Goal: Information Seeking & Learning: Check status

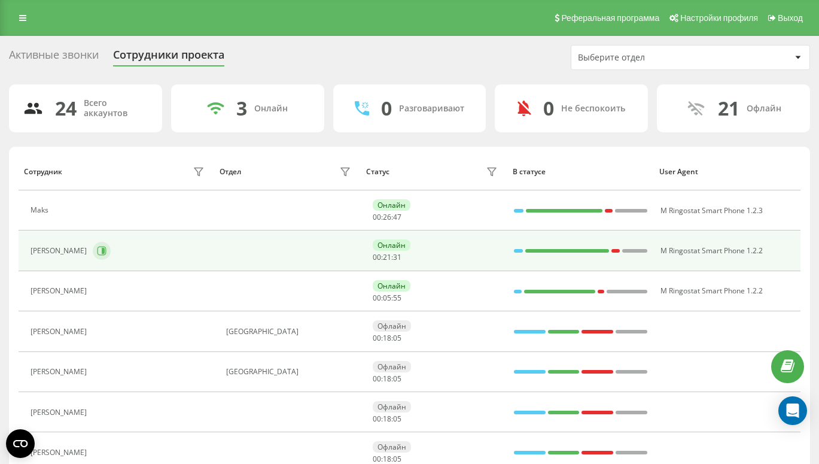
click at [104, 247] on button at bounding box center [102, 251] width 18 height 18
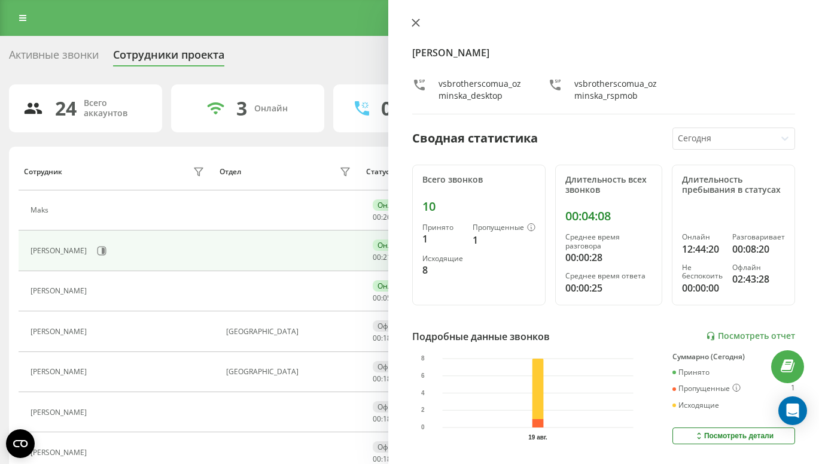
click at [415, 20] on icon at bounding box center [416, 23] width 8 height 8
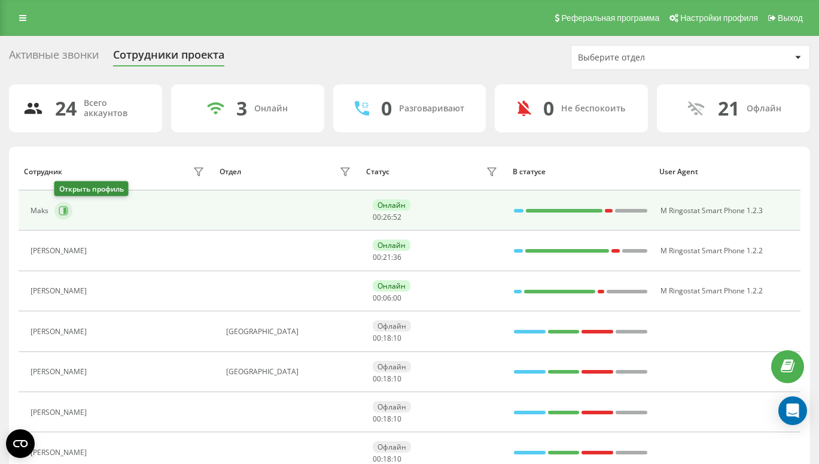
click at [64, 207] on icon at bounding box center [64, 211] width 10 height 10
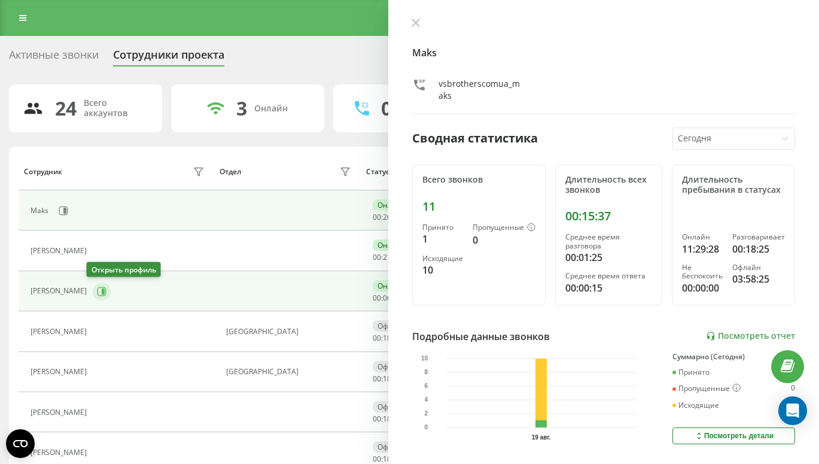
click at [102, 291] on icon at bounding box center [103, 291] width 3 height 6
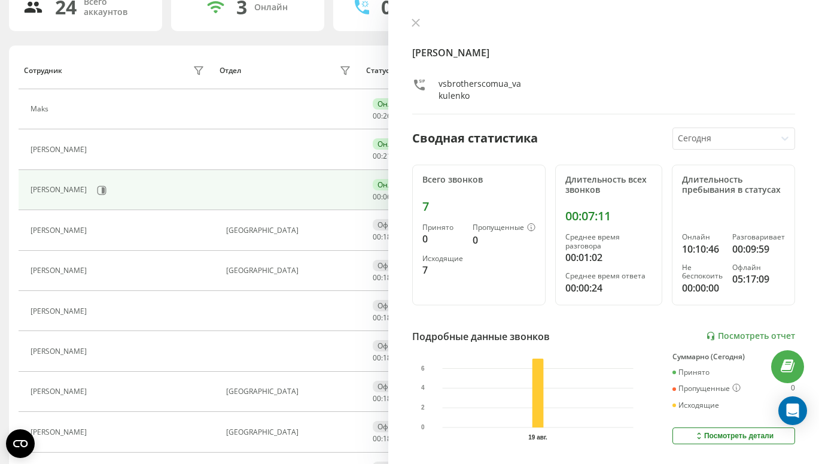
scroll to position [102, 0]
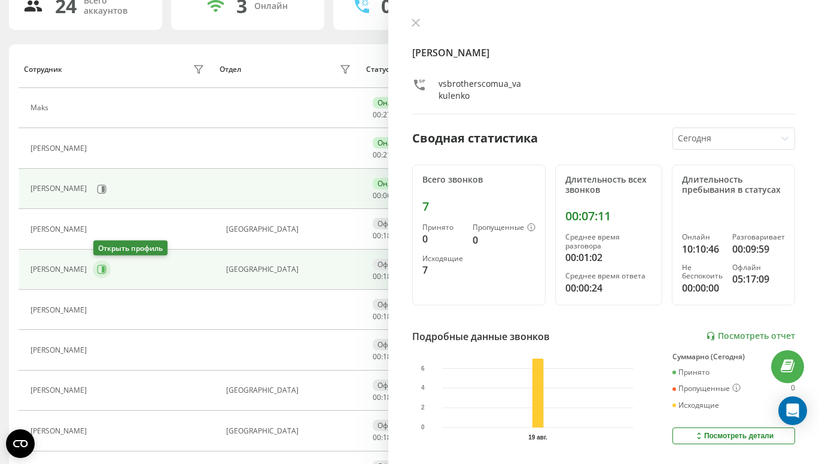
click at [100, 272] on icon at bounding box center [102, 269] width 10 height 10
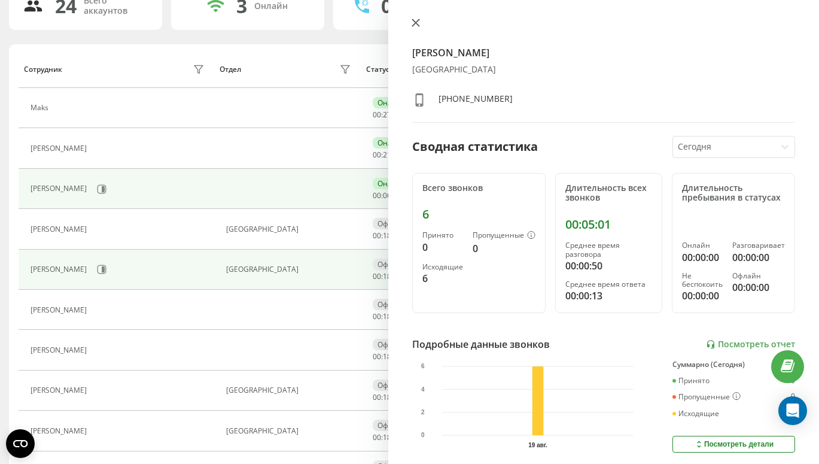
click at [415, 18] on button at bounding box center [416, 23] width 16 height 11
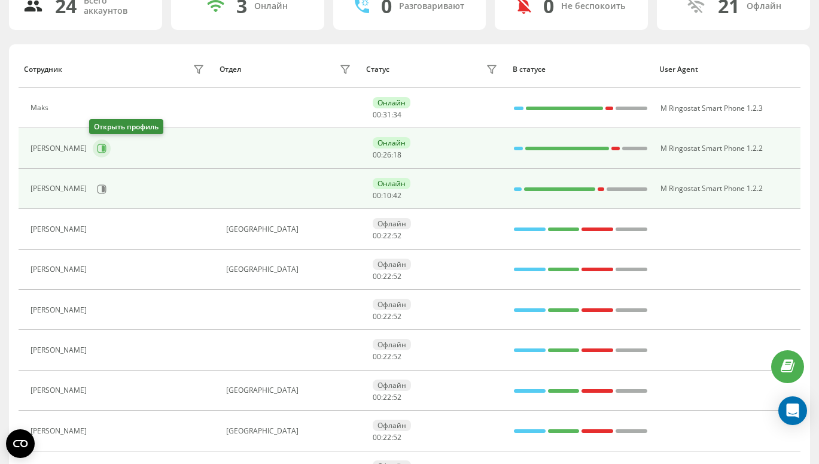
click at [102, 148] on icon at bounding box center [103, 148] width 3 height 6
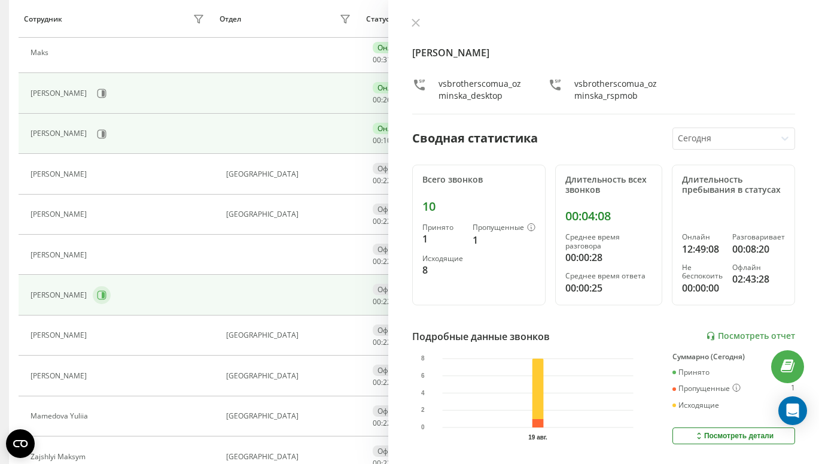
scroll to position [159, 0]
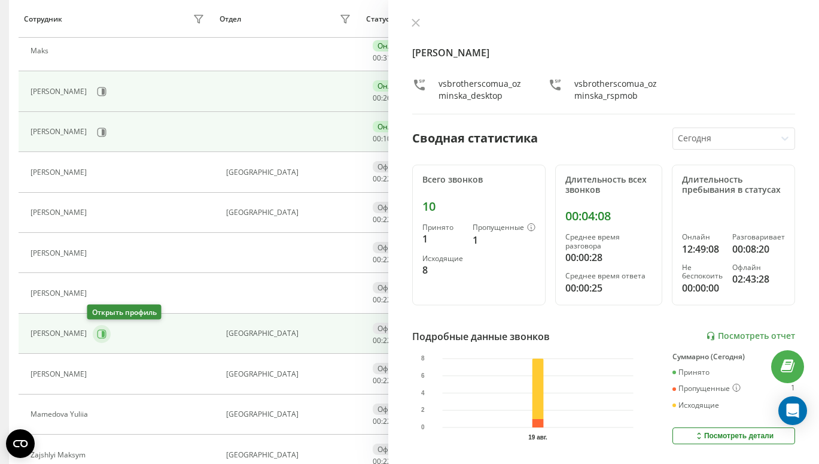
click at [98, 337] on icon at bounding box center [102, 333] width 9 height 9
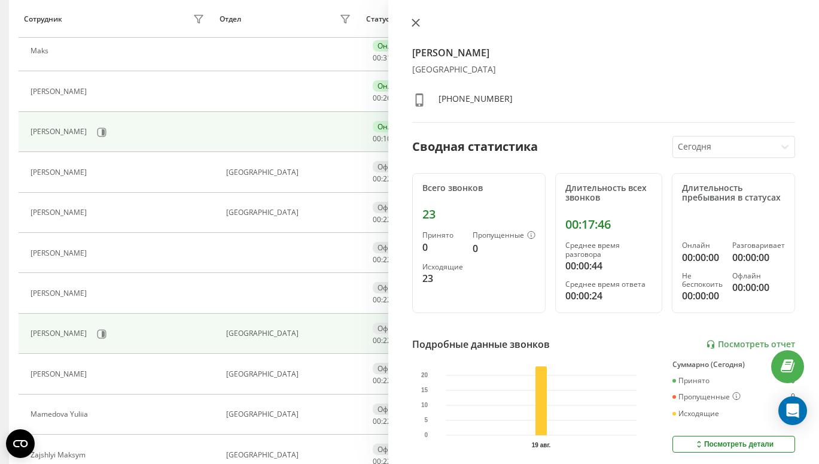
click at [416, 25] on icon at bounding box center [416, 23] width 8 height 8
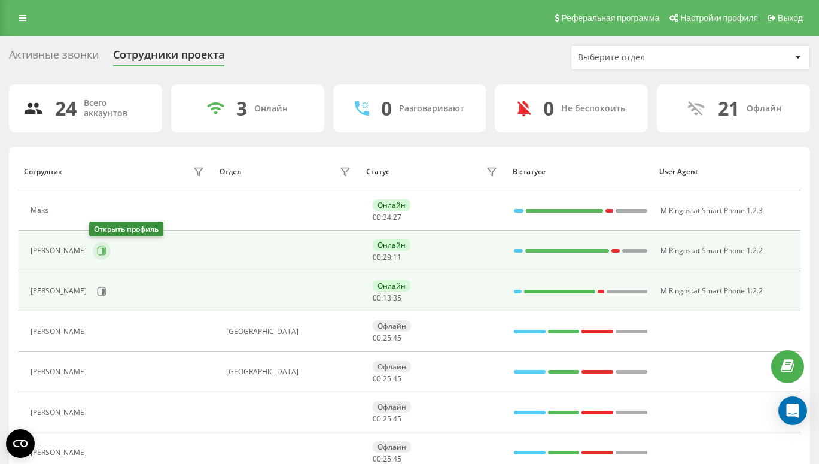
click at [102, 248] on icon at bounding box center [102, 251] width 10 height 10
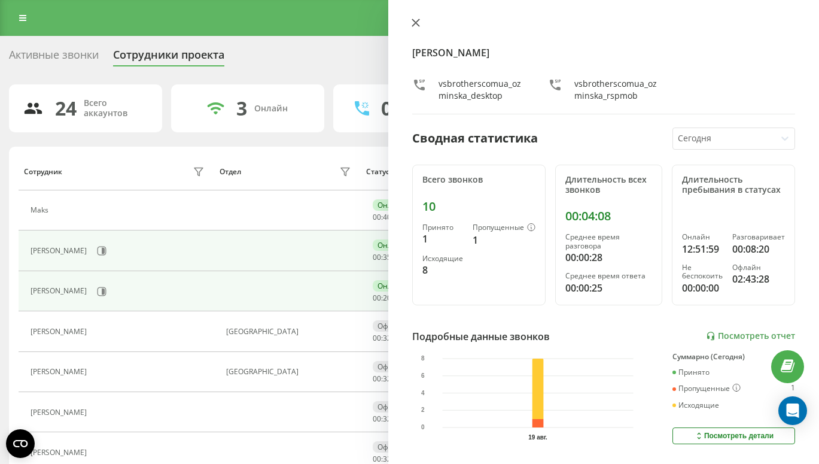
click at [418, 22] on icon at bounding box center [415, 22] width 7 height 7
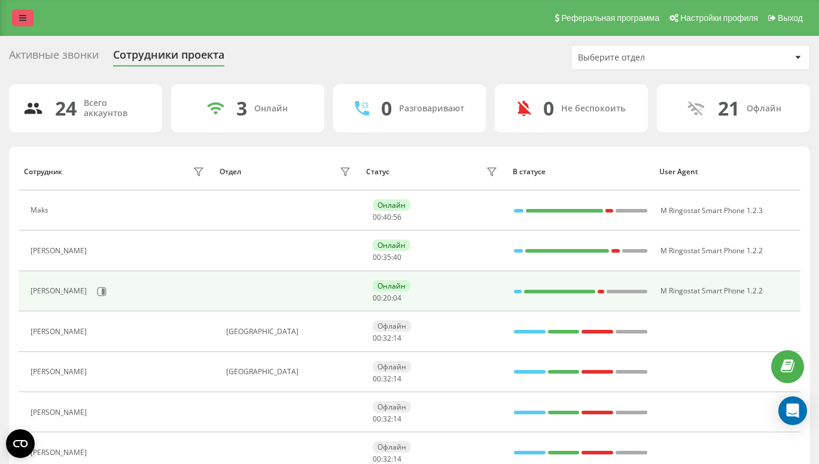
click at [24, 19] on icon at bounding box center [22, 18] width 7 height 8
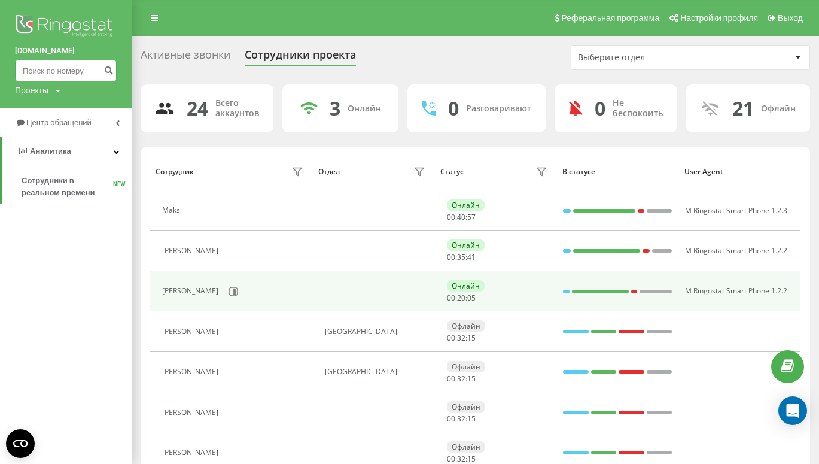
click at [54, 73] on input at bounding box center [66, 71] width 102 height 22
paste input "606 606 060"
type input "606 606 060"
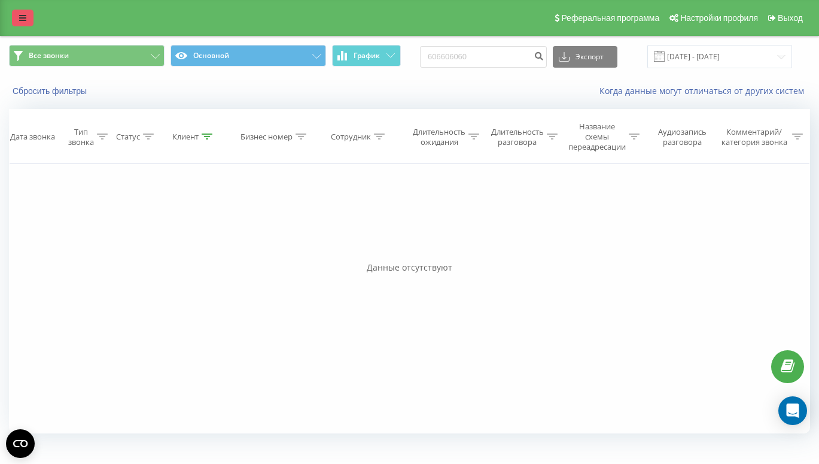
click at [26, 14] on link at bounding box center [23, 18] width 22 height 17
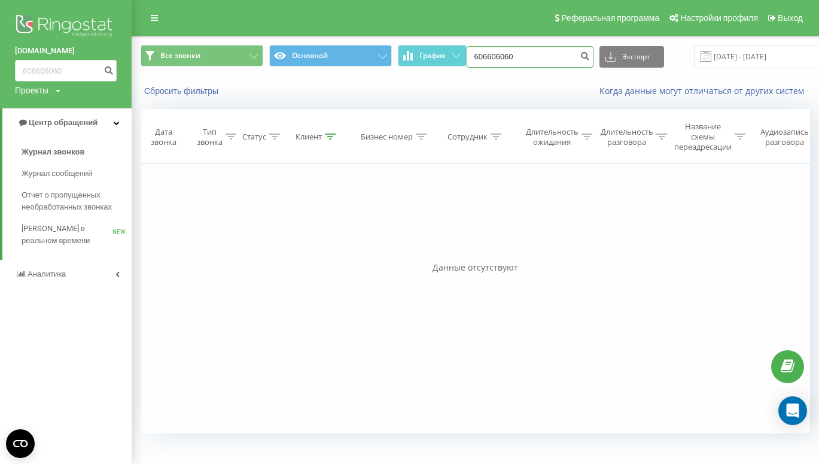
click at [502, 62] on input "606606060" at bounding box center [530, 57] width 127 height 22
paste input "726 422 580"
type input "726 422 580"
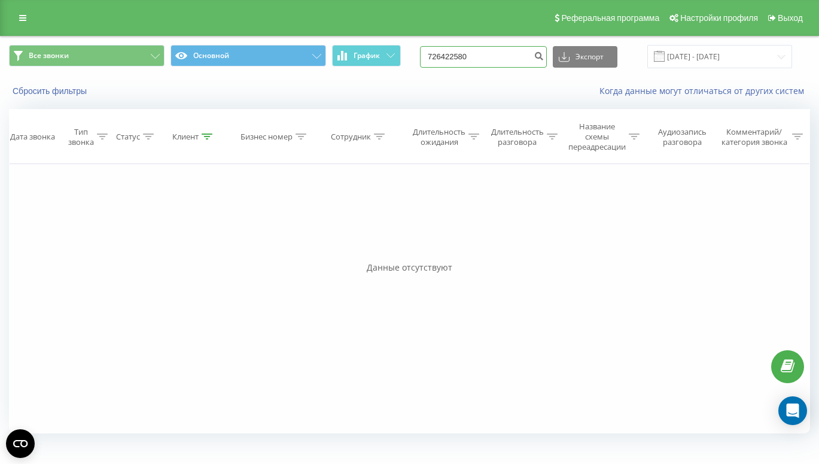
click at [467, 54] on input "726422580" at bounding box center [483, 57] width 127 height 22
paste input "669 286 669"
type input "669 286 669"
click at [504, 44] on div "Все звонки Основной График 669286669 Экспорт .csv .xls .xlsx 19.05.2025 - 19.08…" at bounding box center [410, 56] width 818 height 40
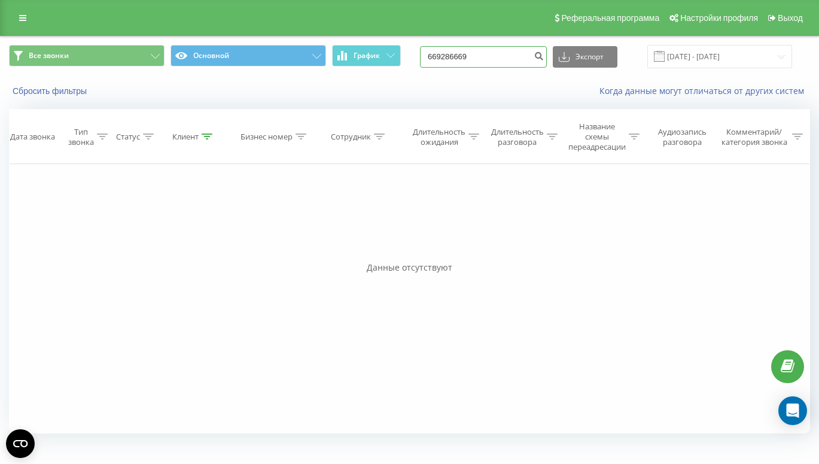
click at [504, 50] on input "669286669" at bounding box center [483, 57] width 127 height 22
paste input "665 545 477"
type input "665 545 477"
click at [477, 59] on input "665545477" at bounding box center [483, 57] width 127 height 22
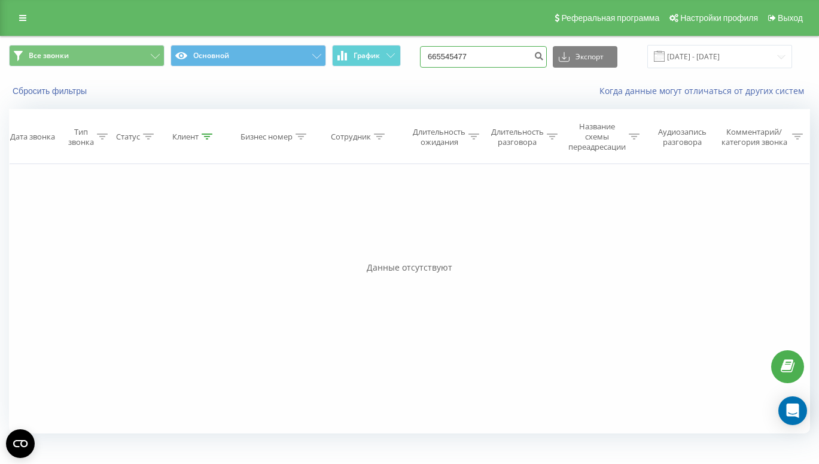
click at [477, 59] on input "665545477" at bounding box center [483, 57] width 127 height 22
paste input "726 422 580"
type input "726 422 580"
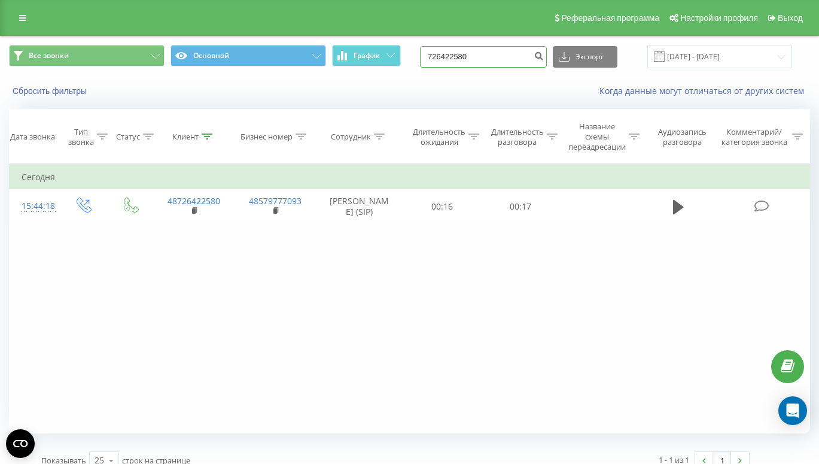
click at [494, 58] on input "726422580" at bounding box center [483, 57] width 127 height 22
paste input "509 400 670"
type input "509 400 670"
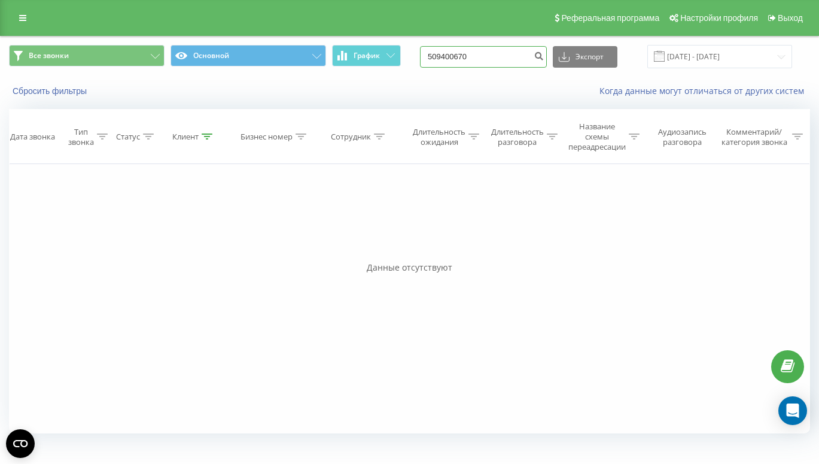
click at [464, 55] on input "509400670" at bounding box center [483, 57] width 127 height 22
paste input "534 959 264"
type input "534 959 264"
click at [29, 17] on link at bounding box center [23, 18] width 22 height 17
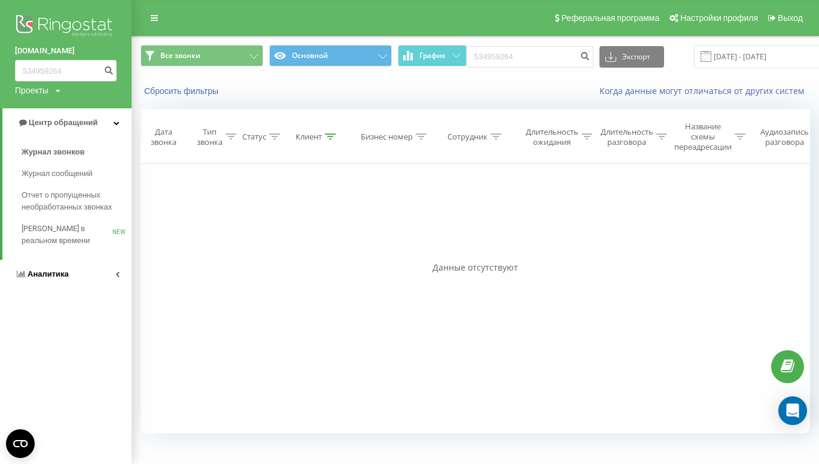
click at [54, 275] on span "Аналитика" at bounding box center [48, 273] width 41 height 9
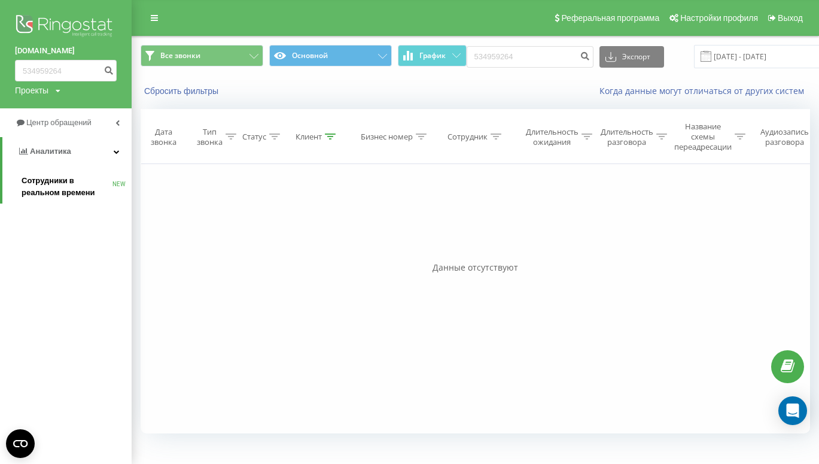
click at [60, 183] on span "Сотрудники в реальном времени" at bounding box center [67, 187] width 91 height 24
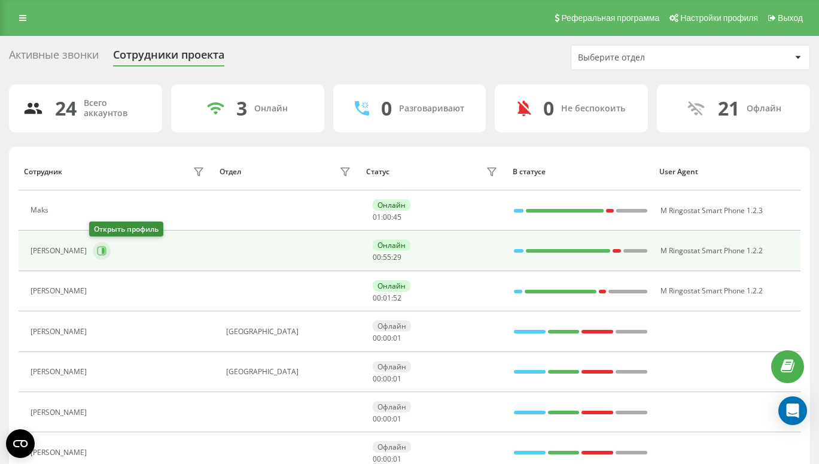
click at [102, 257] on button at bounding box center [102, 251] width 18 height 18
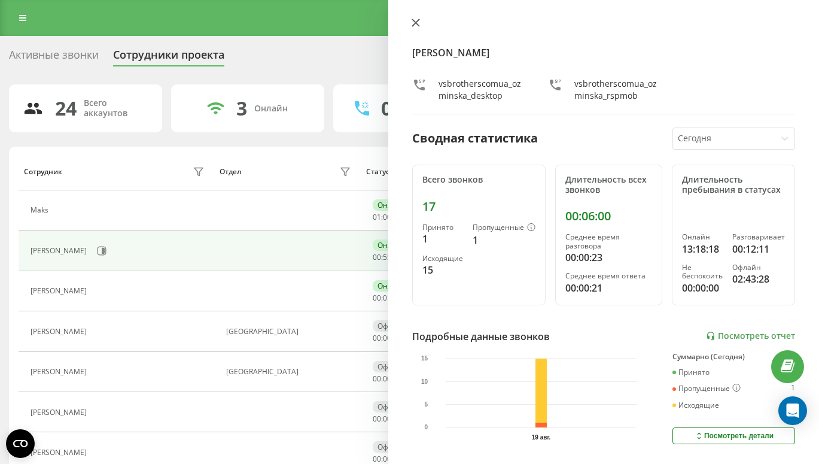
click at [415, 20] on icon at bounding box center [416, 23] width 8 height 8
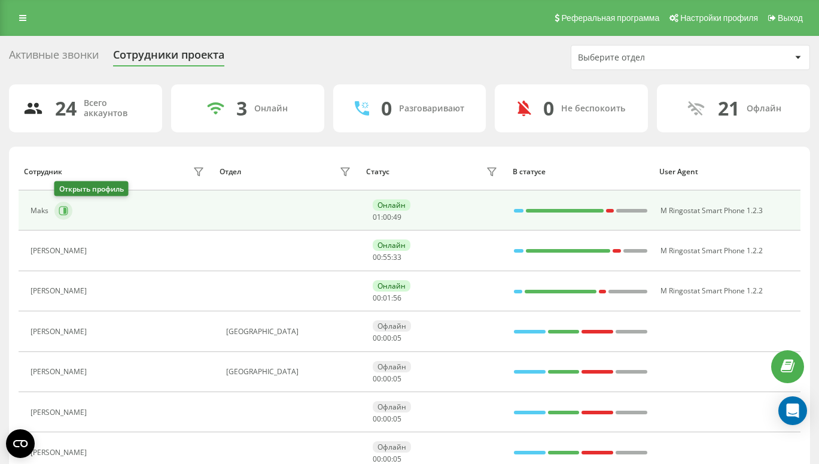
click at [64, 203] on button at bounding box center [63, 211] width 18 height 18
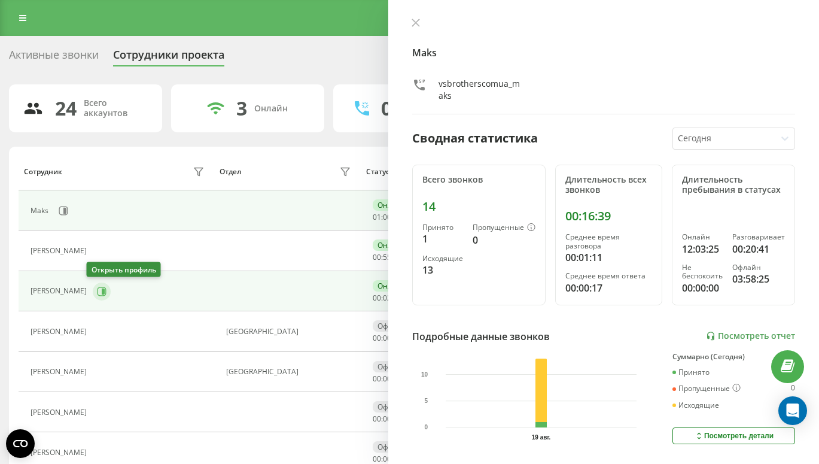
click at [97, 285] on button at bounding box center [102, 291] width 18 height 18
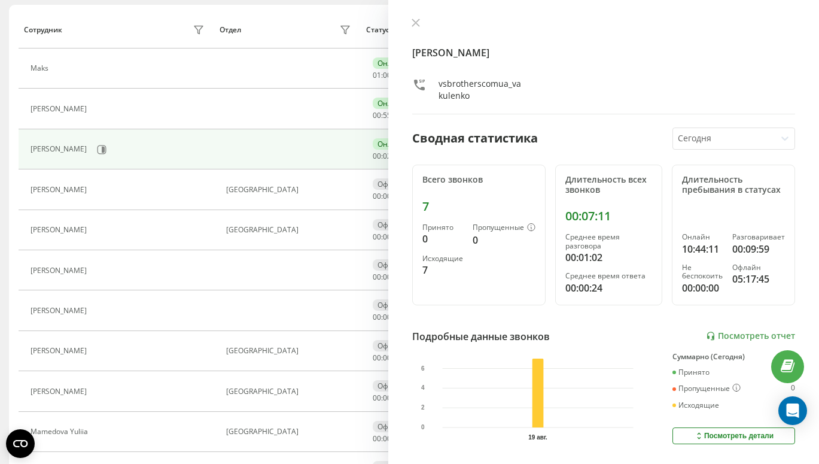
scroll to position [143, 0]
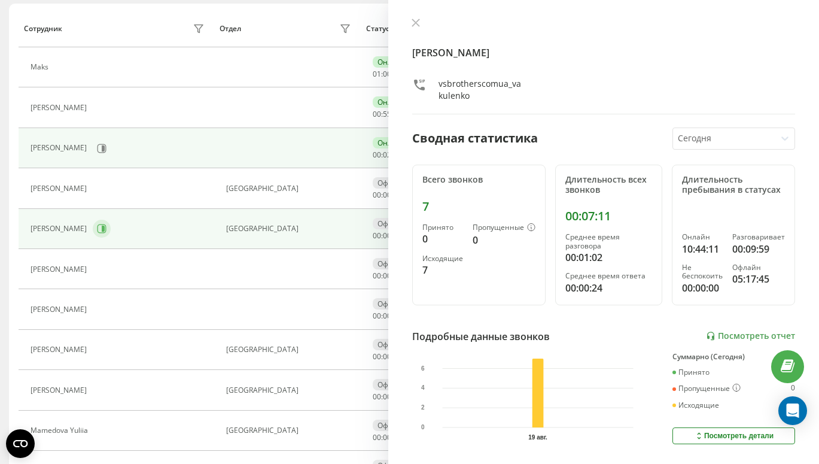
click at [104, 223] on button at bounding box center [102, 229] width 18 height 18
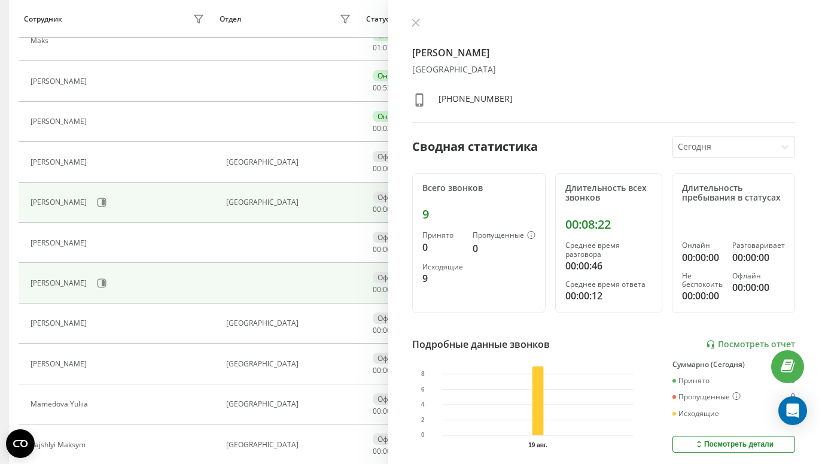
scroll to position [171, 0]
click at [95, 325] on icon at bounding box center [100, 322] width 10 height 10
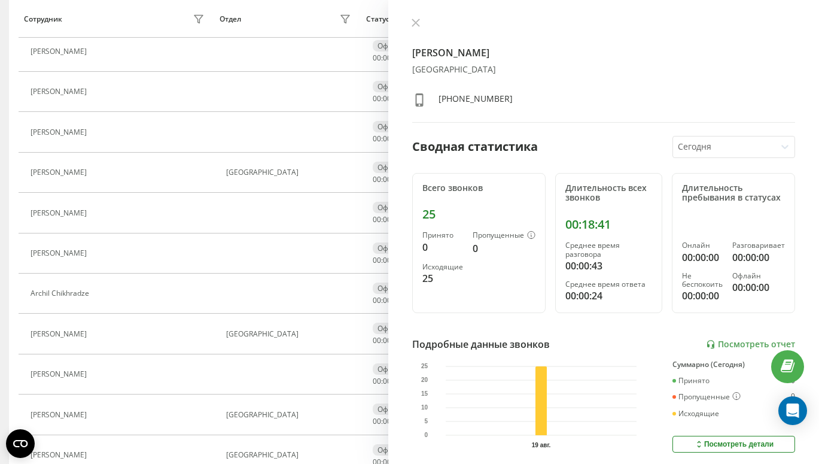
scroll to position [739, 0]
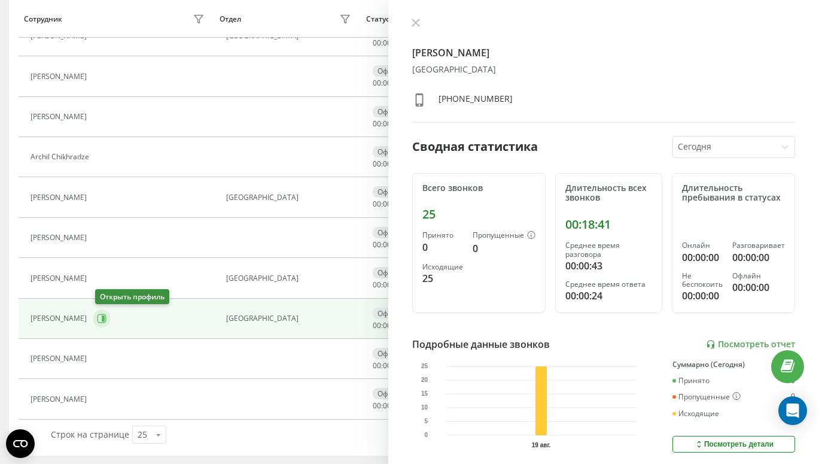
click at [103, 318] on icon at bounding box center [102, 319] width 10 height 10
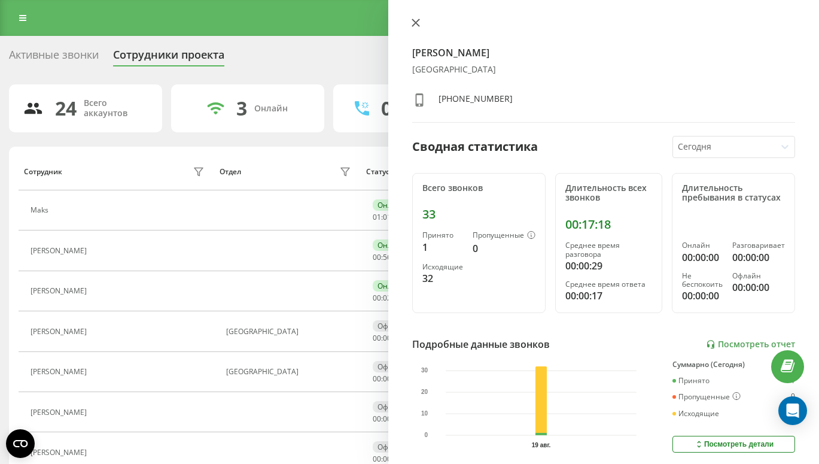
click at [413, 25] on icon at bounding box center [415, 22] width 7 height 7
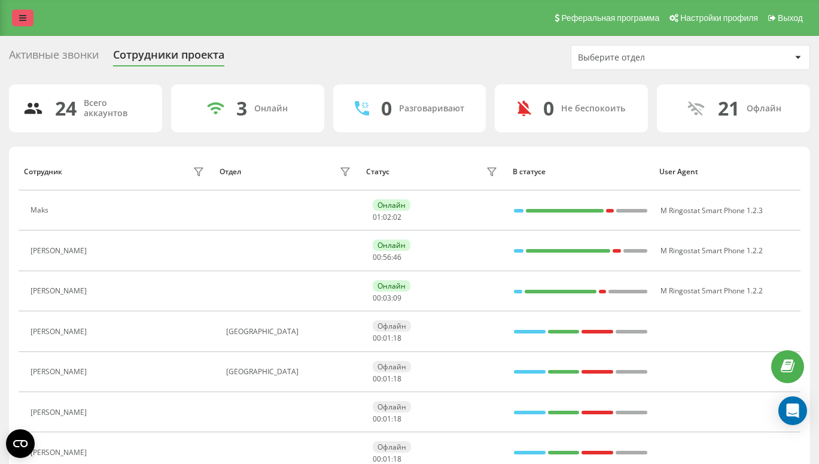
click at [23, 22] on icon at bounding box center [22, 18] width 7 height 8
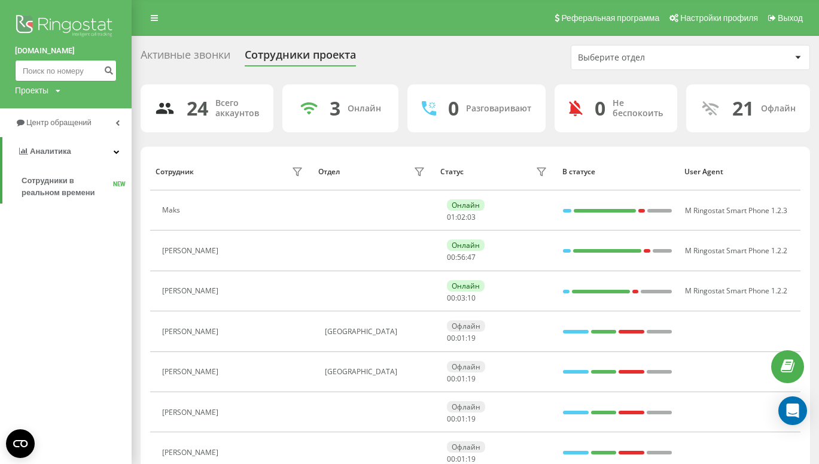
click at [45, 72] on input at bounding box center [66, 71] width 102 height 22
paste input "602 724 821"
type input "602 724 821"
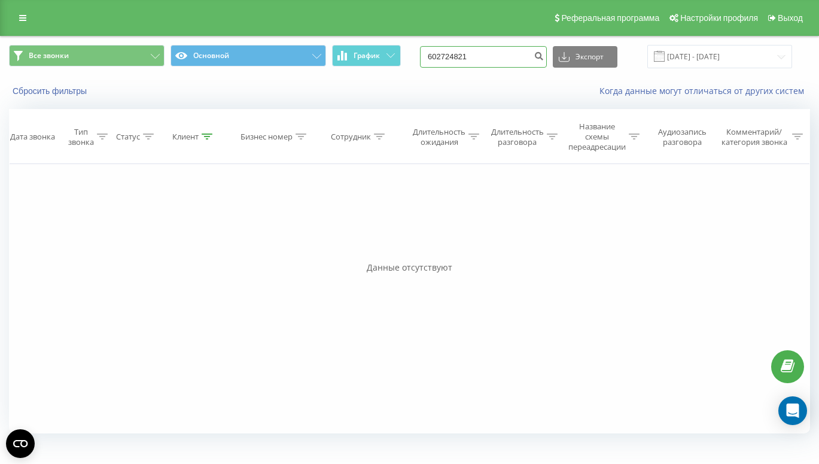
click at [527, 48] on input "602724821" at bounding box center [483, 57] width 127 height 22
paste input "605 667 208"
type input "605 667 208"
click at [515, 53] on input "605667208" at bounding box center [483, 57] width 127 height 22
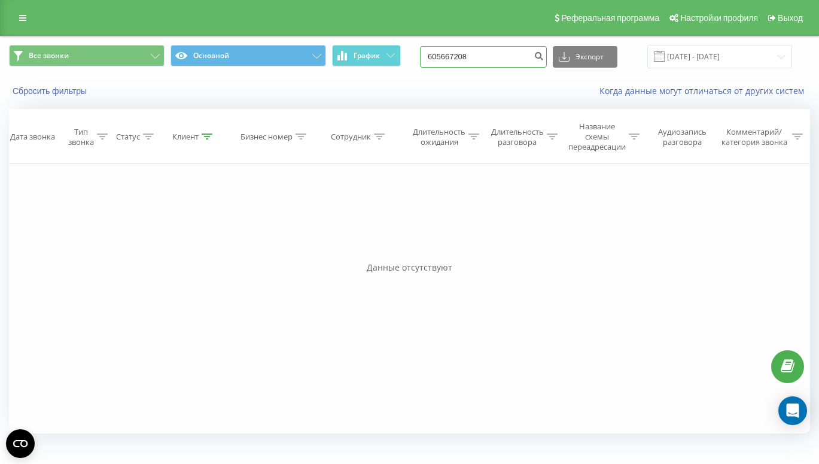
click at [515, 53] on input "605667208" at bounding box center [483, 57] width 127 height 22
paste input "600 651 983"
type input "600 651 983"
click at [20, 23] on link at bounding box center [23, 18] width 22 height 17
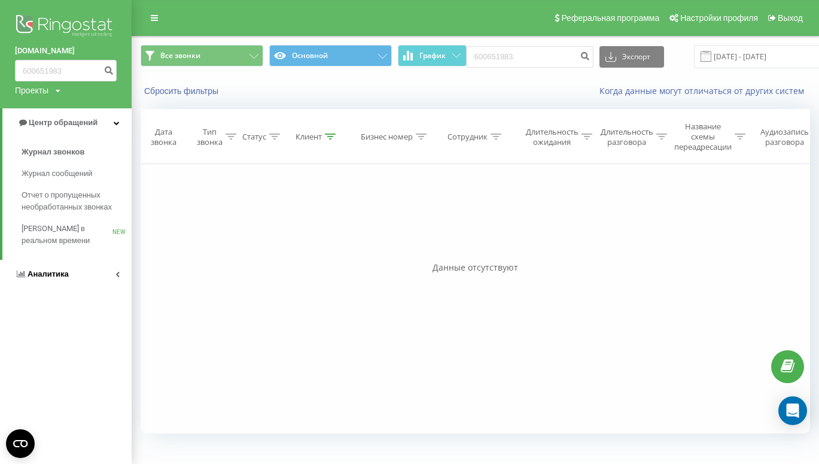
click at [69, 270] on link "Аналитика" at bounding box center [66, 274] width 132 height 29
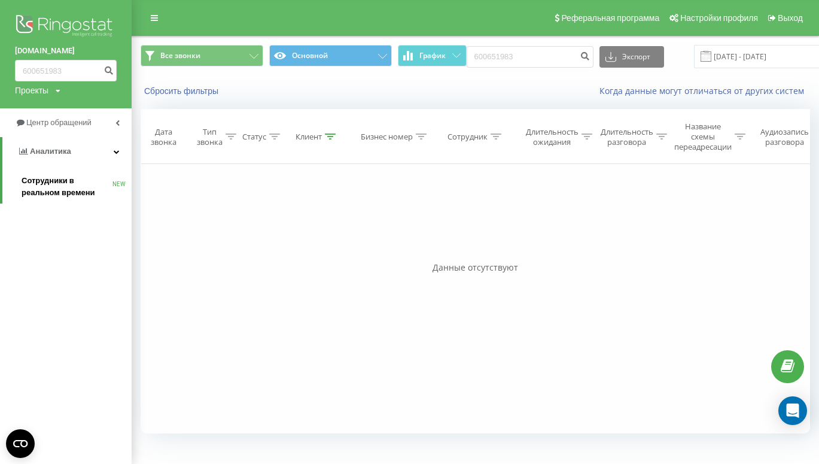
click at [63, 190] on span "Сотрудники в реальном времени" at bounding box center [67, 187] width 91 height 24
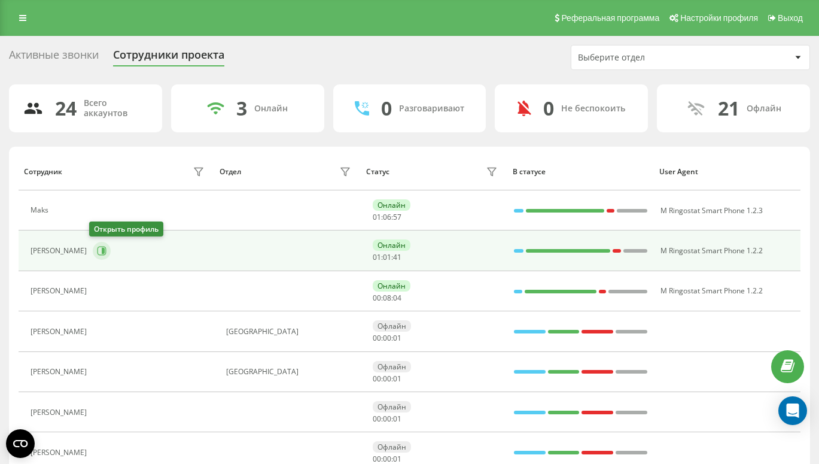
click at [97, 250] on icon at bounding box center [102, 251] width 10 height 10
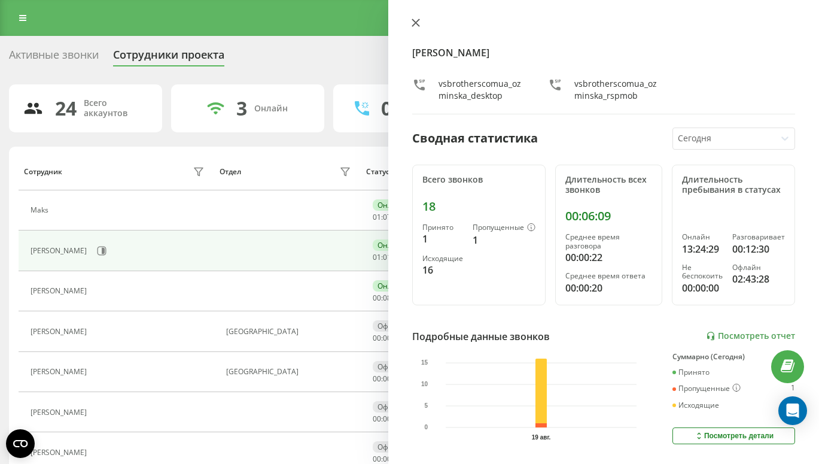
click at [412, 23] on icon at bounding box center [416, 23] width 8 height 8
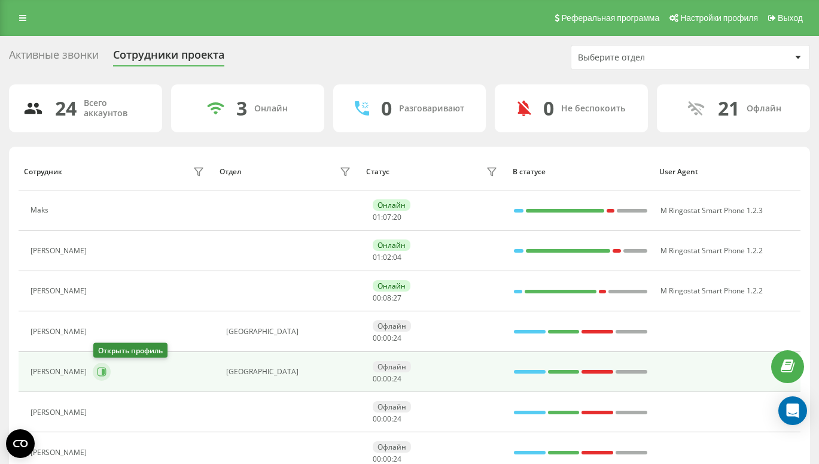
click at [105, 366] on button at bounding box center [102, 372] width 18 height 18
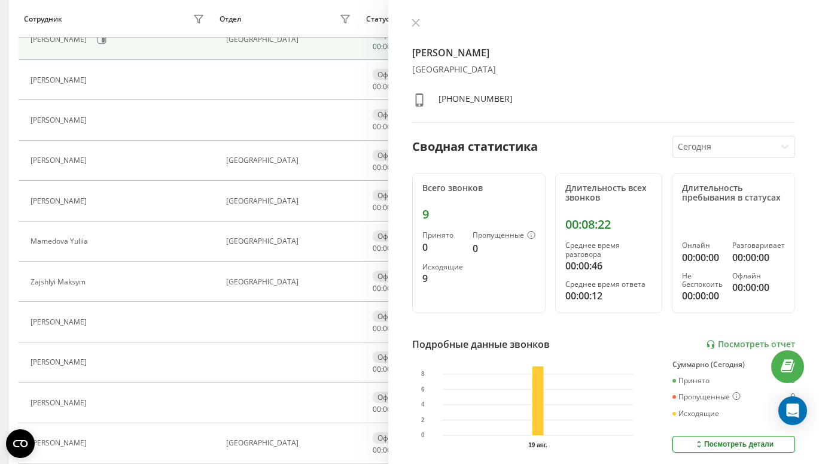
scroll to position [331, 0]
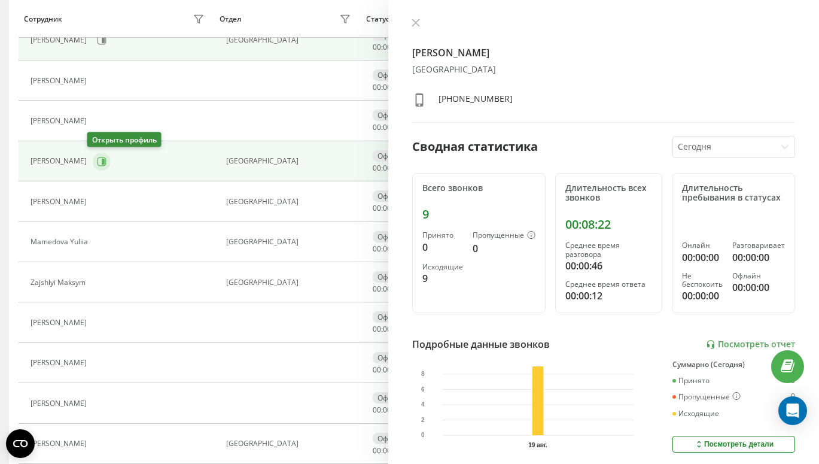
click at [97, 162] on icon at bounding box center [102, 162] width 10 height 10
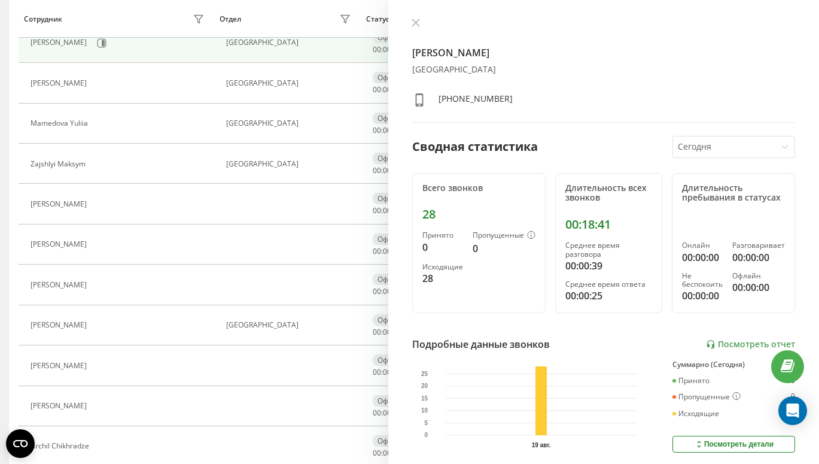
scroll to position [461, 0]
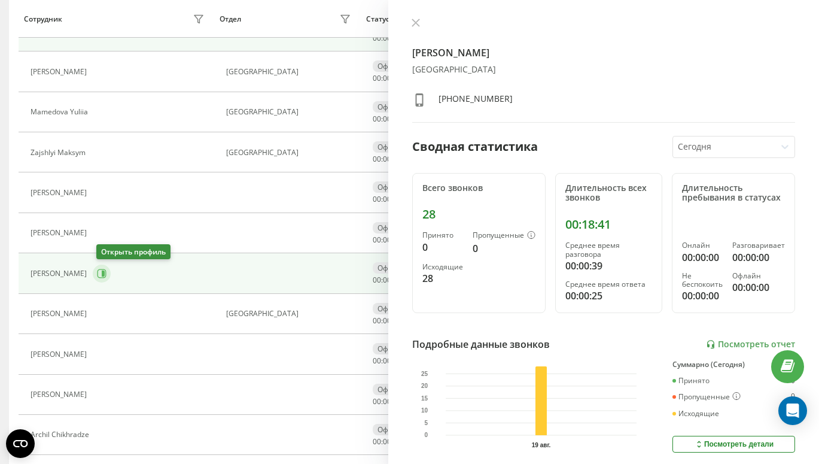
click at [107, 277] on icon at bounding box center [102, 273] width 9 height 9
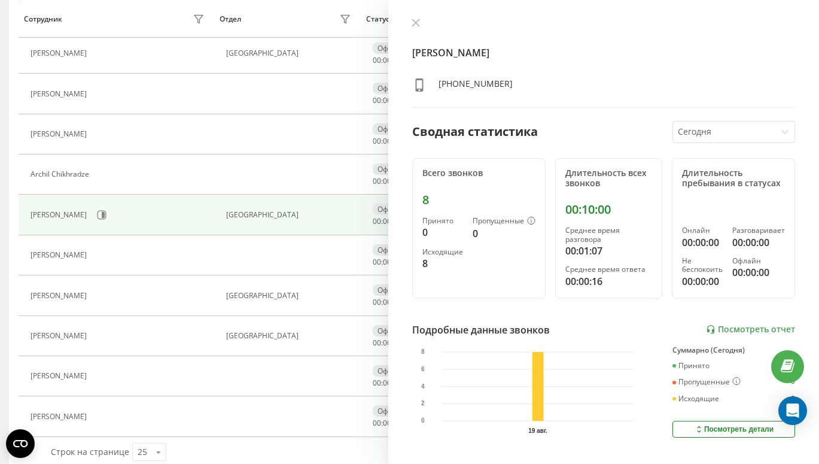
scroll to position [732, 0]
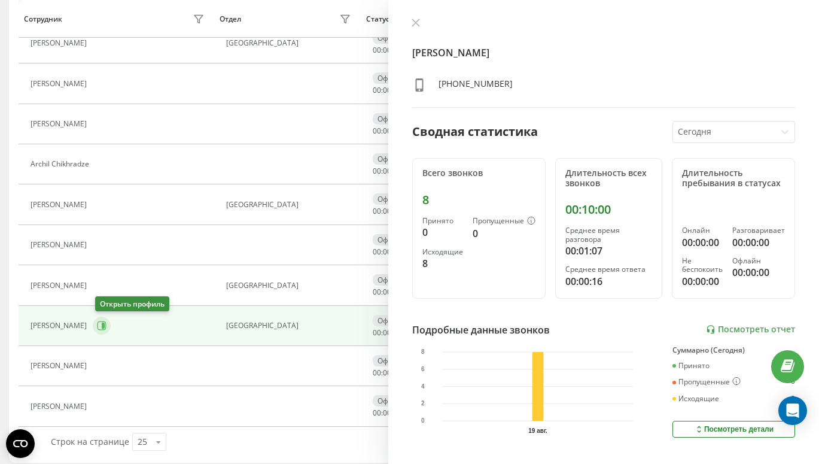
click at [105, 328] on icon at bounding box center [103, 326] width 3 height 6
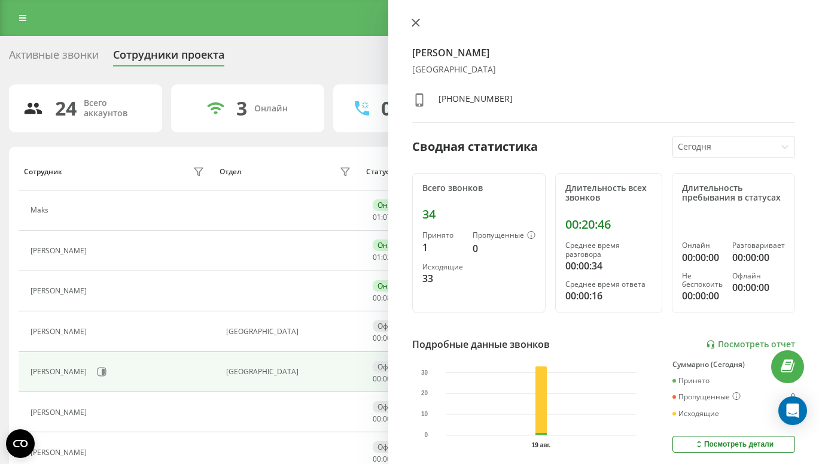
click at [413, 21] on icon at bounding box center [415, 22] width 7 height 7
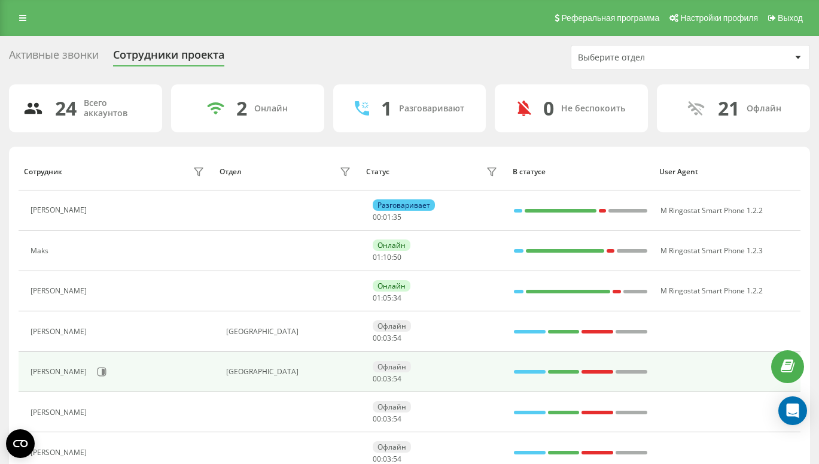
click at [23, 27] on div "Реферальная программа Настройки профиля Выход" at bounding box center [409, 18] width 819 height 36
click at [22, 22] on link at bounding box center [23, 18] width 22 height 17
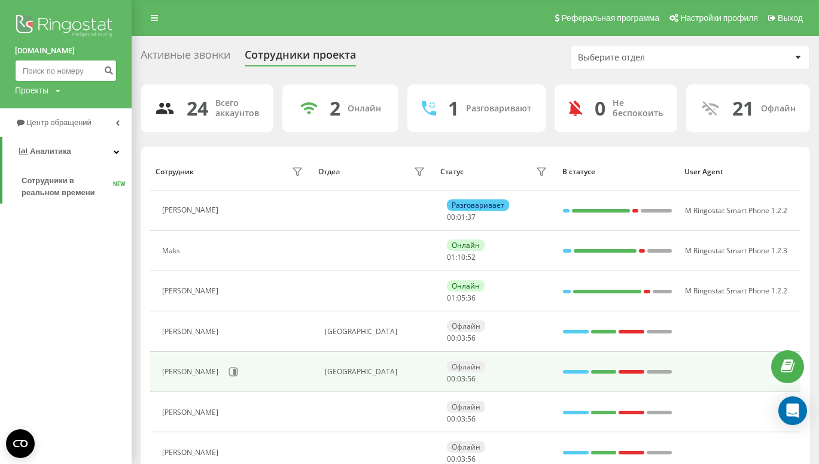
click at [59, 71] on input at bounding box center [66, 71] width 102 height 22
paste input "530032530"
type input "530032530"
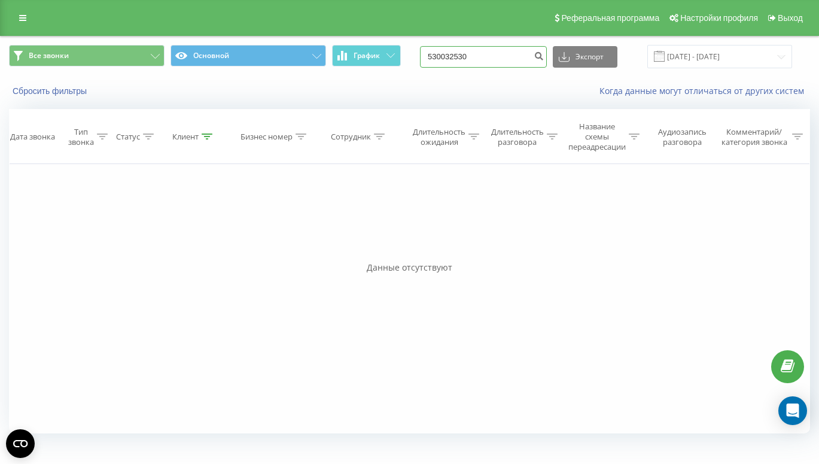
click at [475, 55] on input "530032530" at bounding box center [483, 57] width 127 height 22
paste input "572 039 666"
type input "572 039 666"
click at [23, 23] on link at bounding box center [23, 18] width 22 height 17
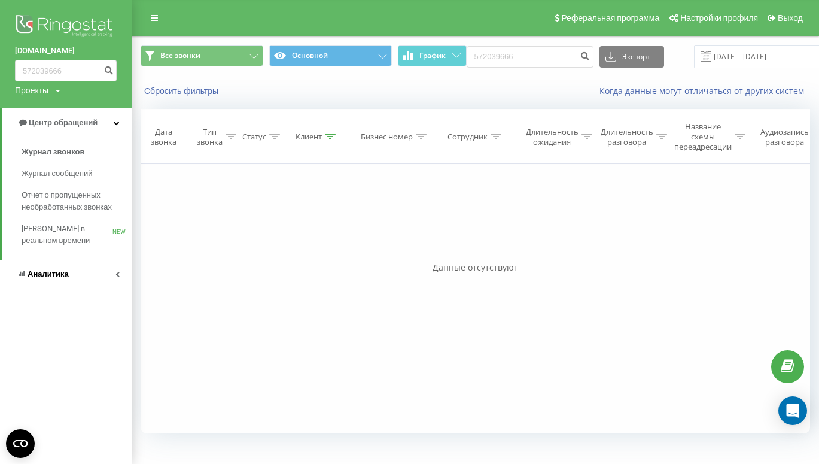
click at [48, 275] on span "Аналитика" at bounding box center [48, 273] width 41 height 9
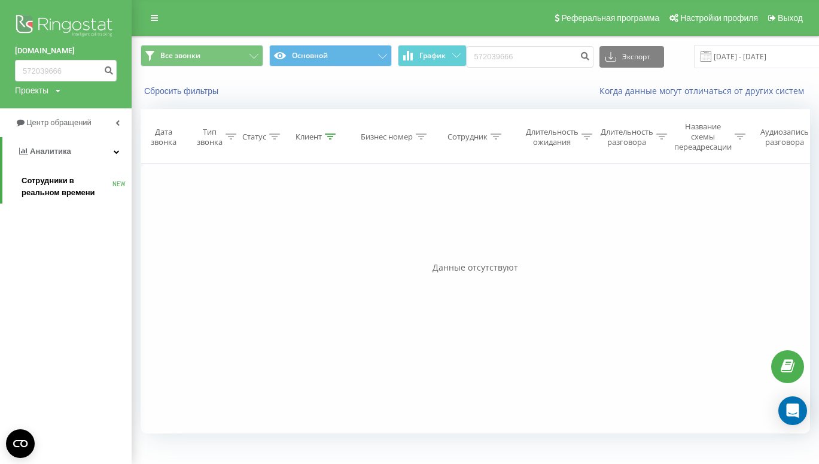
click at [53, 177] on span "Сотрудники в реальном времени" at bounding box center [67, 187] width 91 height 24
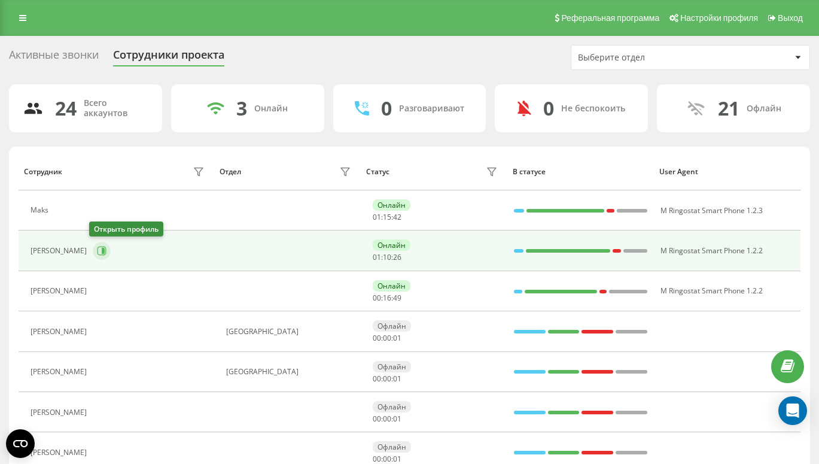
click at [102, 251] on icon at bounding box center [103, 251] width 3 height 6
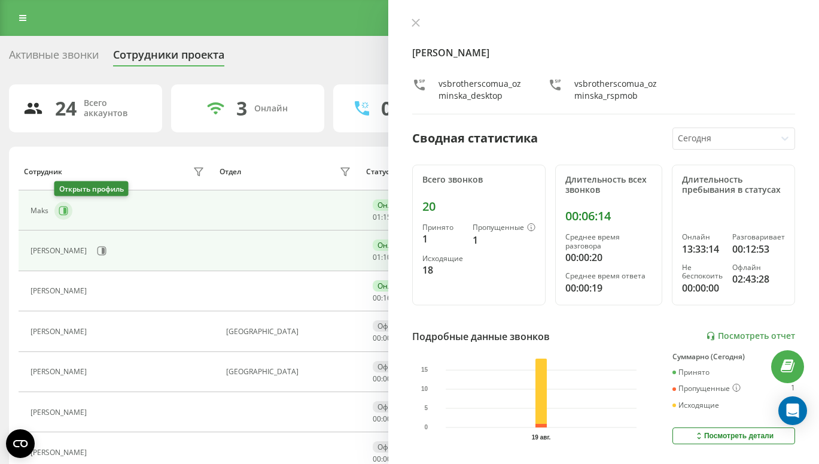
click at [66, 208] on icon at bounding box center [64, 211] width 10 height 10
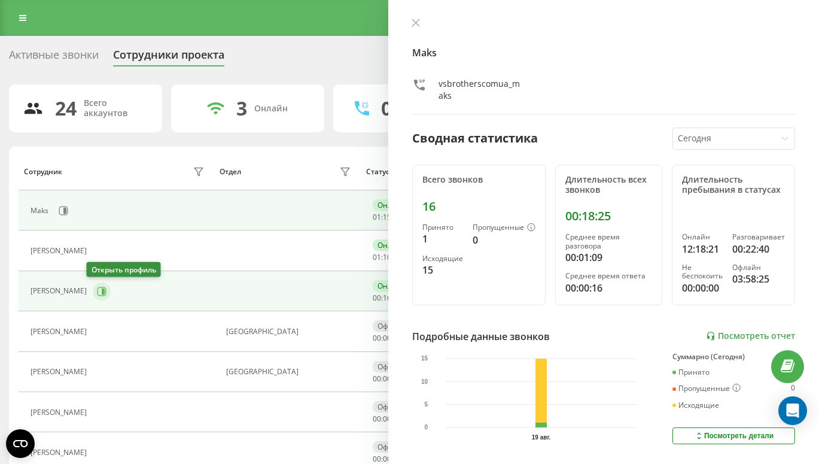
click at [97, 290] on icon at bounding box center [102, 292] width 10 height 10
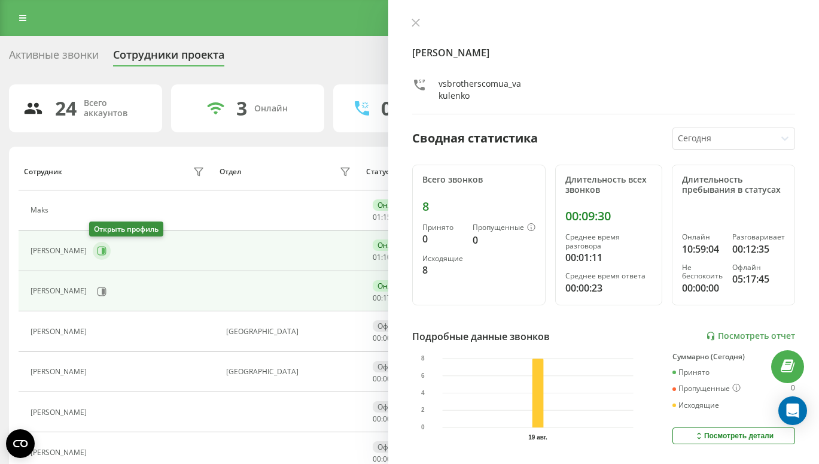
click at [97, 249] on icon at bounding box center [102, 251] width 10 height 10
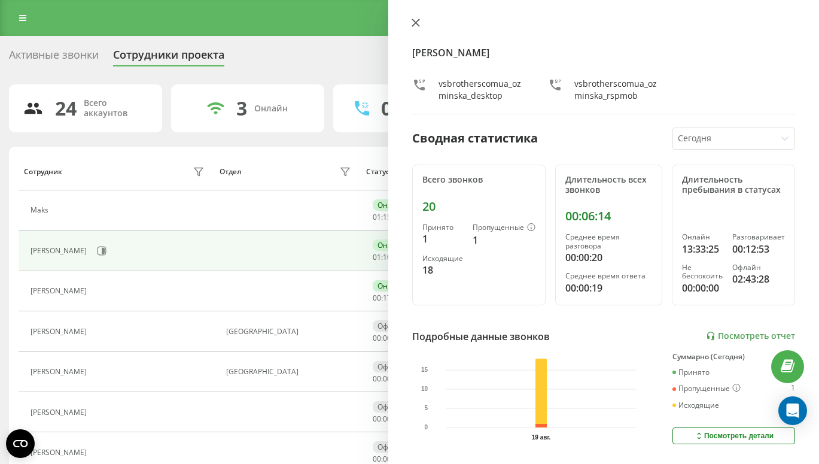
click at [416, 20] on icon at bounding box center [416, 23] width 8 height 8
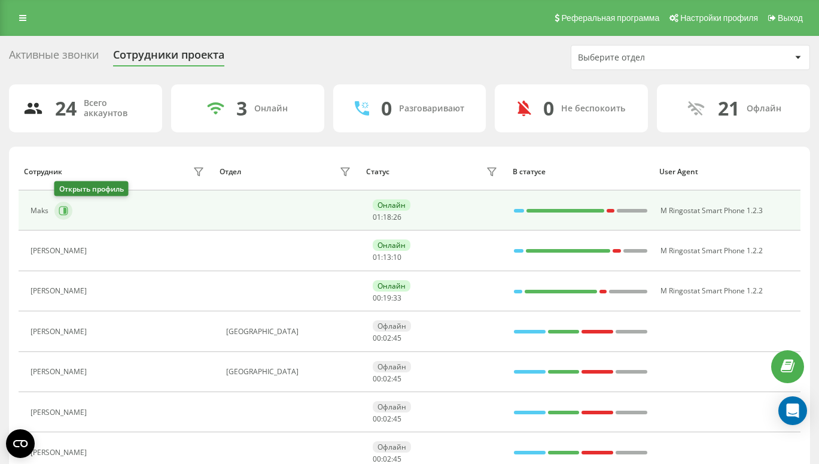
click at [66, 208] on icon at bounding box center [64, 211] width 3 height 6
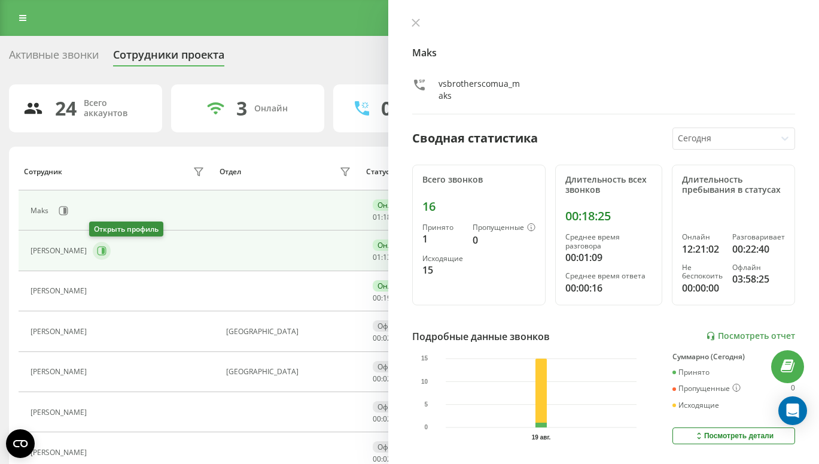
click at [102, 248] on icon at bounding box center [103, 251] width 3 height 6
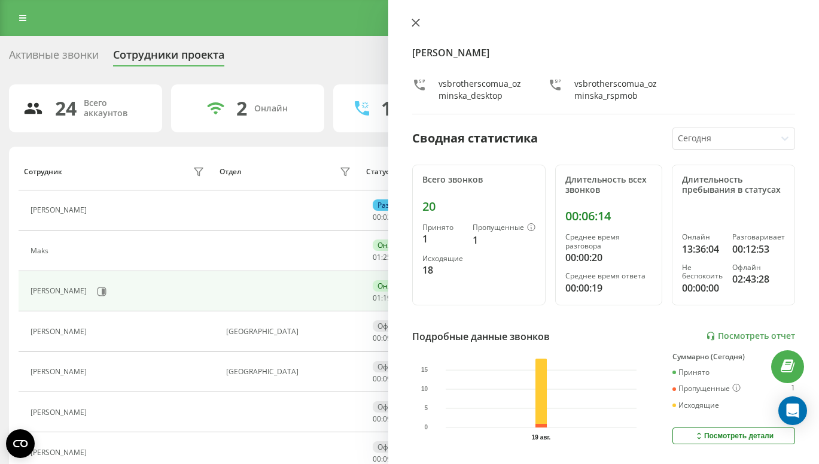
click at [416, 23] on icon at bounding box center [415, 22] width 7 height 7
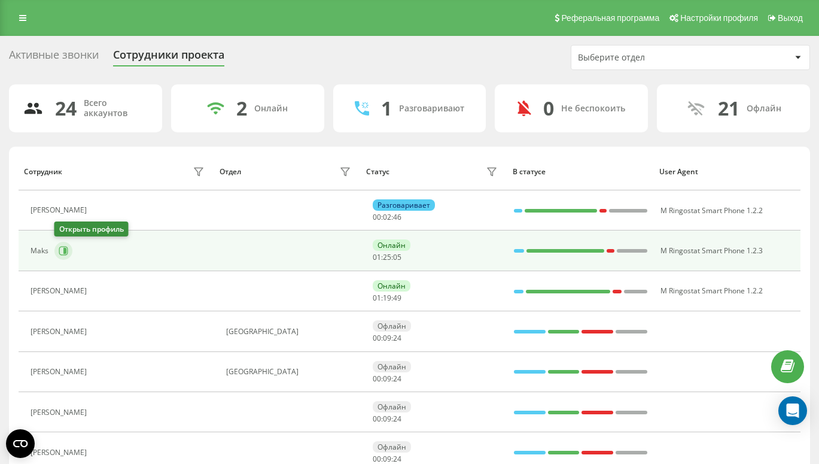
click at [66, 252] on icon at bounding box center [64, 251] width 3 height 6
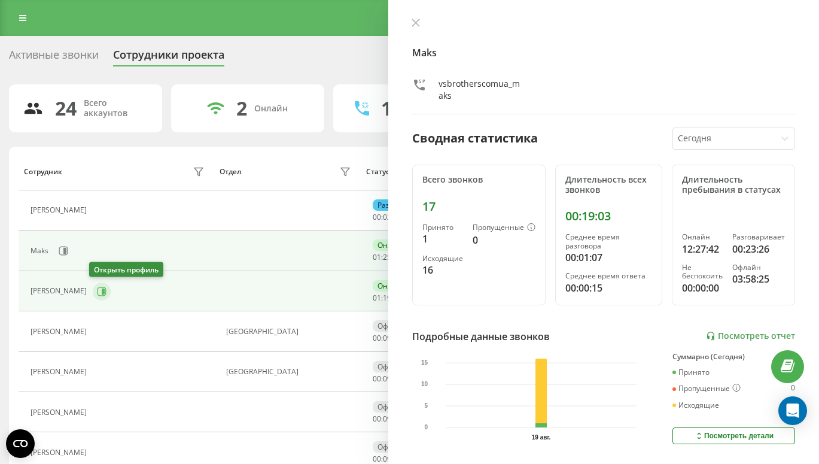
click at [98, 290] on icon at bounding box center [102, 291] width 9 height 9
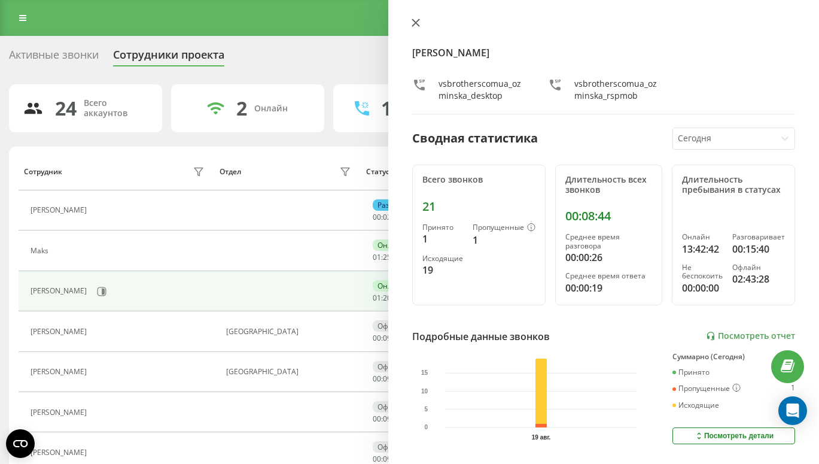
click at [418, 23] on icon at bounding box center [416, 23] width 8 height 8
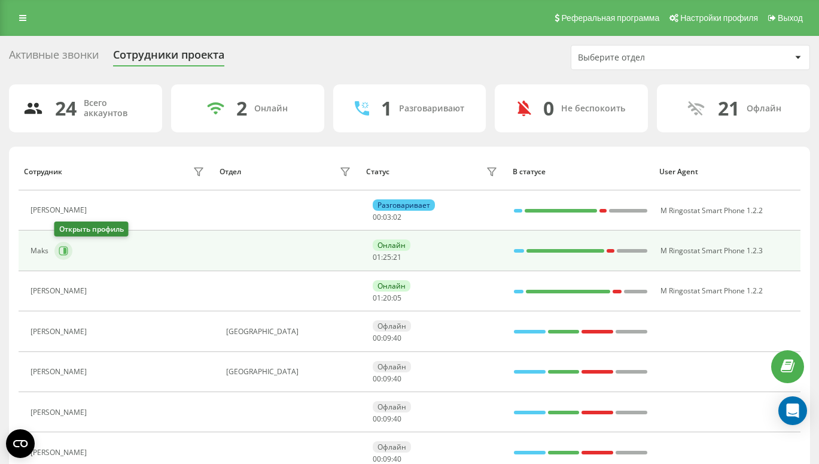
click at [56, 254] on button at bounding box center [63, 251] width 18 height 18
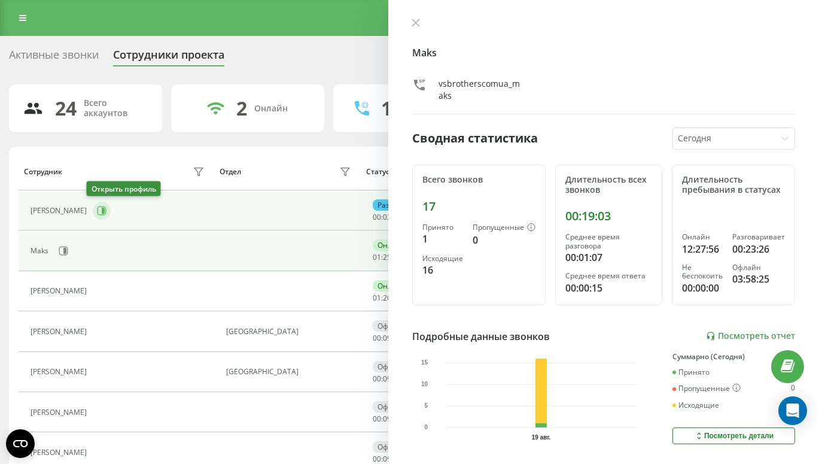
click at [97, 212] on icon at bounding box center [102, 211] width 10 height 10
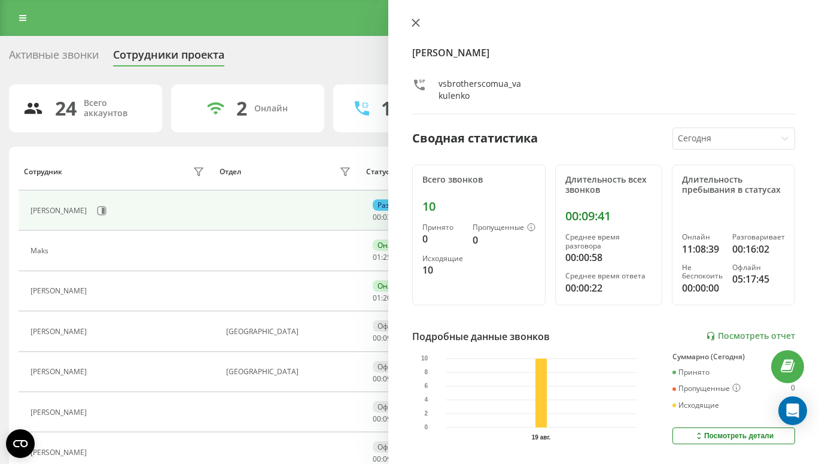
click at [415, 26] on icon at bounding box center [416, 23] width 8 height 8
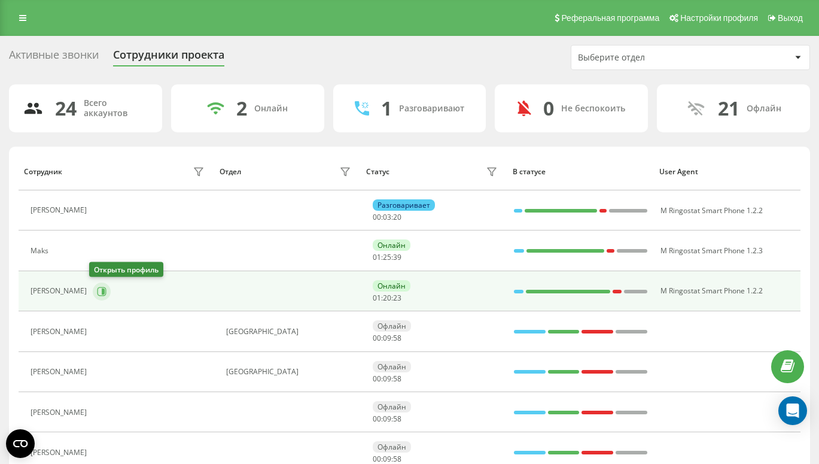
click at [102, 289] on icon at bounding box center [102, 292] width 10 height 10
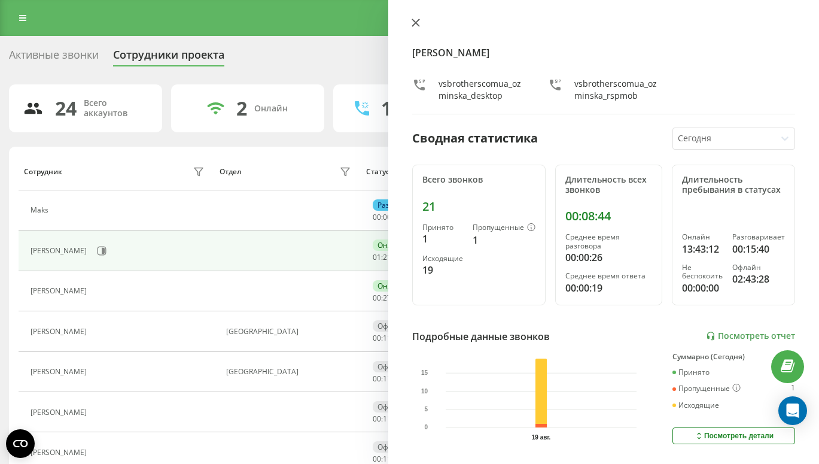
click at [417, 19] on icon at bounding box center [416, 23] width 8 height 8
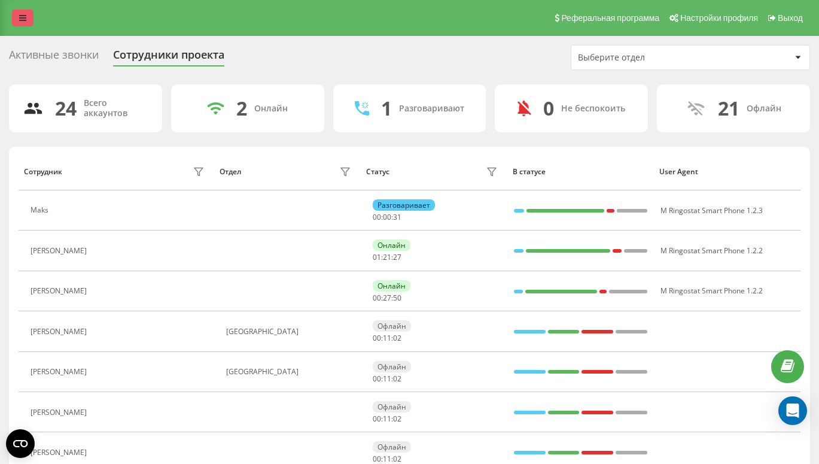
click at [26, 16] on icon at bounding box center [22, 18] width 7 height 8
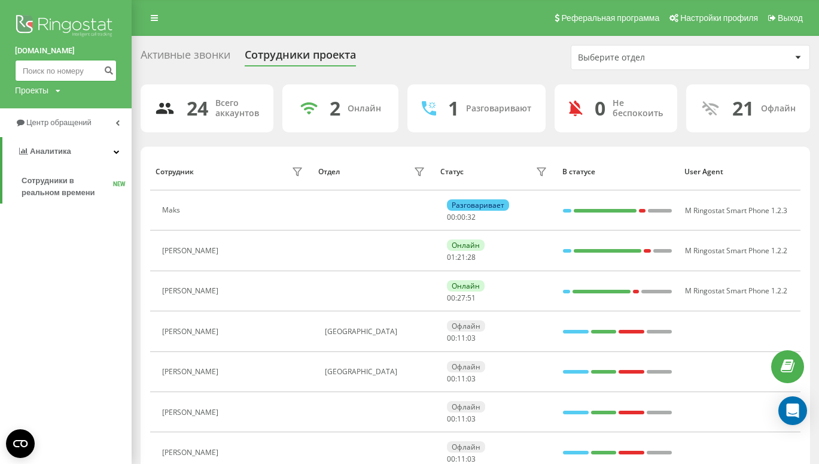
click at [57, 71] on input at bounding box center [66, 71] width 102 height 22
paste input "600 651 983"
type input "600 651 983"
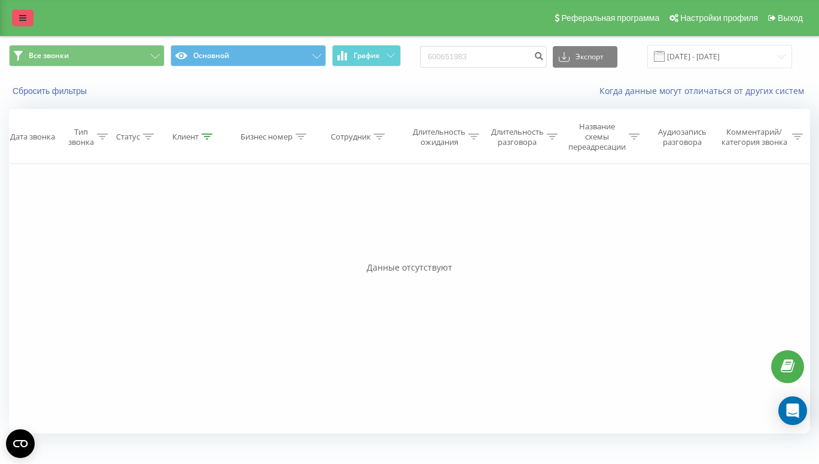
click at [27, 11] on link at bounding box center [23, 18] width 22 height 17
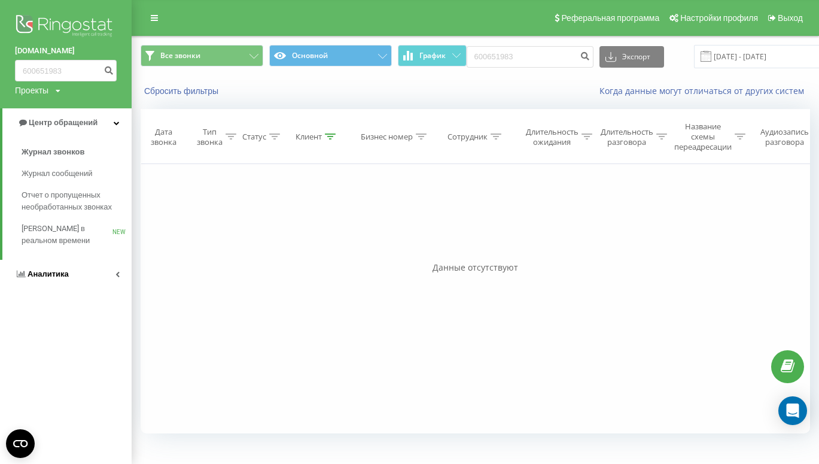
click at [55, 273] on span "Аналитика" at bounding box center [48, 273] width 41 height 9
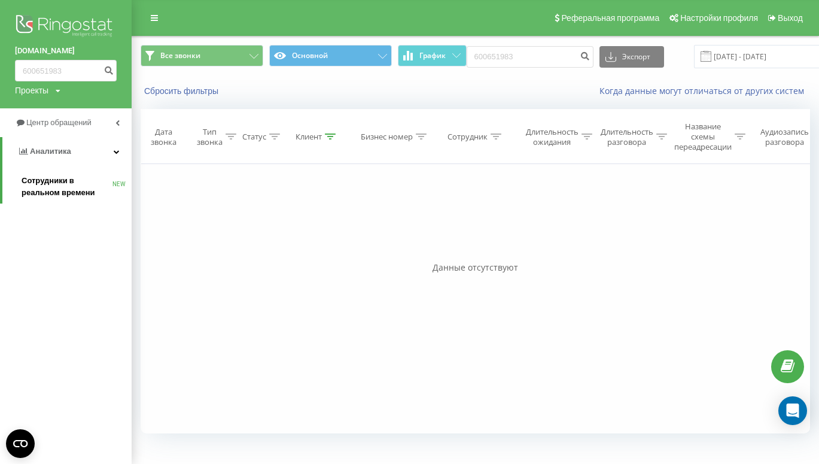
click at [76, 177] on span "Сотрудники в реальном времени" at bounding box center [67, 187] width 91 height 24
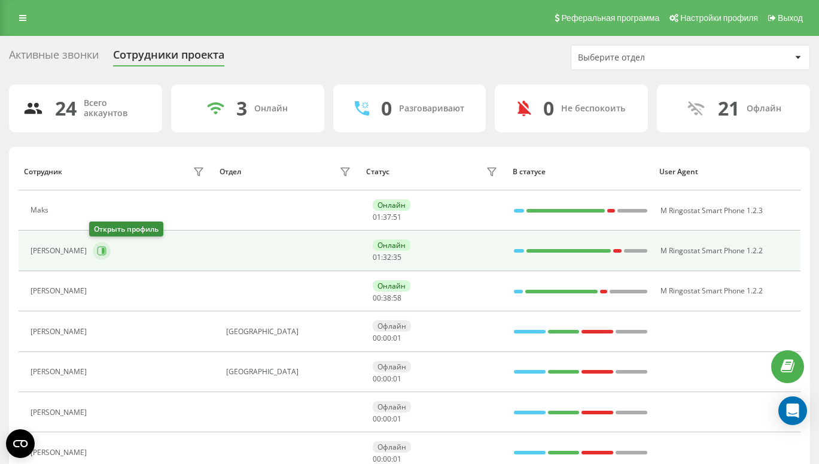
click at [102, 252] on icon at bounding box center [102, 251] width 9 height 9
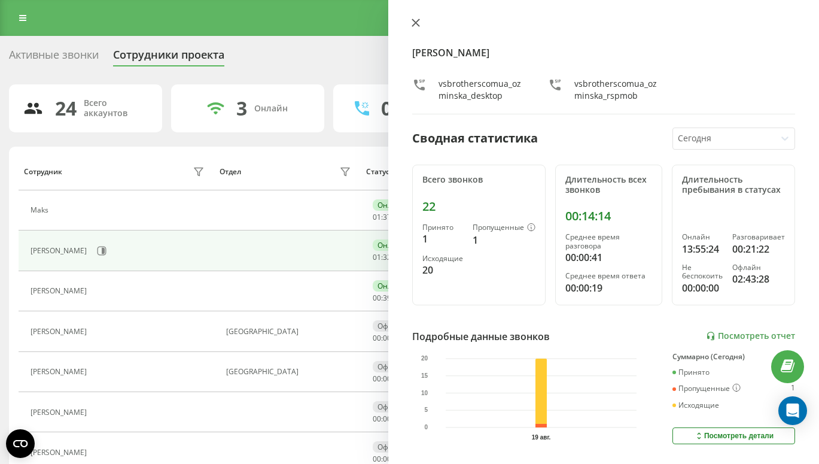
click at [416, 26] on icon at bounding box center [416, 23] width 8 height 8
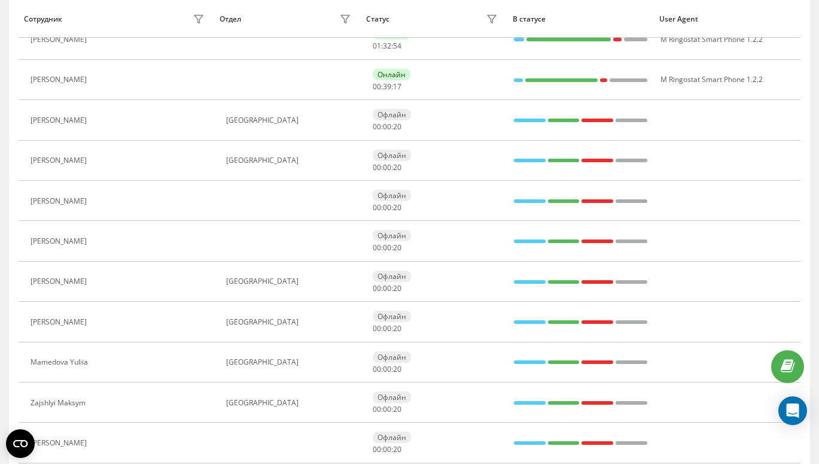
scroll to position [215, 0]
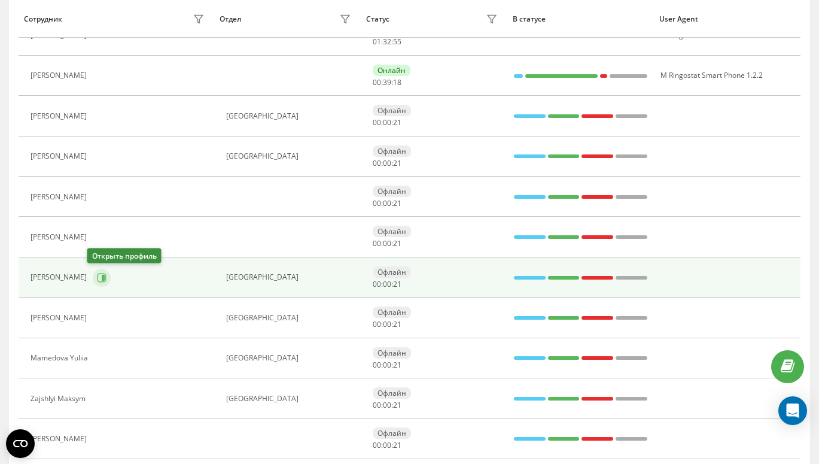
click at [93, 270] on button at bounding box center [102, 278] width 18 height 18
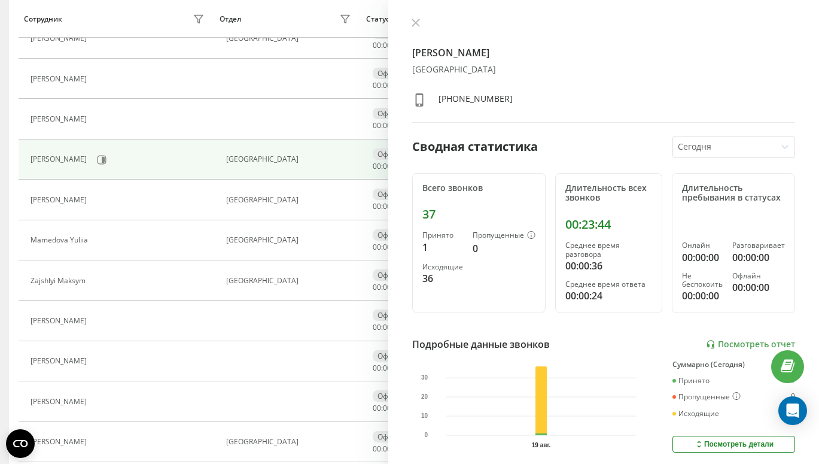
scroll to position [223, 0]
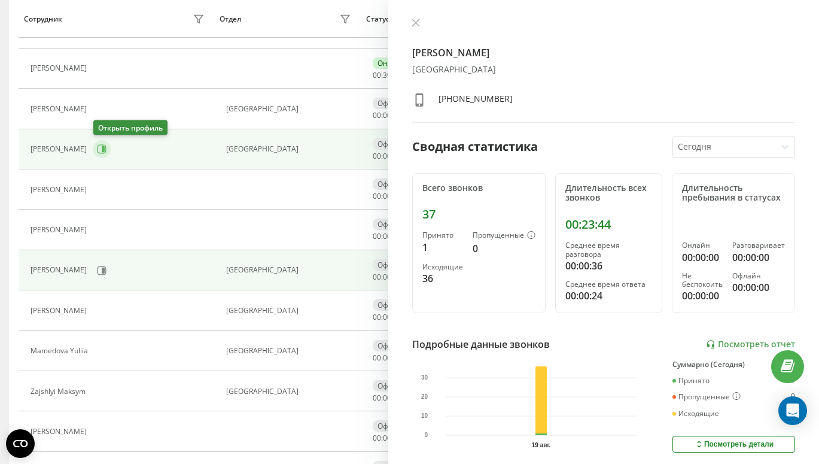
click at [101, 146] on icon at bounding box center [102, 149] width 10 height 10
click at [412, 29] on button at bounding box center [416, 23] width 16 height 11
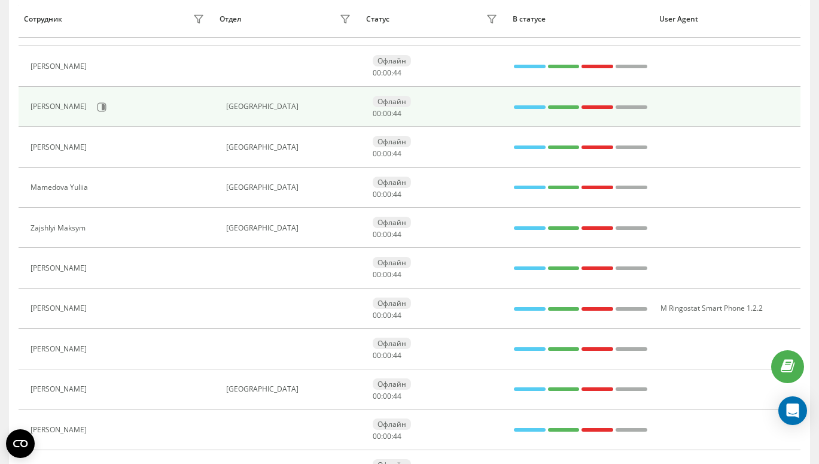
scroll to position [405, 0]
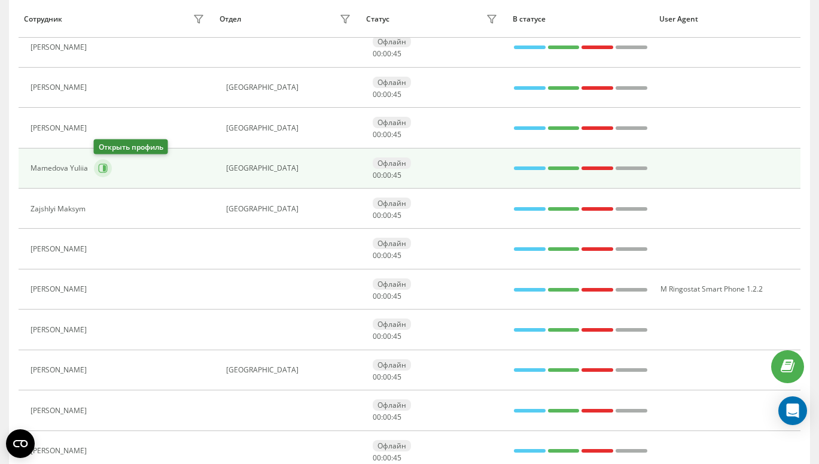
click at [101, 169] on icon at bounding box center [103, 168] width 10 height 10
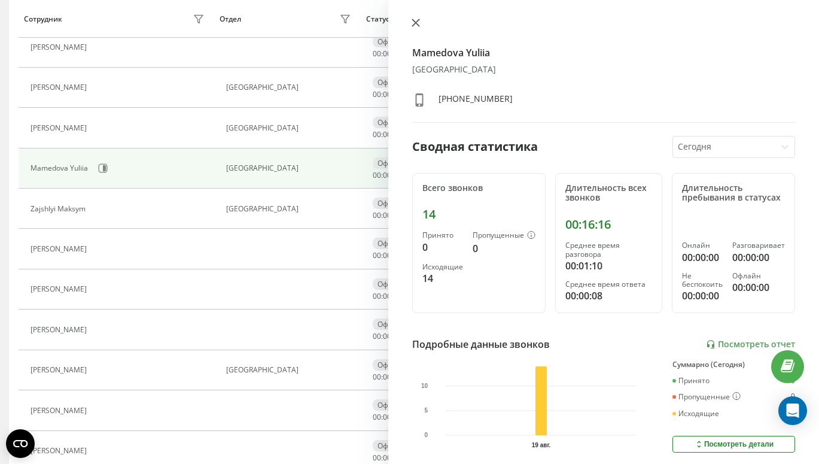
click at [418, 23] on icon at bounding box center [416, 23] width 8 height 8
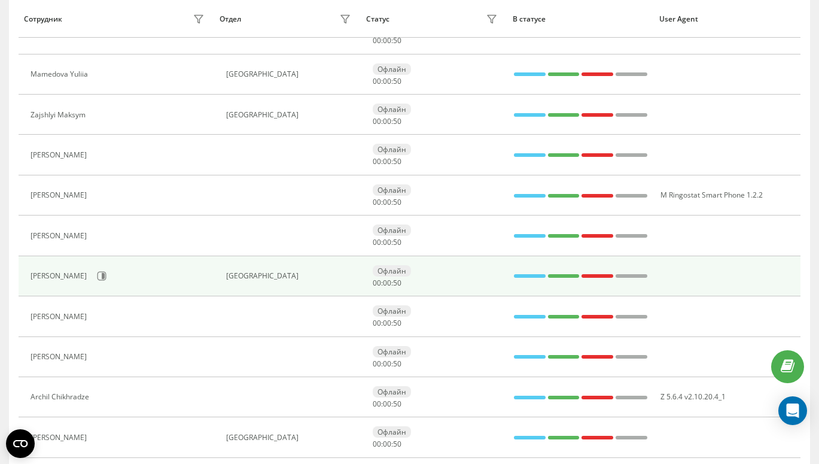
scroll to position [500, 0]
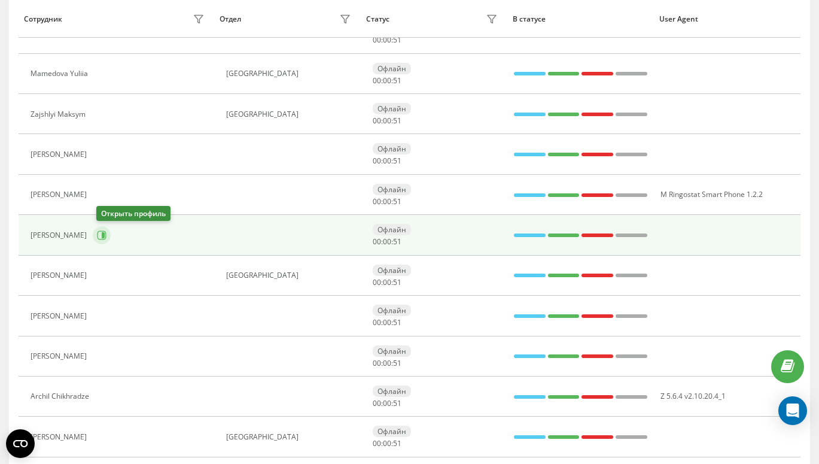
click at [104, 232] on icon at bounding box center [102, 235] width 10 height 10
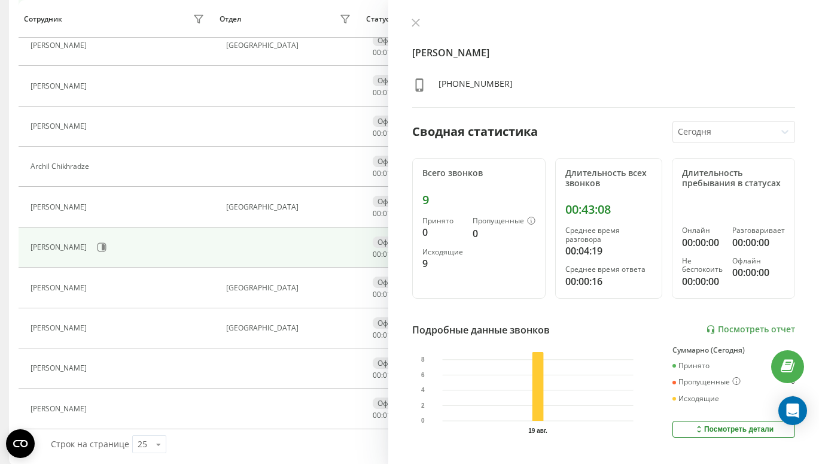
scroll to position [739, 0]
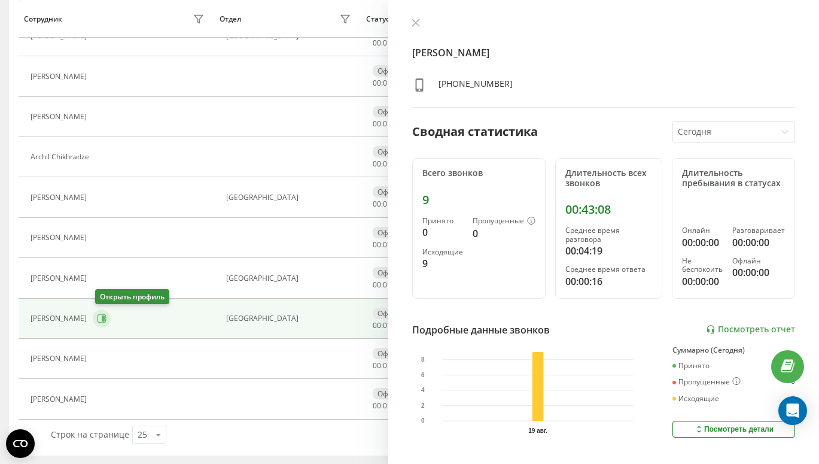
click at [101, 321] on icon at bounding box center [102, 318] width 9 height 9
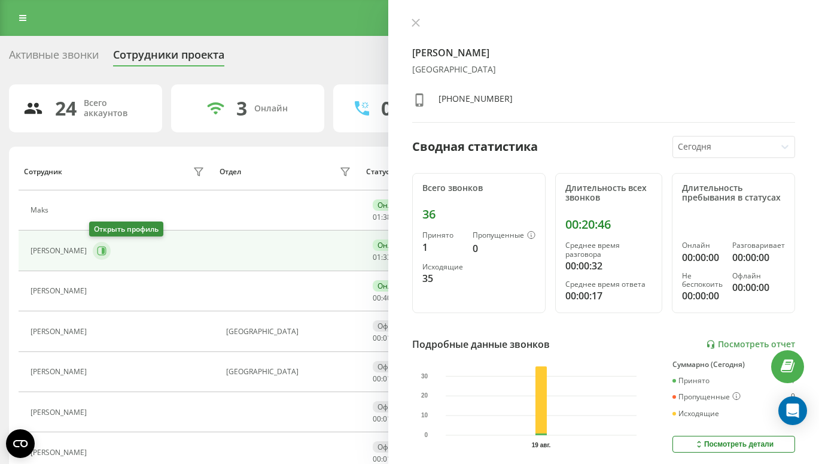
click at [97, 250] on icon at bounding box center [102, 251] width 10 height 10
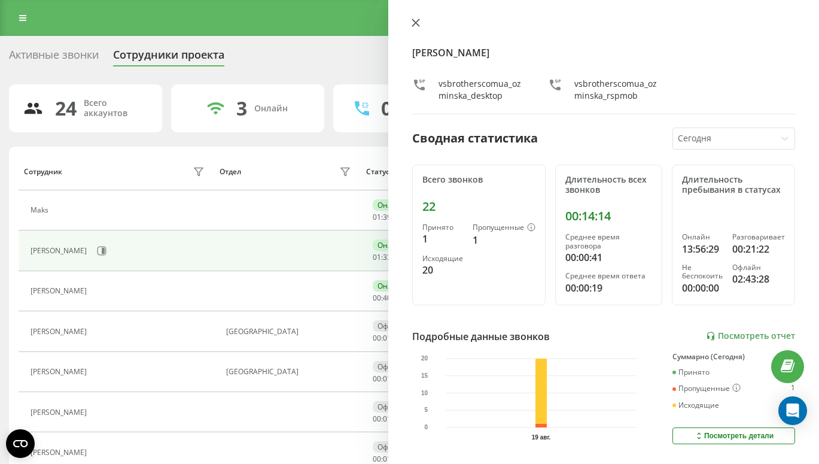
click at [414, 20] on icon at bounding box center [416, 23] width 8 height 8
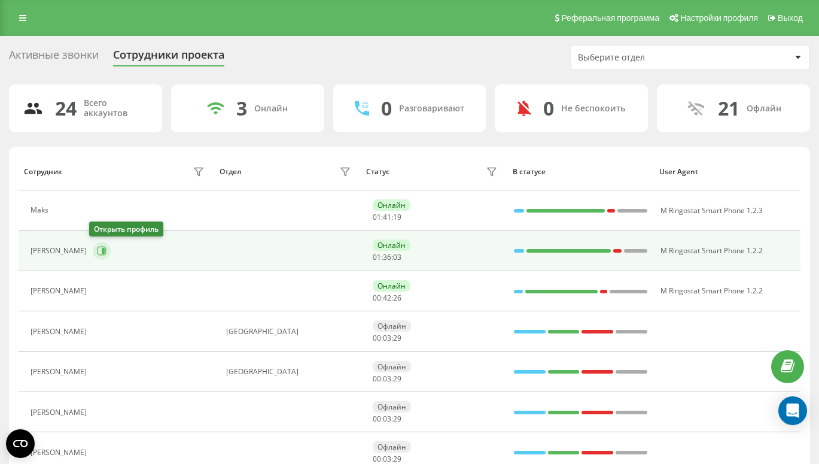
click at [97, 252] on icon at bounding box center [102, 251] width 10 height 10
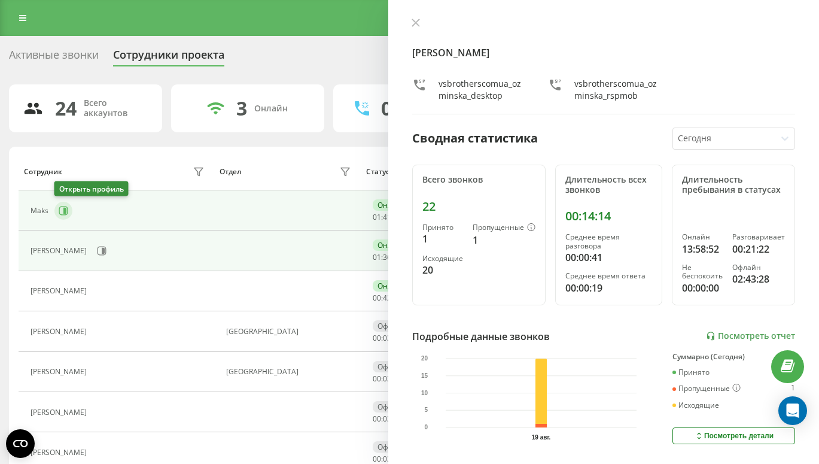
click at [63, 209] on icon at bounding box center [64, 211] width 3 height 6
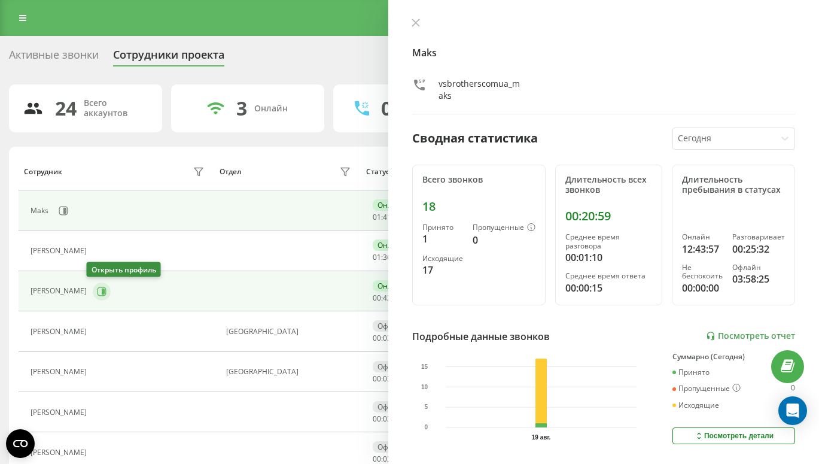
click at [102, 291] on icon at bounding box center [103, 291] width 3 height 6
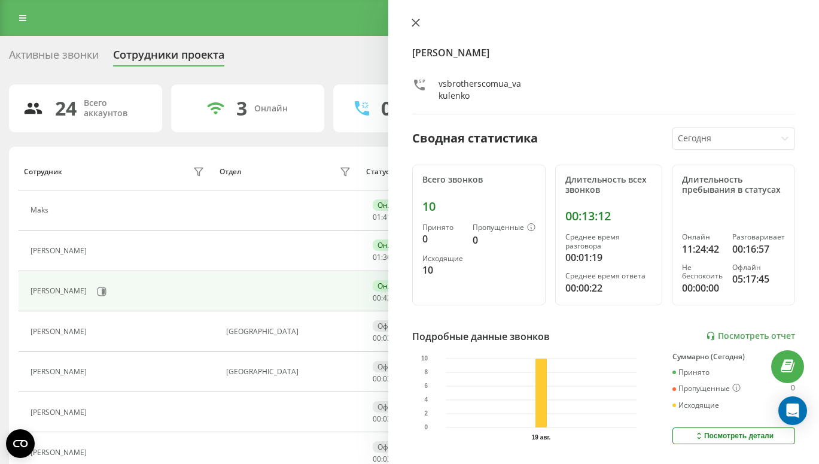
click at [415, 23] on icon at bounding box center [415, 22] width 7 height 7
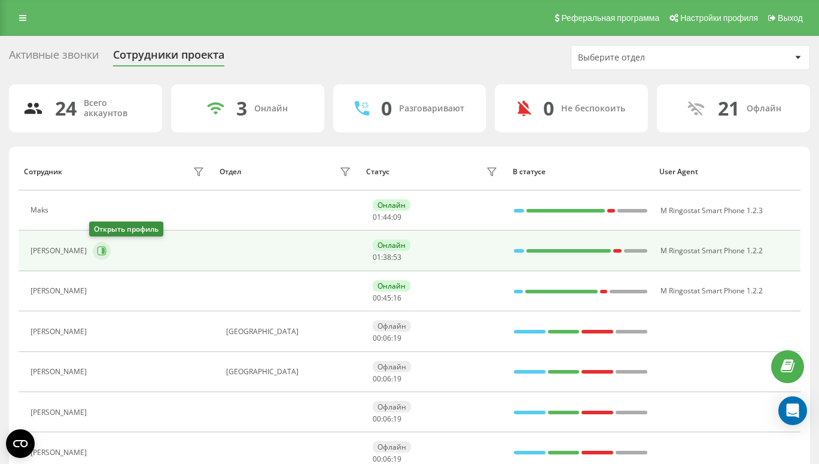
click at [102, 247] on icon at bounding box center [102, 251] width 9 height 9
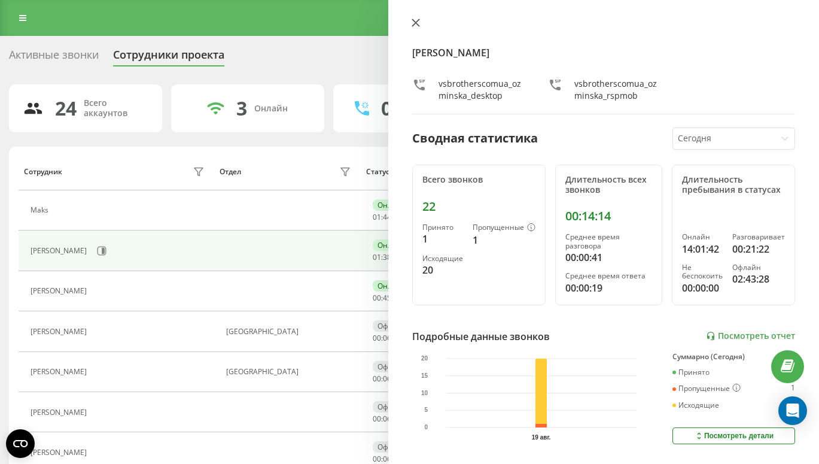
click at [412, 19] on icon at bounding box center [415, 22] width 7 height 7
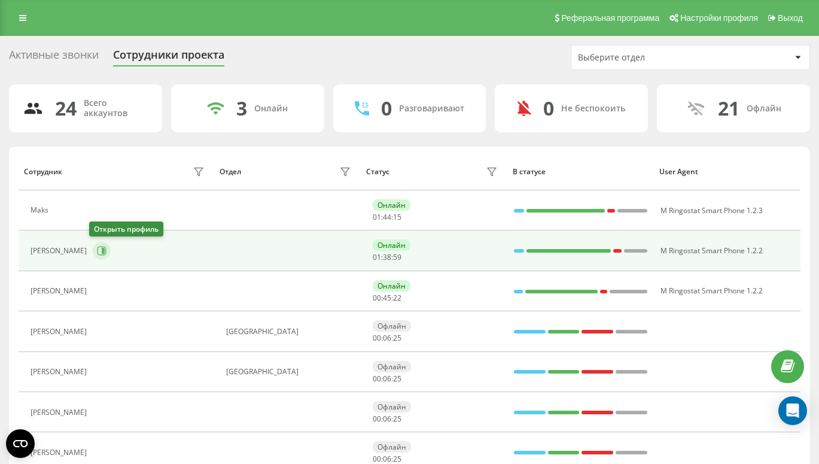
click at [97, 255] on icon at bounding box center [102, 251] width 10 height 10
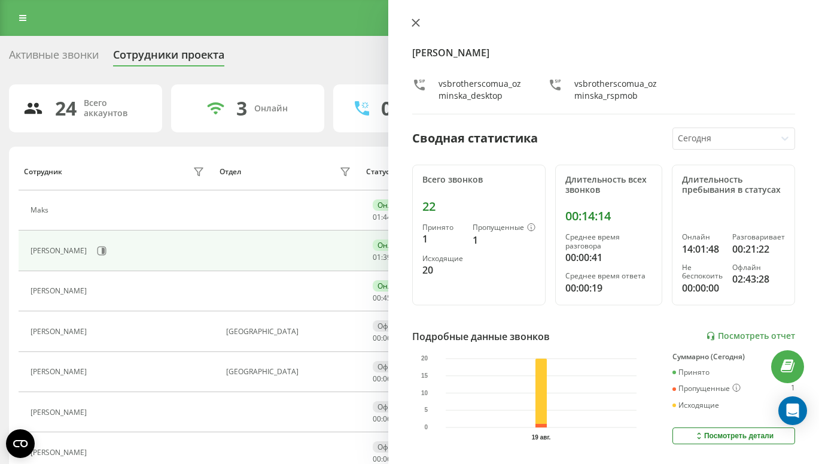
click at [416, 23] on icon at bounding box center [415, 22] width 7 height 7
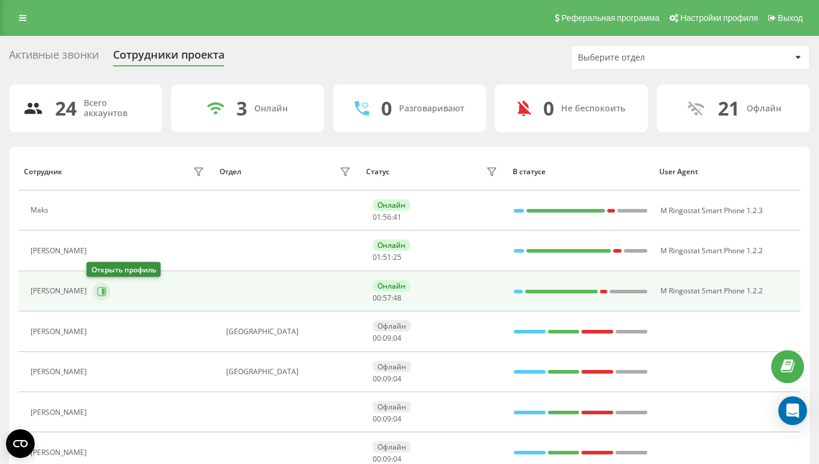
click at [94, 285] on button at bounding box center [102, 291] width 18 height 18
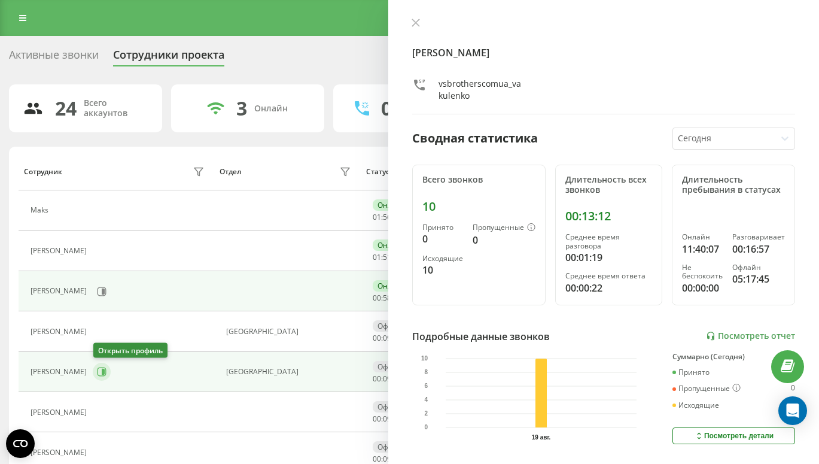
click at [102, 374] on icon at bounding box center [102, 372] width 10 height 10
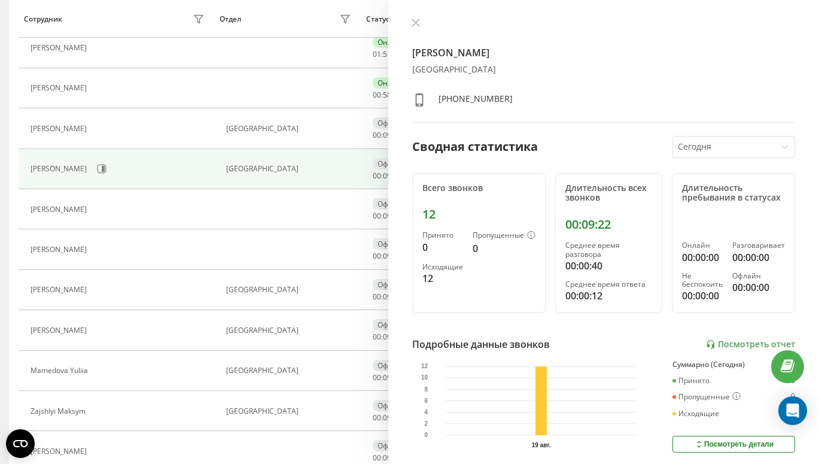
scroll to position [205, 0]
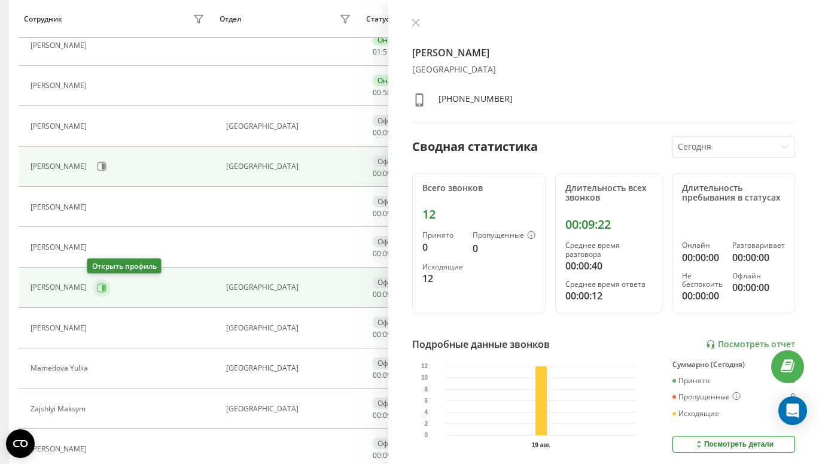
click at [97, 285] on icon at bounding box center [102, 288] width 10 height 10
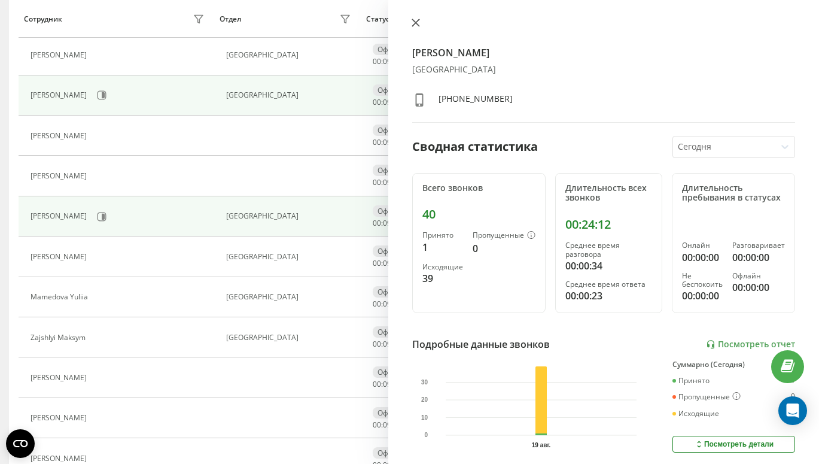
click at [416, 26] on icon at bounding box center [416, 23] width 8 height 8
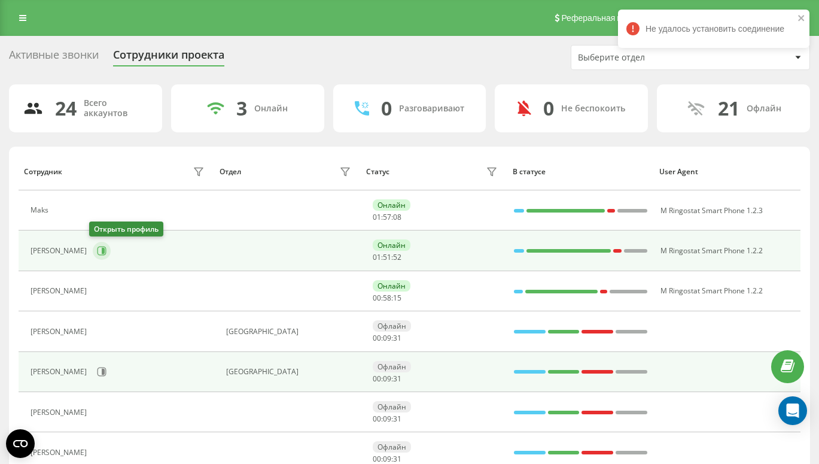
click at [102, 252] on icon at bounding box center [103, 251] width 3 height 6
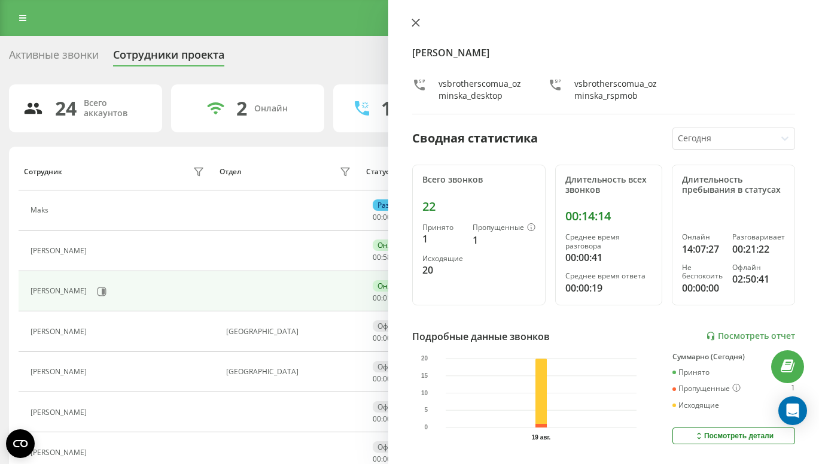
click at [416, 22] on icon at bounding box center [416, 23] width 8 height 8
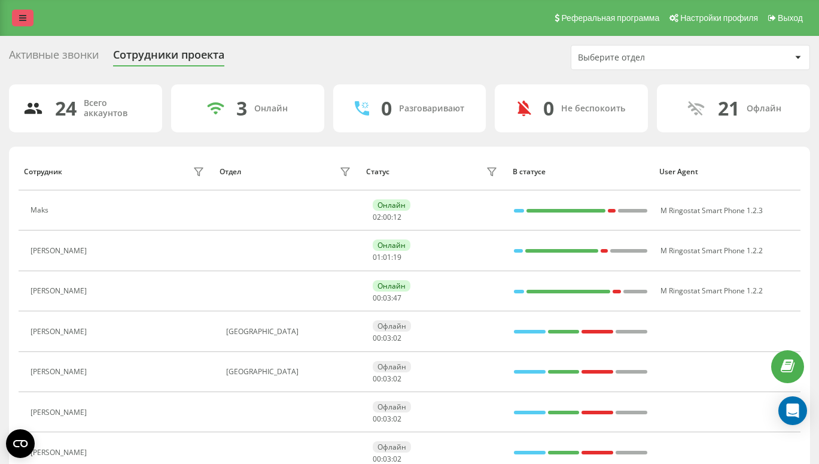
click at [22, 20] on icon at bounding box center [22, 18] width 7 height 8
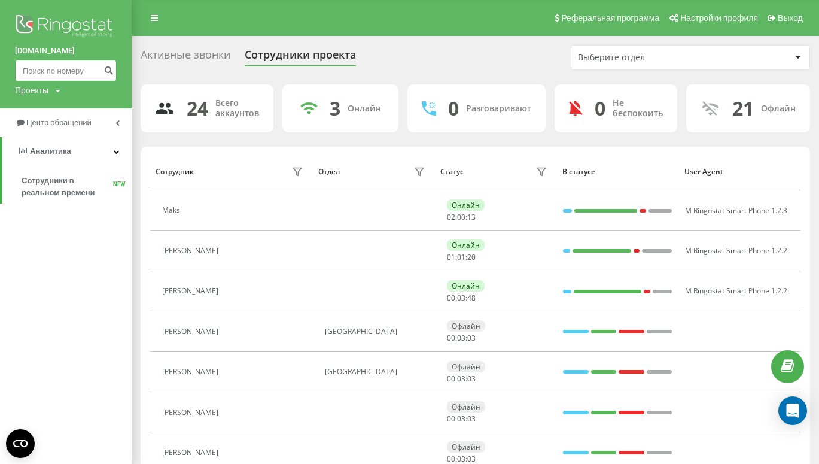
click at [28, 74] on input at bounding box center [66, 71] width 102 height 22
paste input "509 245 093"
type input "509 245 093"
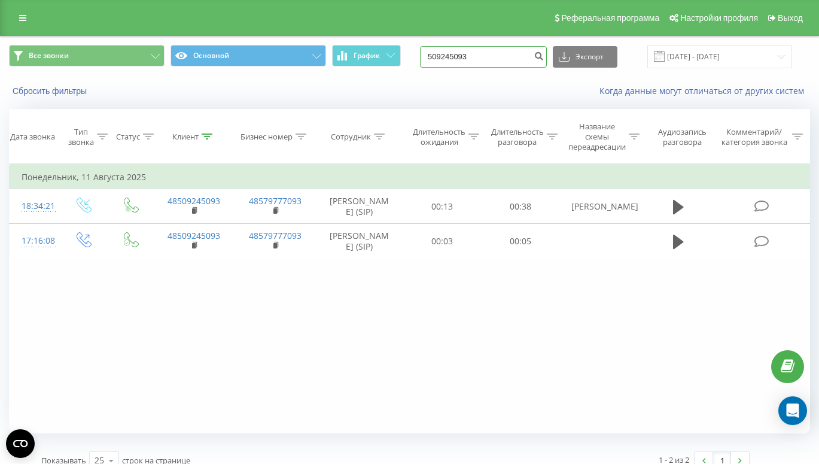
click at [506, 56] on input "509245093" at bounding box center [483, 57] width 127 height 22
paste input "732 070 980"
type input "732 070 980"
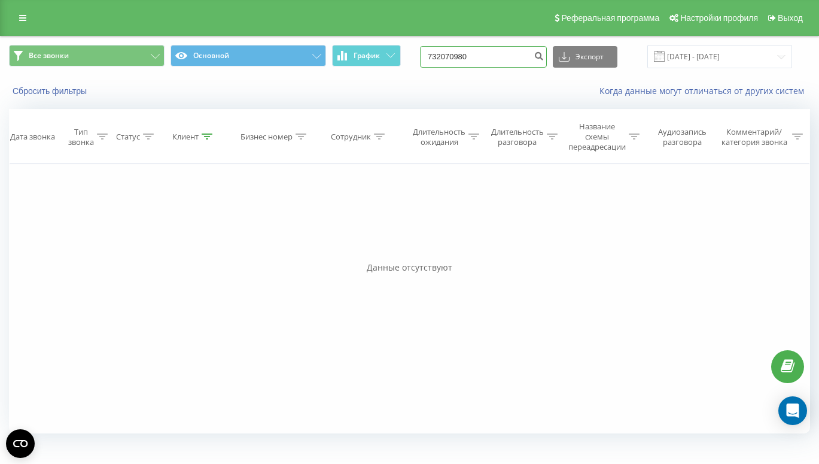
click at [503, 54] on input "732070980" at bounding box center [483, 57] width 127 height 22
paste input "602 771 177"
type input "602 771 177"
click at [17, 21] on link at bounding box center [23, 18] width 22 height 17
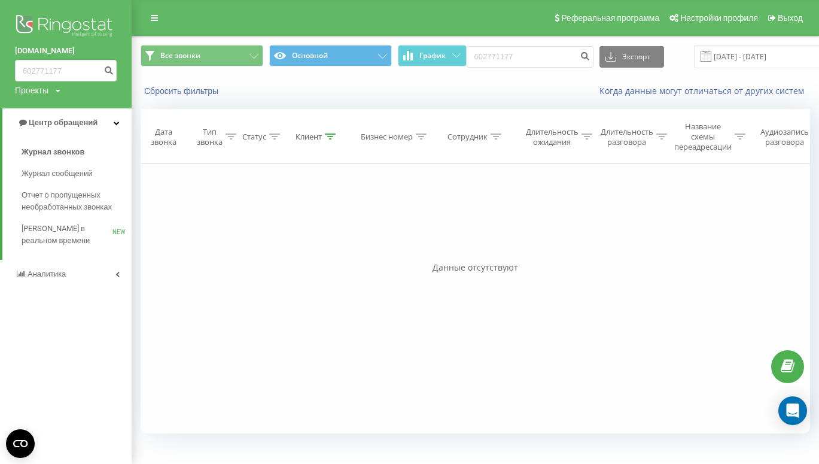
click at [62, 266] on link "Аналитика" at bounding box center [66, 274] width 132 height 29
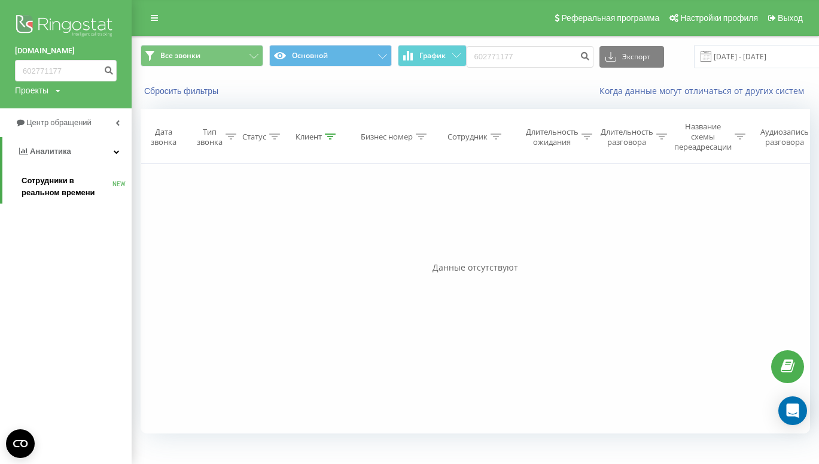
click at [50, 193] on span "Сотрудники в реальном времени" at bounding box center [67, 187] width 91 height 24
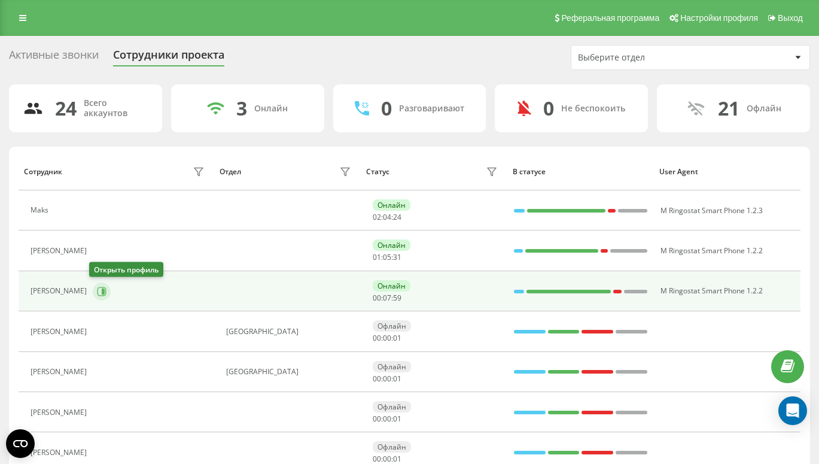
click at [102, 292] on icon at bounding box center [103, 291] width 3 height 6
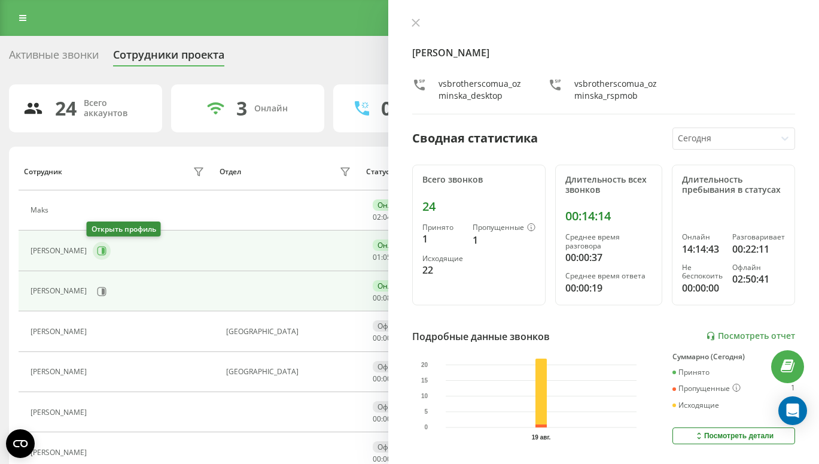
click at [98, 247] on icon at bounding box center [102, 251] width 9 height 9
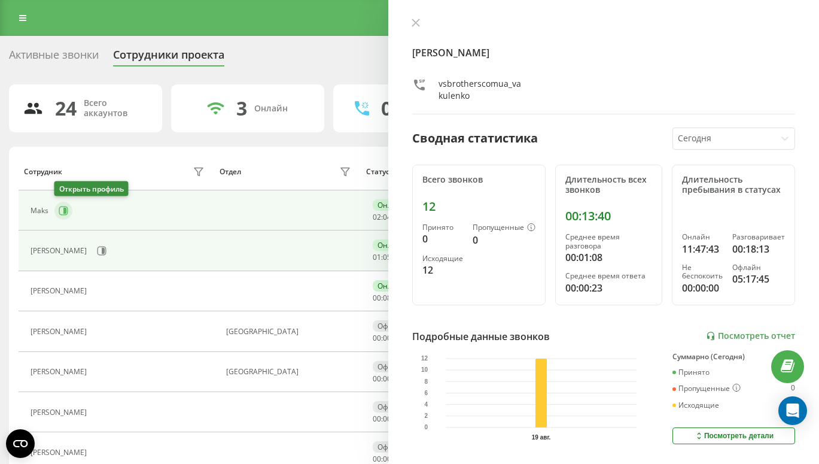
click at [63, 212] on icon at bounding box center [64, 211] width 10 height 10
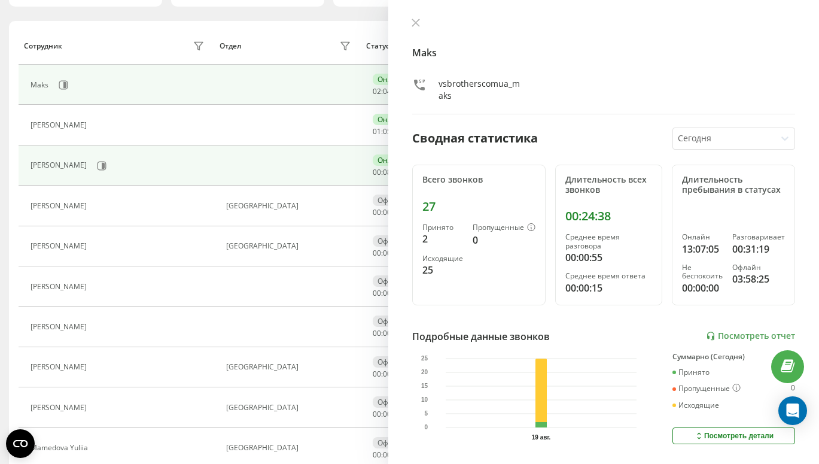
scroll to position [181, 0]
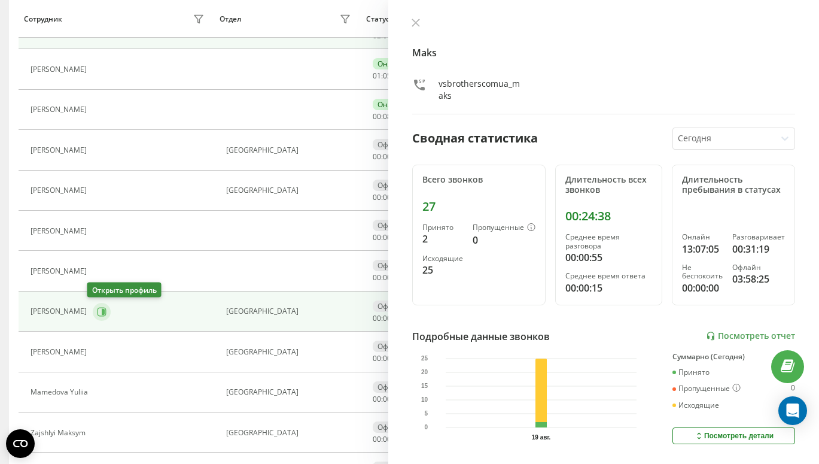
click at [102, 311] on icon at bounding box center [103, 311] width 3 height 6
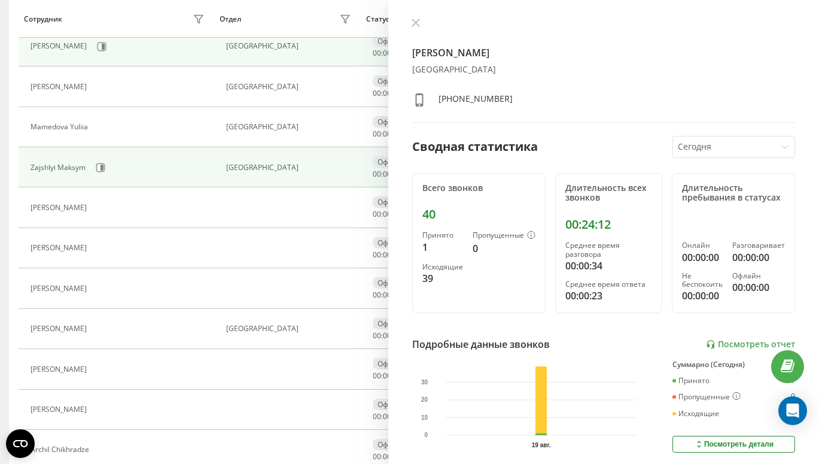
scroll to position [460, 0]
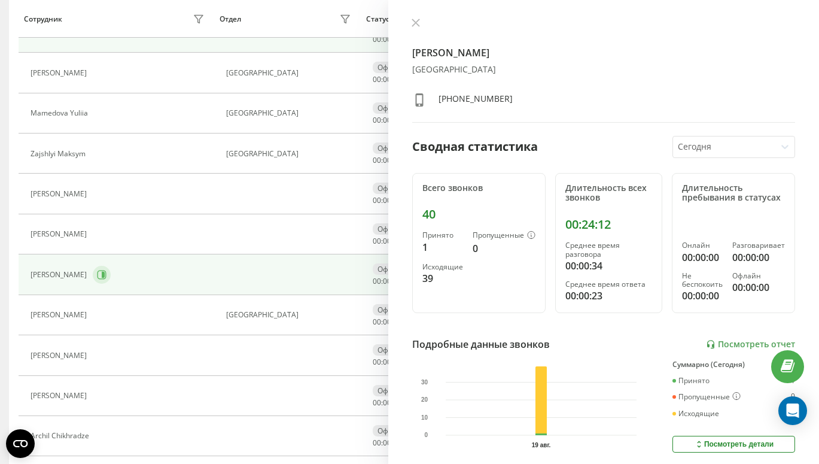
click at [110, 267] on button at bounding box center [102, 275] width 18 height 18
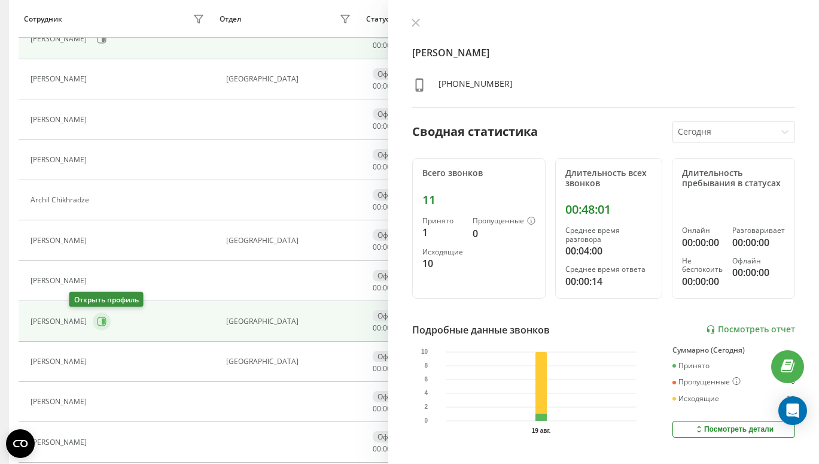
scroll to position [739, 0]
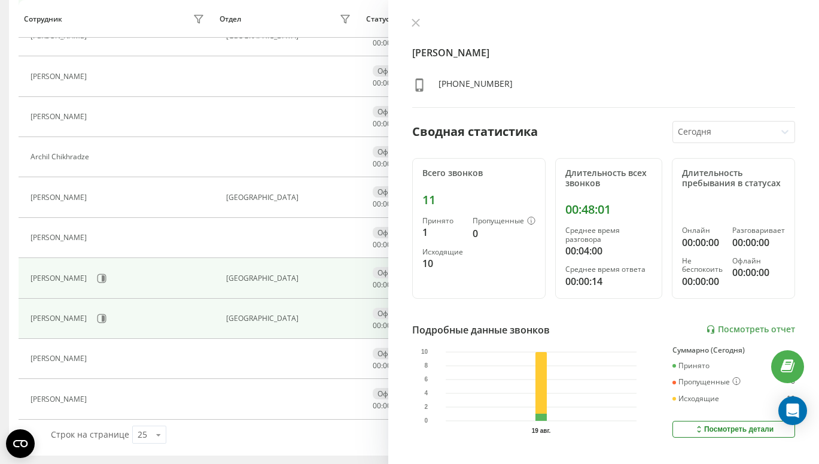
click at [103, 328] on div "[PERSON_NAME]" at bounding box center [119, 318] width 177 height 20
click at [104, 324] on button at bounding box center [102, 318] width 18 height 18
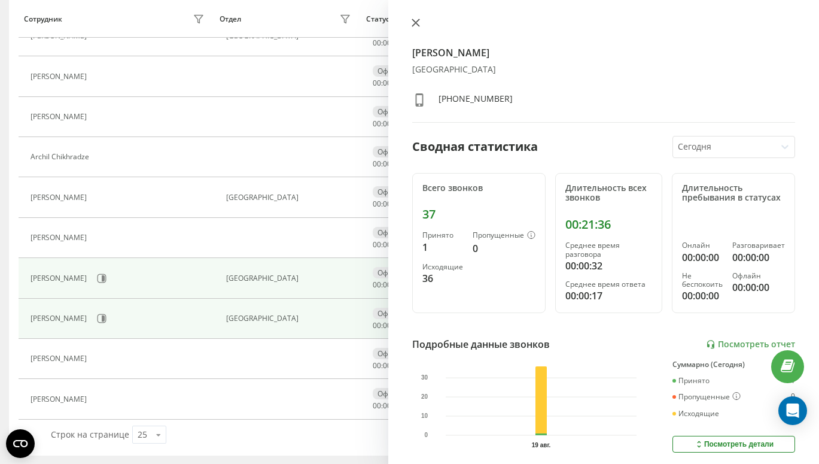
click at [413, 22] on icon at bounding box center [416, 23] width 8 height 8
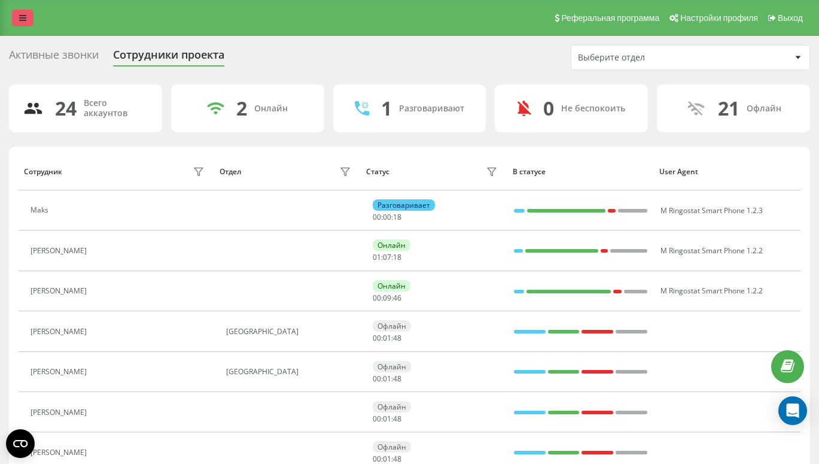
click at [15, 19] on link at bounding box center [23, 18] width 22 height 17
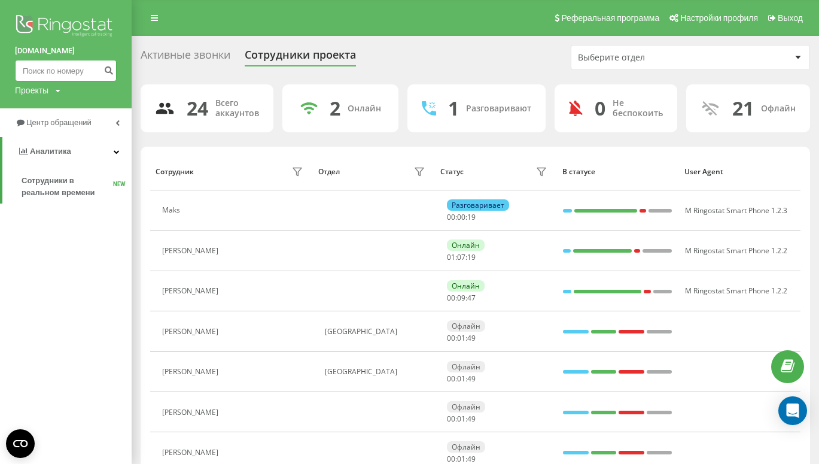
click at [63, 69] on input at bounding box center [66, 71] width 102 height 22
paste input "728 821 274"
type input "728 821 274"
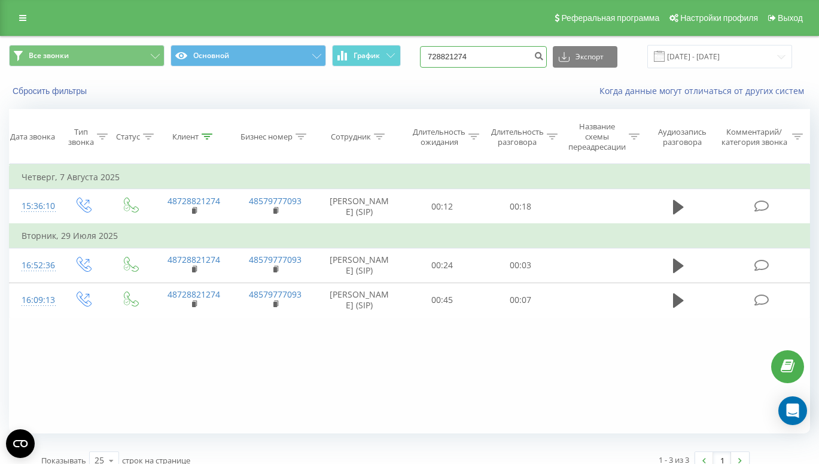
click at [515, 59] on input "728821274" at bounding box center [483, 57] width 127 height 22
paste input "781 322 440"
type input "781 322 440"
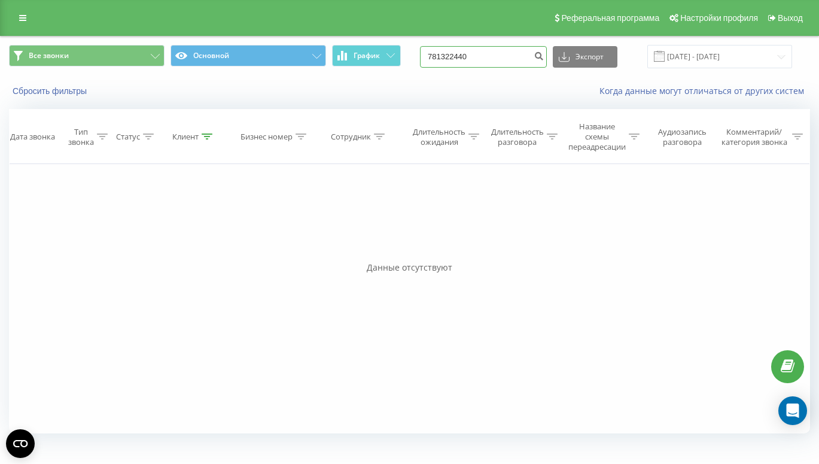
click at [504, 59] on input "781322440" at bounding box center [483, 57] width 127 height 22
paste input "767 434 006"
type input "767 434 006"
click at [477, 60] on input "767434006" at bounding box center [483, 57] width 127 height 22
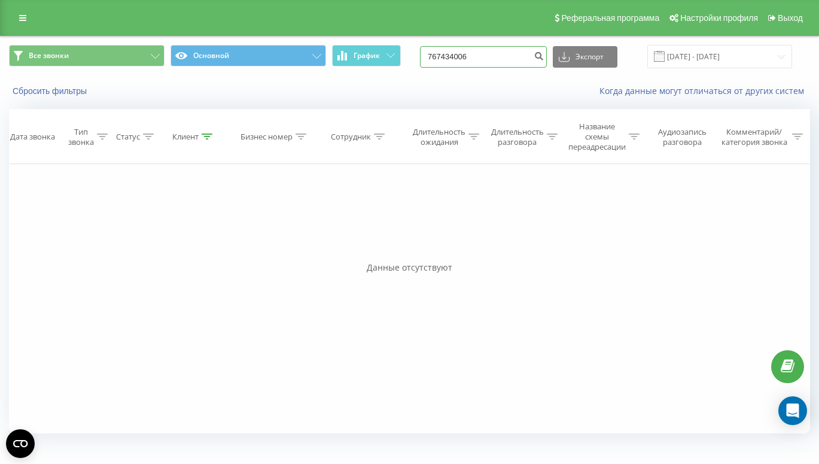
click at [477, 60] on input "767434006" at bounding box center [483, 57] width 127 height 22
paste input "690 325 004"
type input "690 325 004"
click at [468, 61] on input "690325004" at bounding box center [483, 57] width 127 height 22
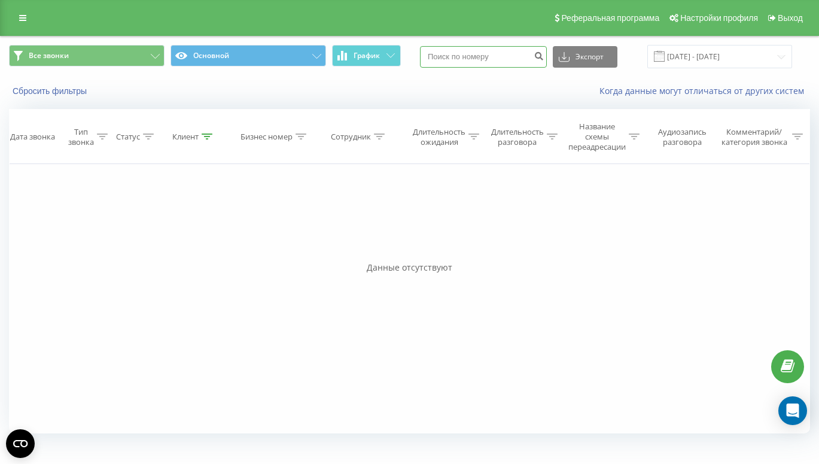
paste input "720 405 402"
type input "720 405 402"
click at [15, 13] on link at bounding box center [23, 18] width 22 height 17
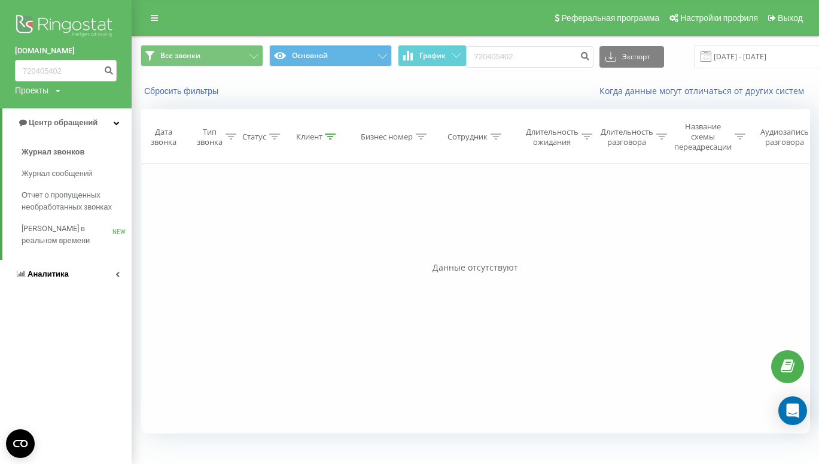
click at [50, 269] on span "Аналитика" at bounding box center [42, 274] width 54 height 12
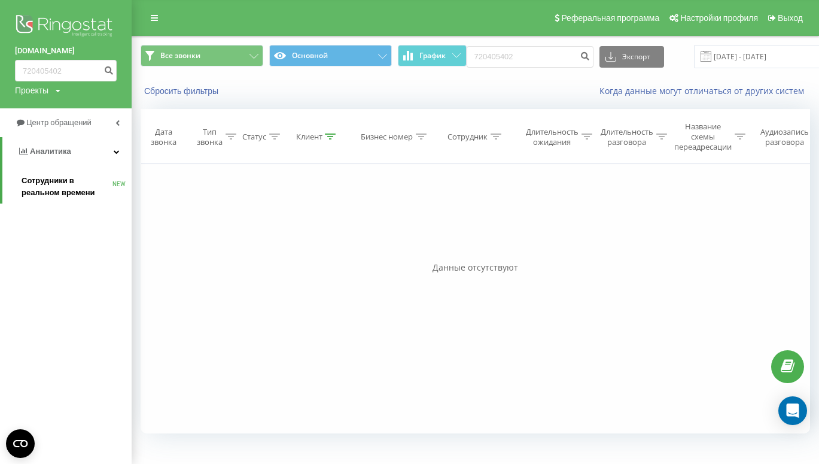
click at [65, 186] on span "Сотрудники в реальном времени" at bounding box center [67, 187] width 91 height 24
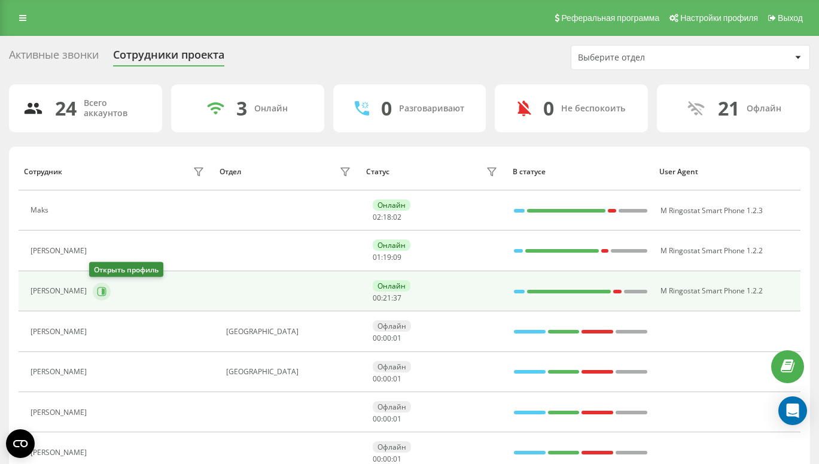
click at [101, 287] on icon at bounding box center [102, 291] width 9 height 9
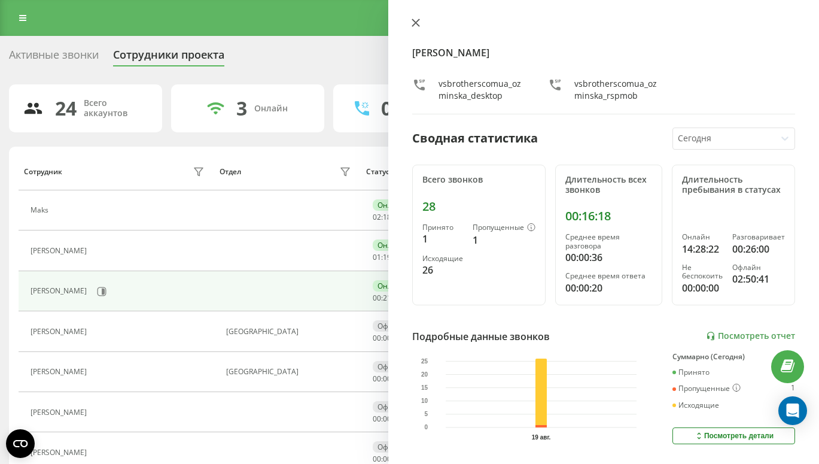
click at [416, 26] on icon at bounding box center [416, 23] width 8 height 8
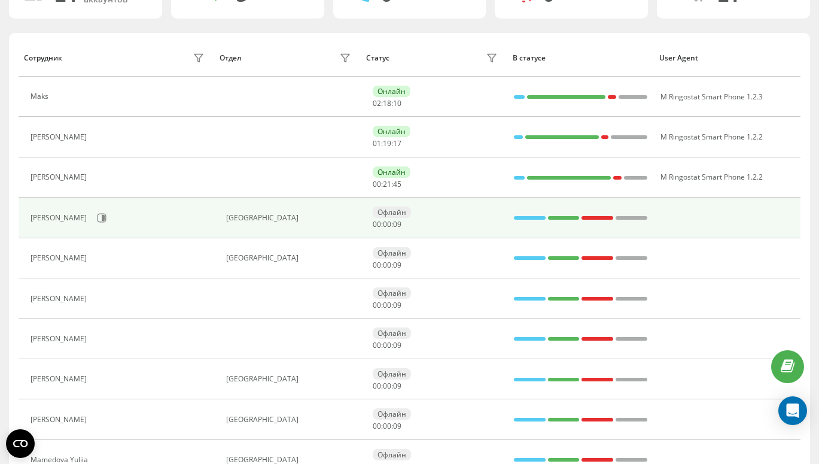
scroll to position [114, 0]
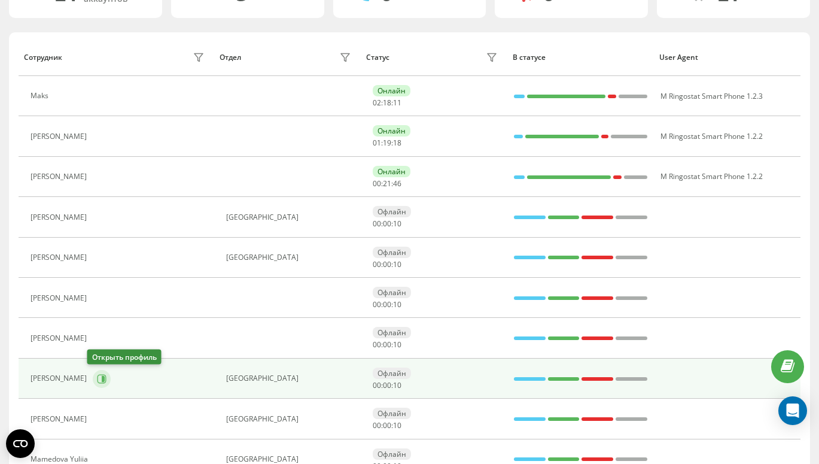
click at [97, 379] on icon at bounding box center [102, 379] width 10 height 10
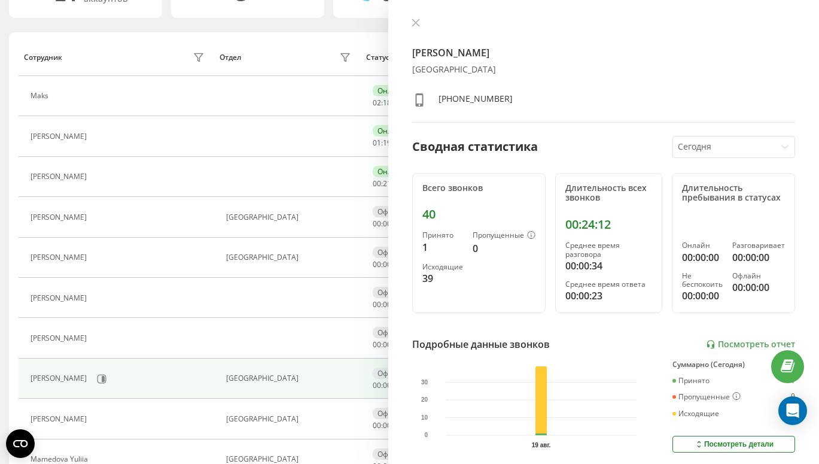
click at [417, 17] on div "Стас Панфілов КиевЛьвов +380939891415 Сводная статистика Сегодня Всего звонков …" at bounding box center [603, 232] width 431 height 464
click at [413, 22] on icon at bounding box center [416, 23] width 8 height 8
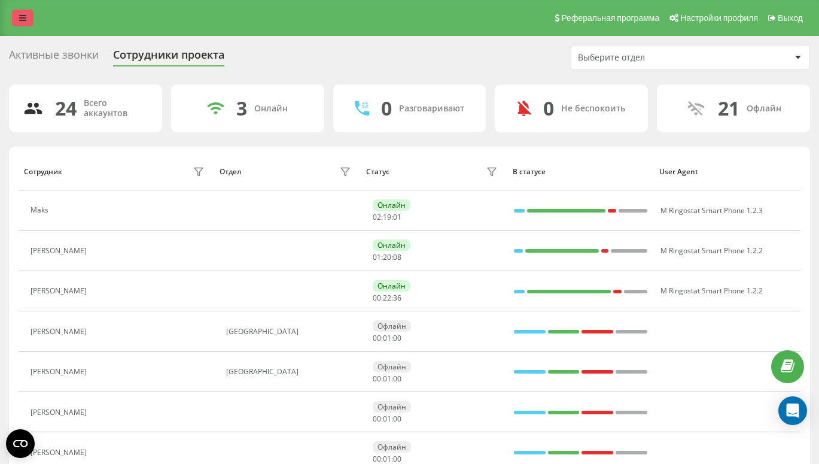
click at [21, 23] on link at bounding box center [23, 18] width 22 height 17
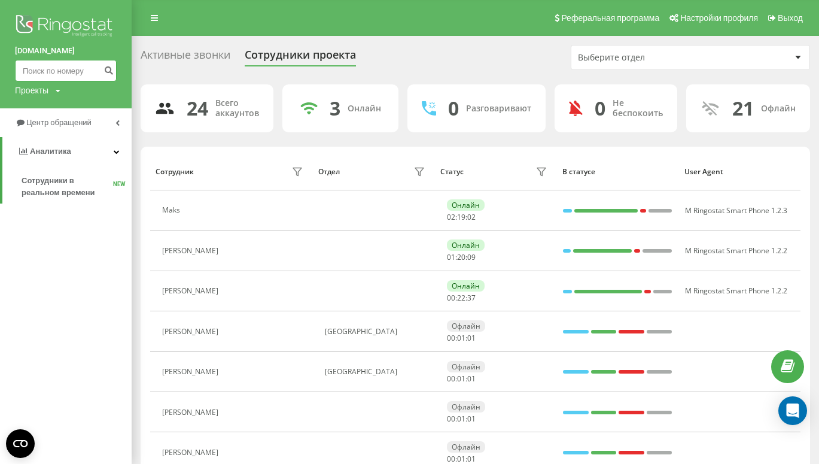
click at [38, 73] on input at bounding box center [66, 71] width 102 height 22
paste input "781 540 335"
type input "781 540 335"
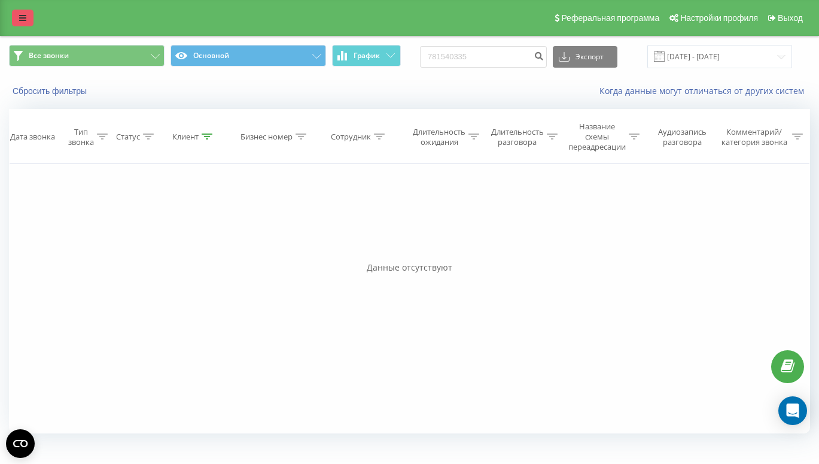
click at [20, 20] on icon at bounding box center [22, 18] width 7 height 8
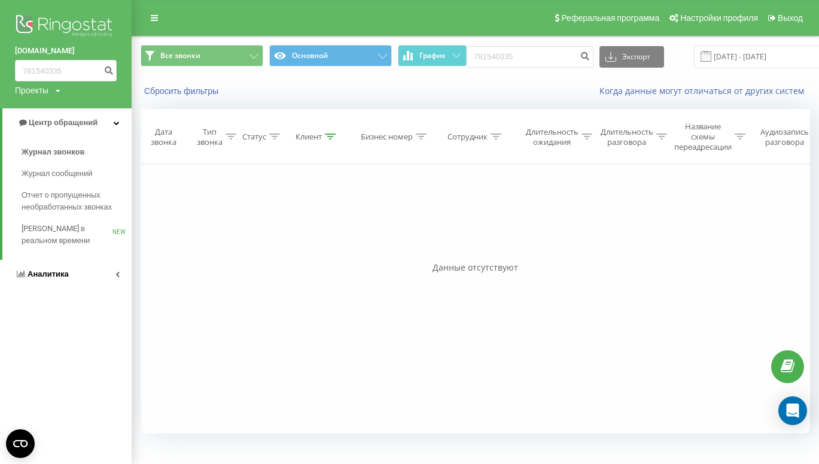
click at [48, 278] on span "Аналитика" at bounding box center [48, 273] width 41 height 9
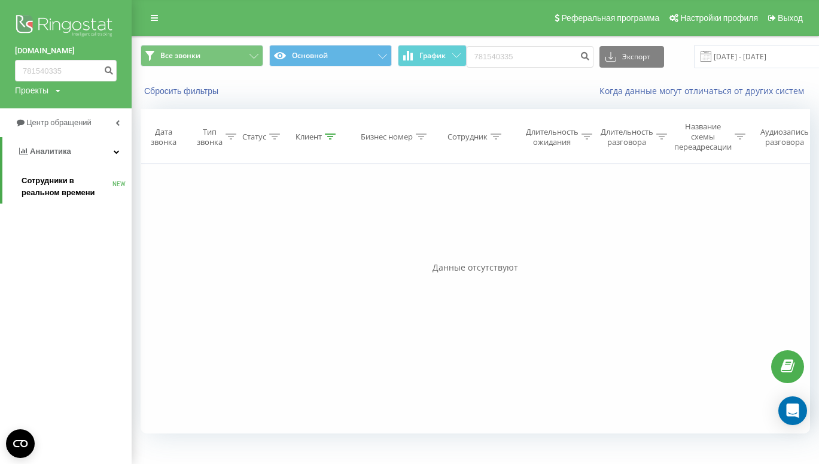
click at [63, 193] on span "Сотрудники в реальном времени" at bounding box center [67, 187] width 91 height 24
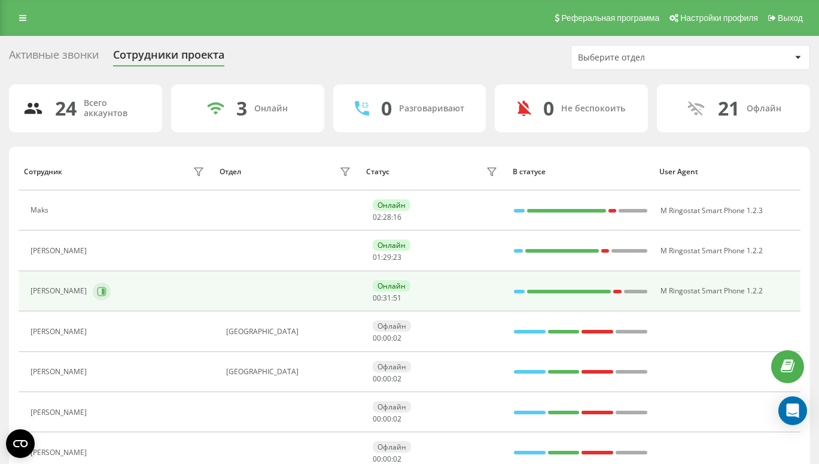
click at [99, 294] on icon at bounding box center [102, 292] width 10 height 10
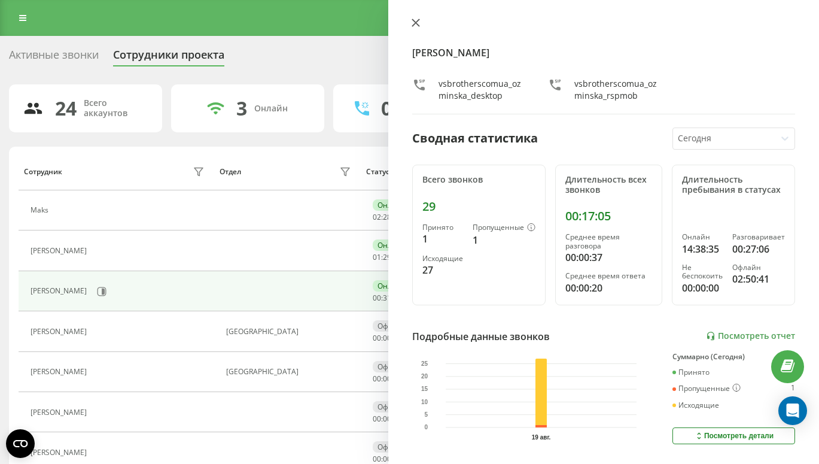
click at [415, 26] on icon at bounding box center [416, 23] width 8 height 8
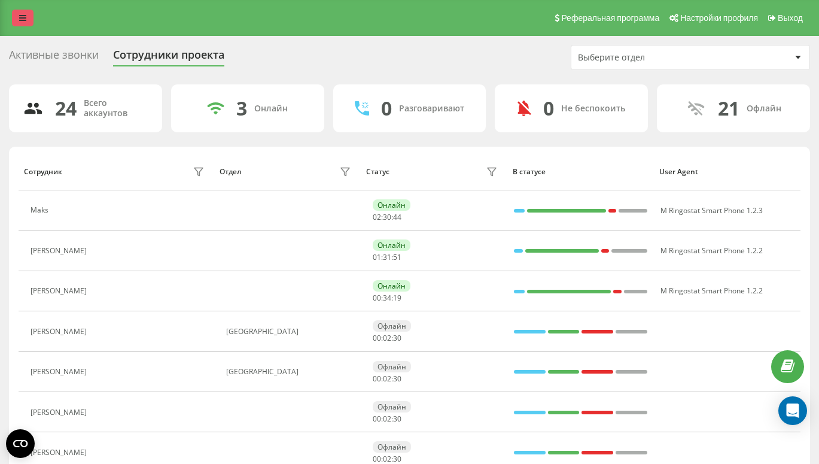
click at [17, 15] on link at bounding box center [23, 18] width 22 height 17
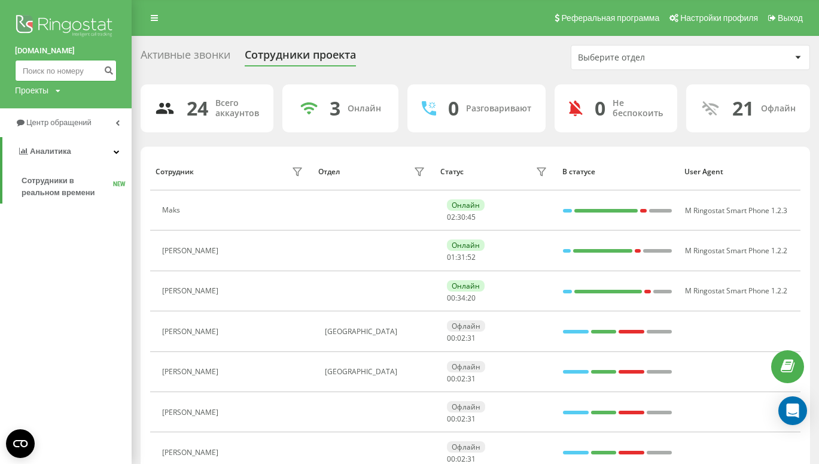
click at [42, 69] on input at bounding box center [66, 71] width 102 height 22
paste input "534 692 106"
type input "534 692 106"
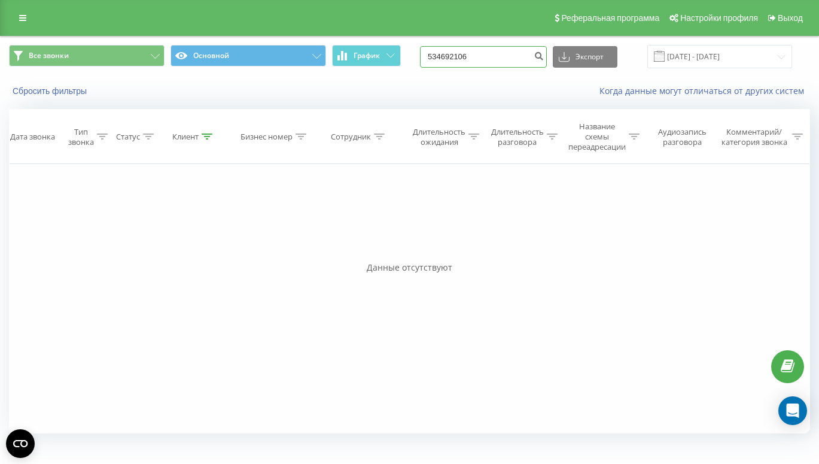
click at [494, 63] on input "534692106" at bounding box center [483, 57] width 127 height 22
type input "5"
paste input "578 790 315"
type input "578 790 315"
click at [492, 51] on input "578790315" at bounding box center [483, 57] width 127 height 22
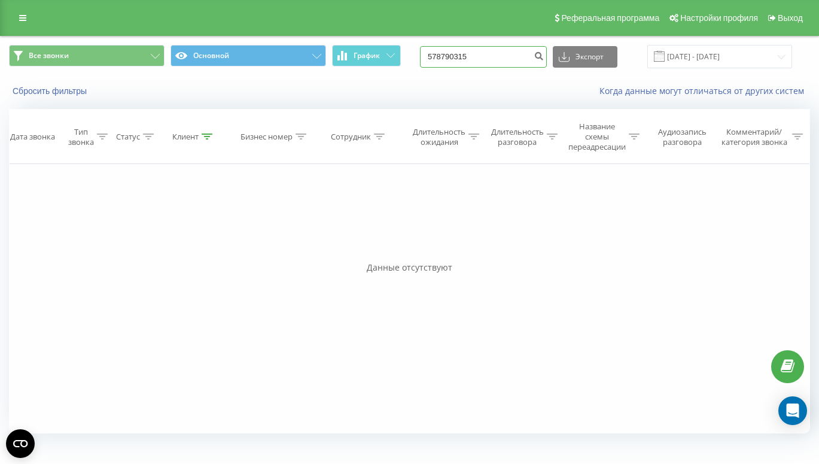
click at [492, 51] on input "578790315" at bounding box center [483, 57] width 127 height 22
paste input "507 060 234"
type input "507 060 234"
click at [22, 23] on link at bounding box center [23, 18] width 22 height 17
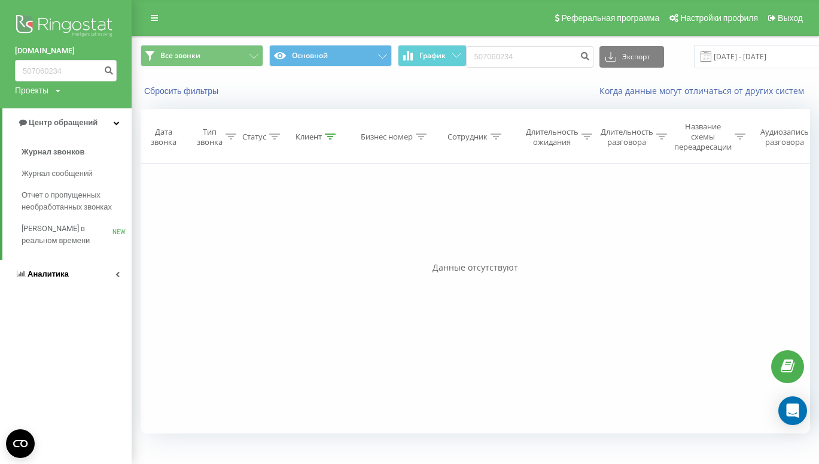
click at [36, 281] on link "Аналитика" at bounding box center [66, 274] width 132 height 29
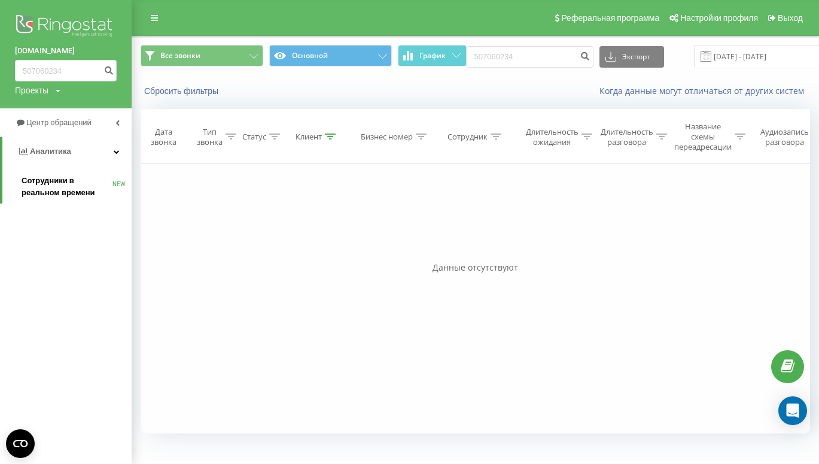
click at [33, 182] on span "Сотрудники в реальном времени" at bounding box center [67, 187] width 91 height 24
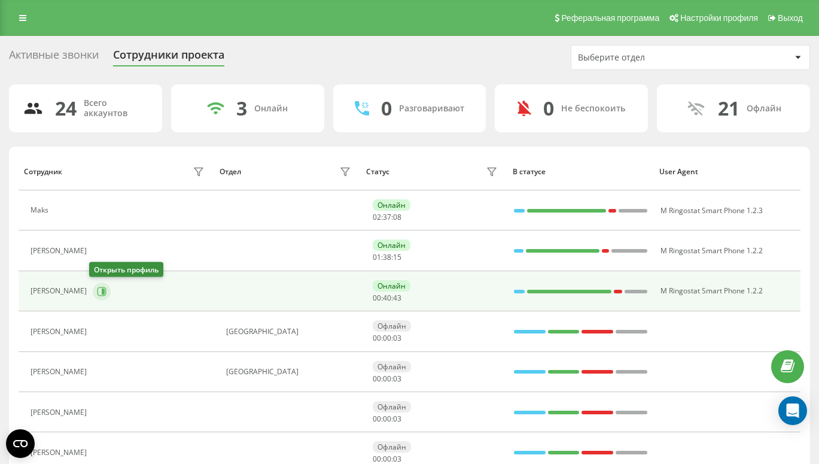
click at [97, 291] on icon at bounding box center [102, 292] width 10 height 10
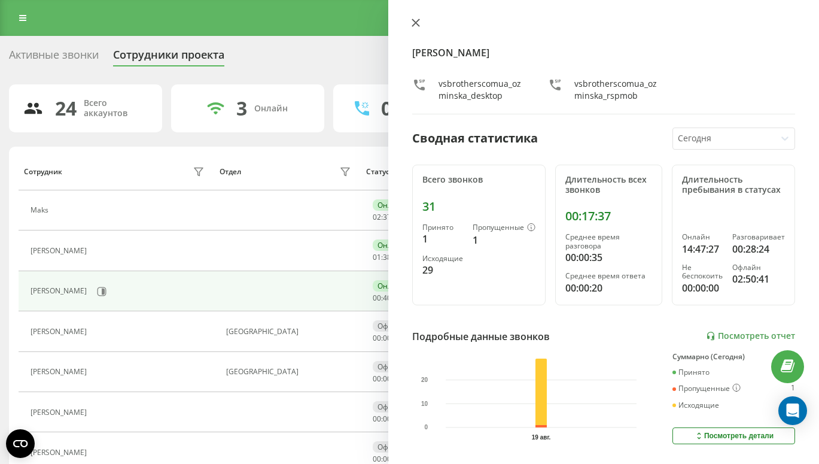
click at [416, 23] on icon at bounding box center [415, 22] width 7 height 7
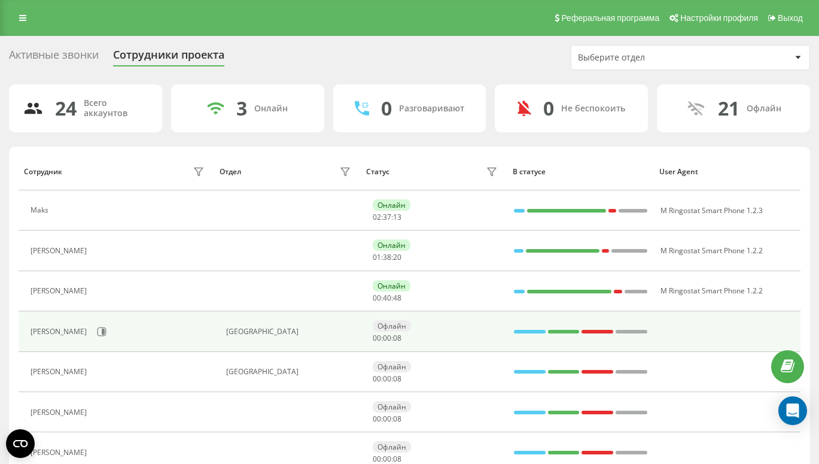
scroll to position [111, 0]
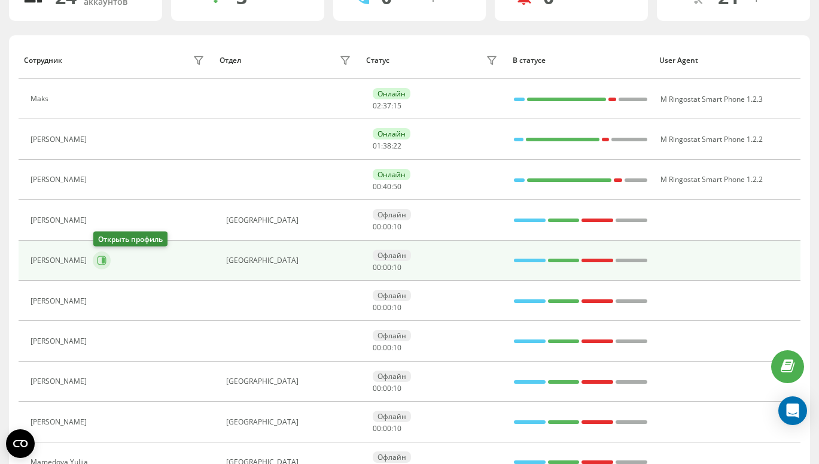
click at [102, 263] on icon at bounding box center [102, 260] width 10 height 10
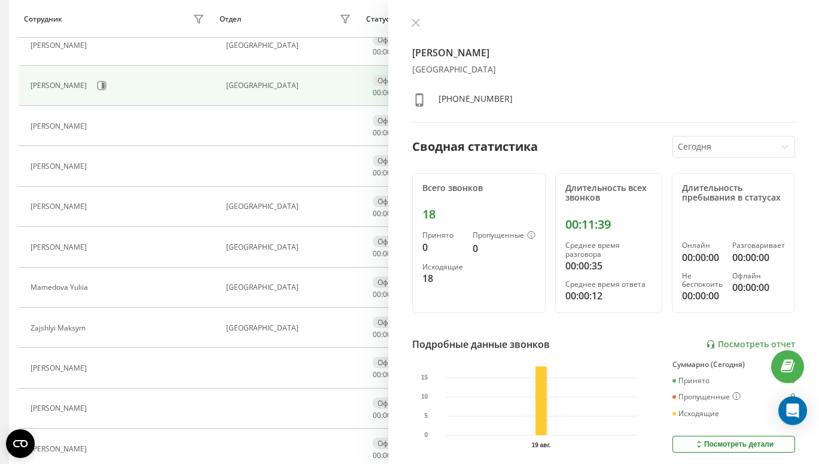
scroll to position [304, 0]
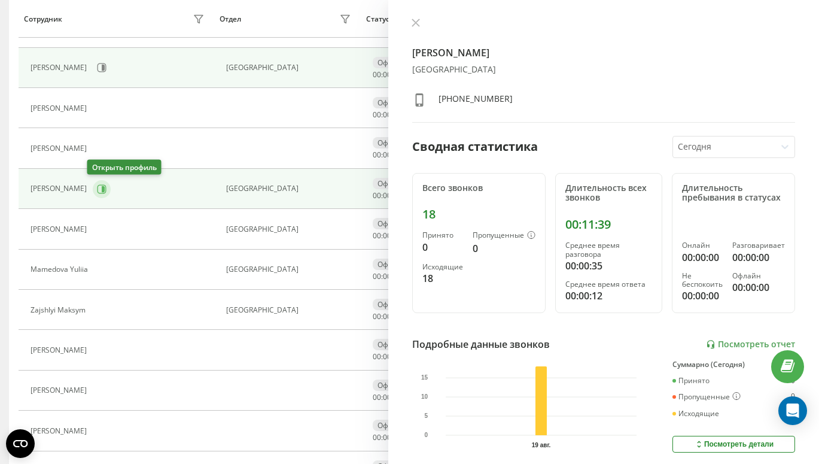
click at [97, 187] on icon at bounding box center [102, 189] width 10 height 10
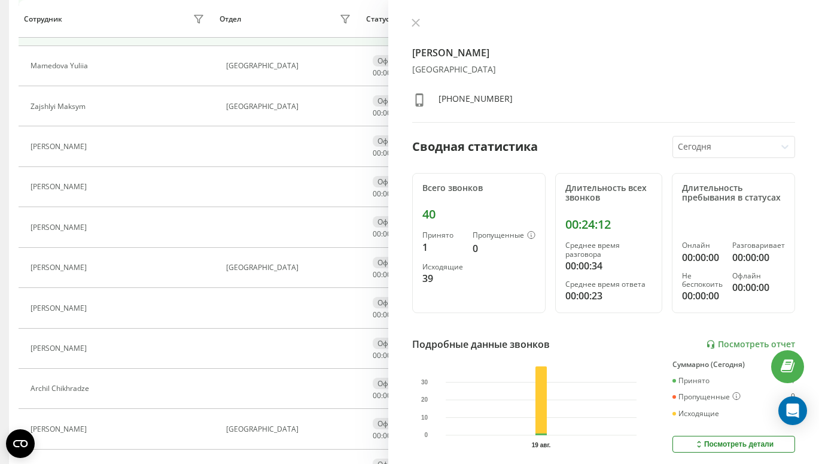
scroll to position [739, 0]
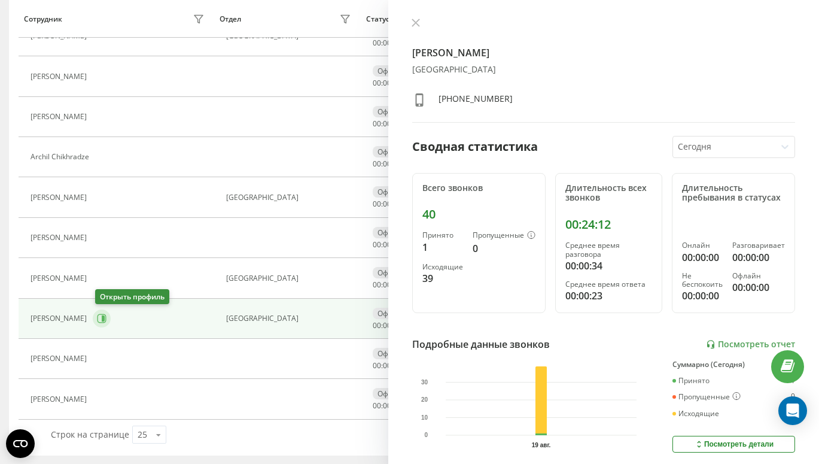
click at [105, 320] on icon at bounding box center [103, 318] width 3 height 6
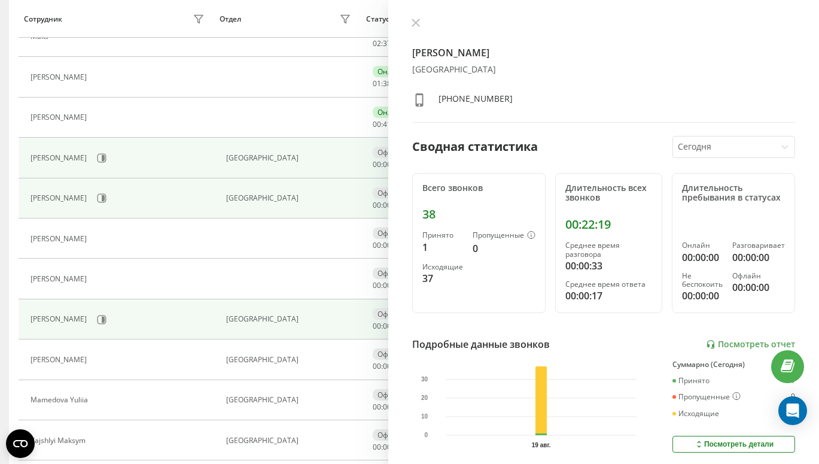
scroll to position [186, 0]
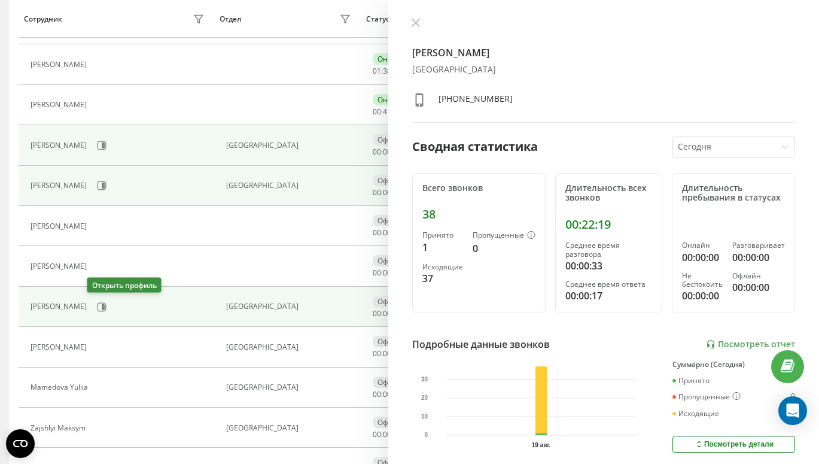
click at [98, 312] on button at bounding box center [102, 307] width 18 height 18
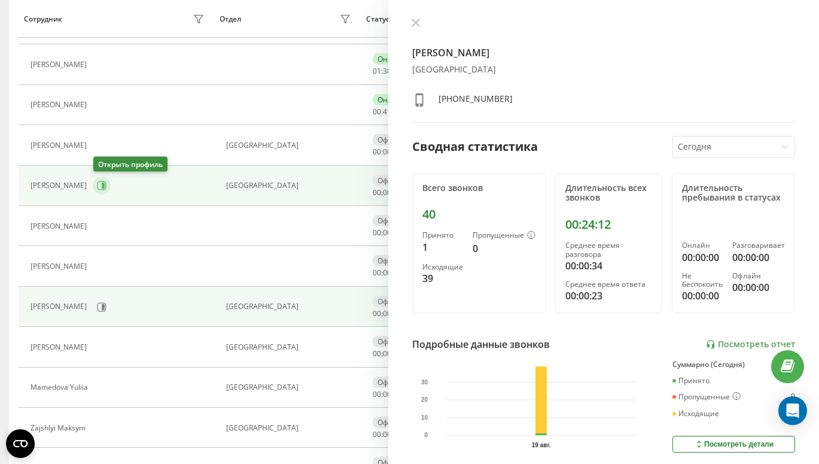
click at [96, 189] on button at bounding box center [102, 186] width 18 height 18
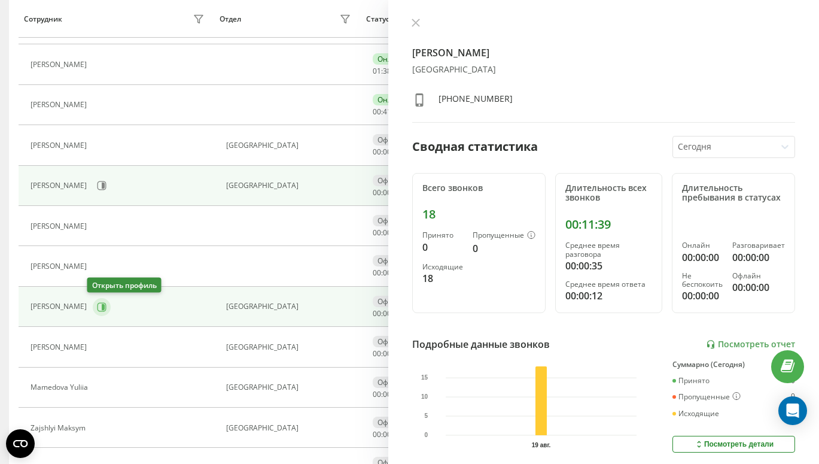
click at [97, 308] on icon at bounding box center [102, 307] width 10 height 10
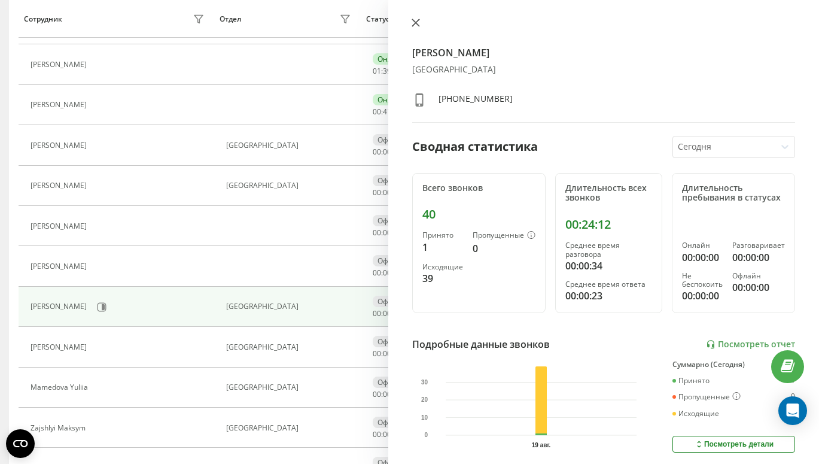
click at [416, 20] on icon at bounding box center [416, 23] width 8 height 8
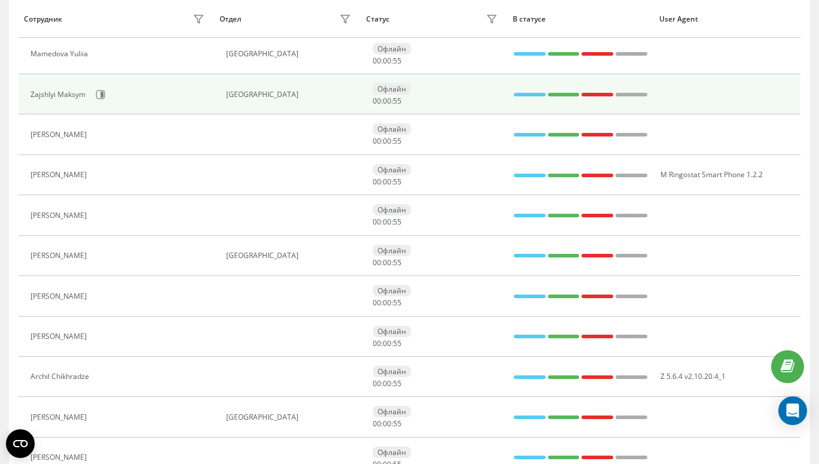
scroll to position [521, 0]
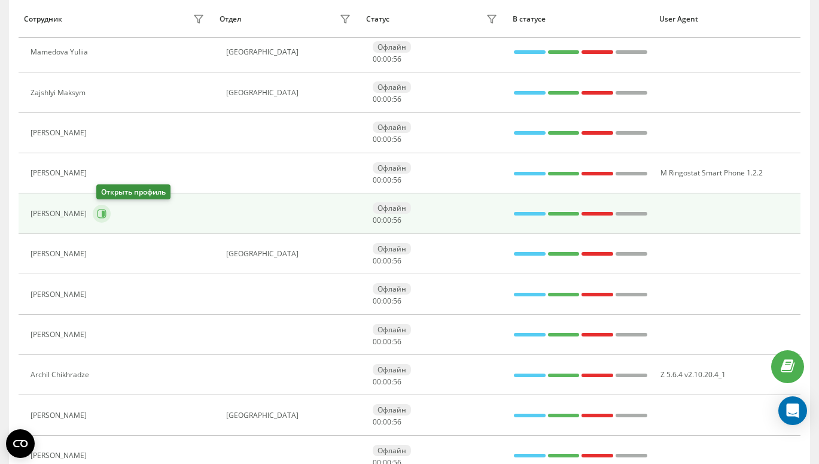
click at [105, 214] on icon at bounding box center [103, 214] width 3 height 6
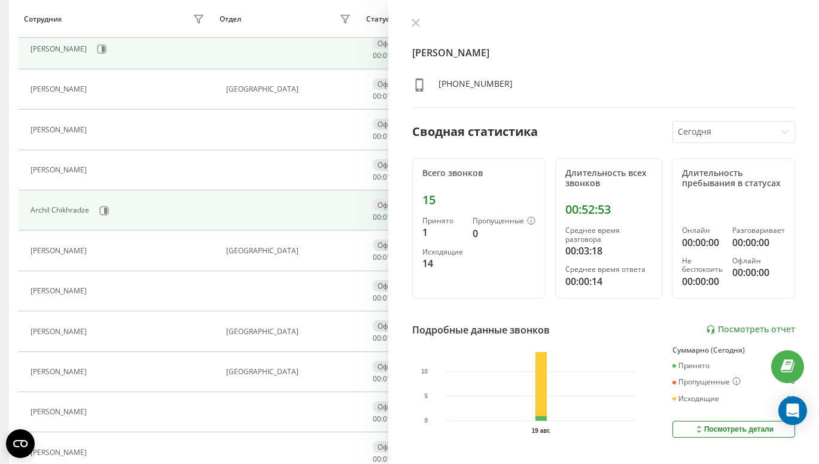
scroll to position [689, 0]
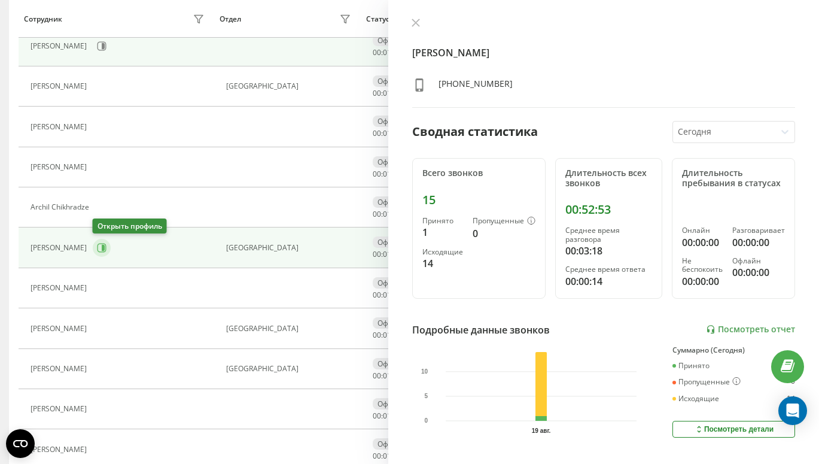
click at [99, 244] on icon at bounding box center [102, 248] width 9 height 9
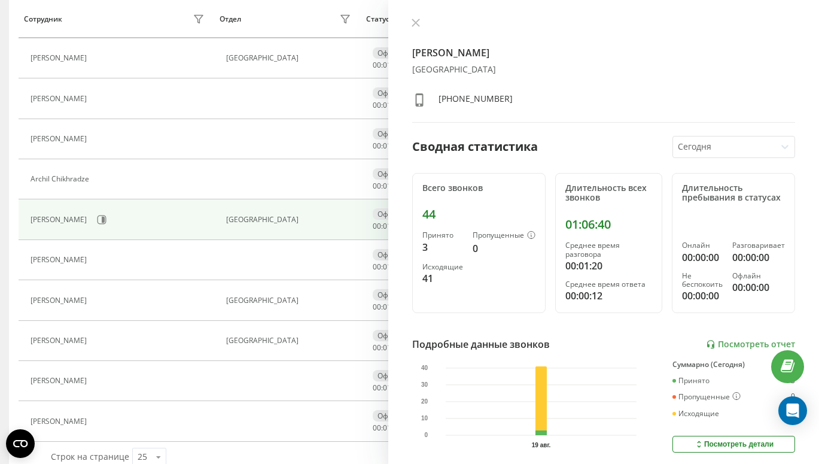
scroll to position [739, 0]
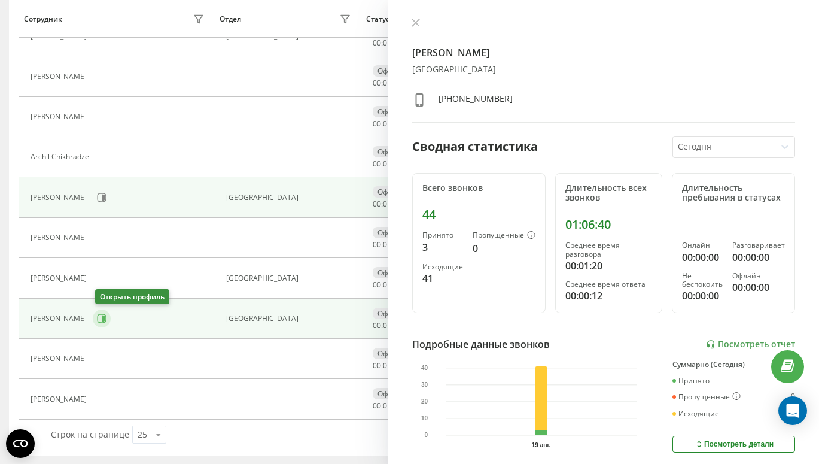
click at [102, 320] on icon at bounding box center [102, 319] width 10 height 10
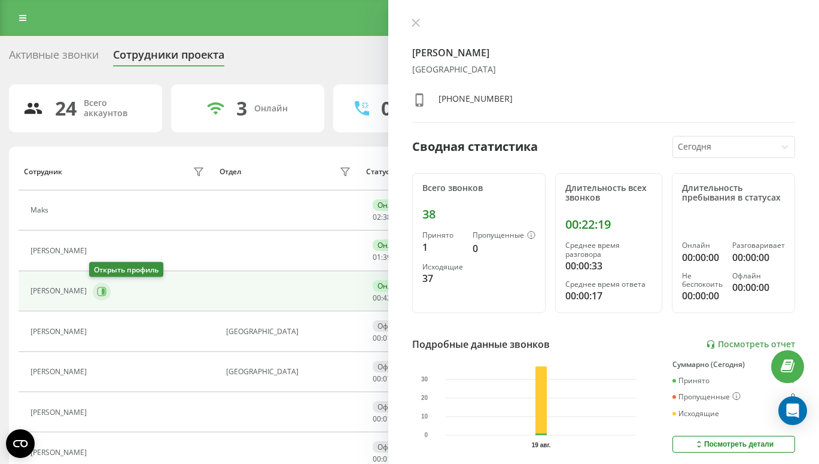
click at [101, 287] on icon at bounding box center [102, 291] width 9 height 9
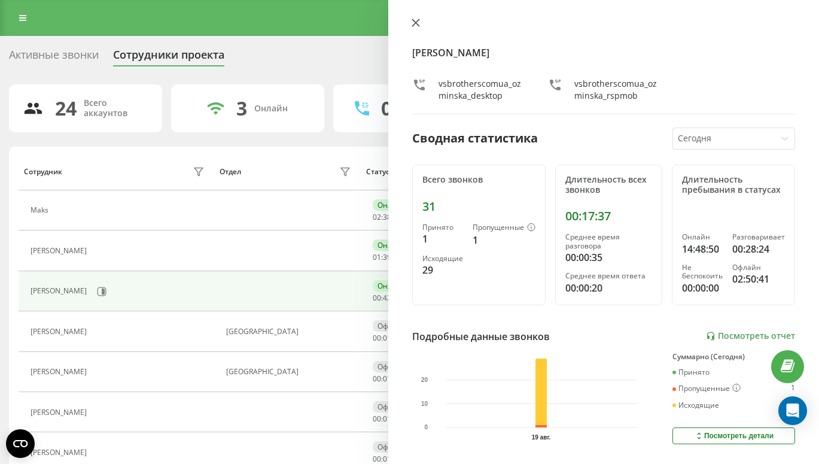
click at [415, 25] on icon at bounding box center [416, 23] width 8 height 8
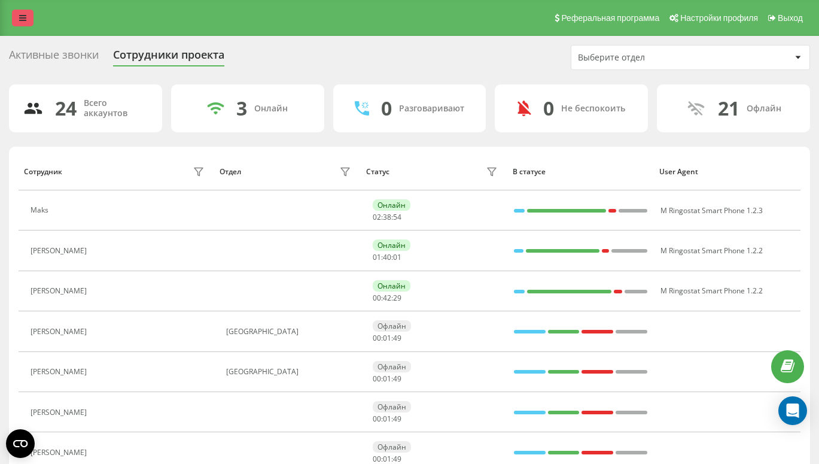
click at [19, 17] on icon at bounding box center [22, 18] width 7 height 8
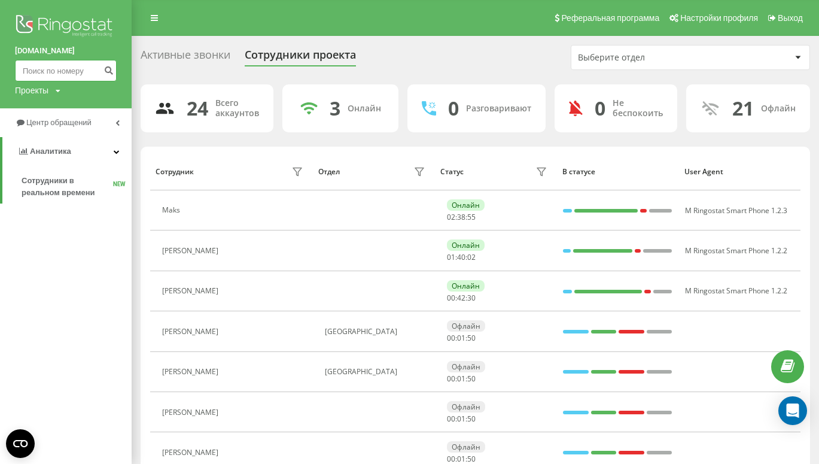
click at [49, 72] on input at bounding box center [66, 71] width 102 height 22
paste input "507 060 234"
type input "507 060 234"
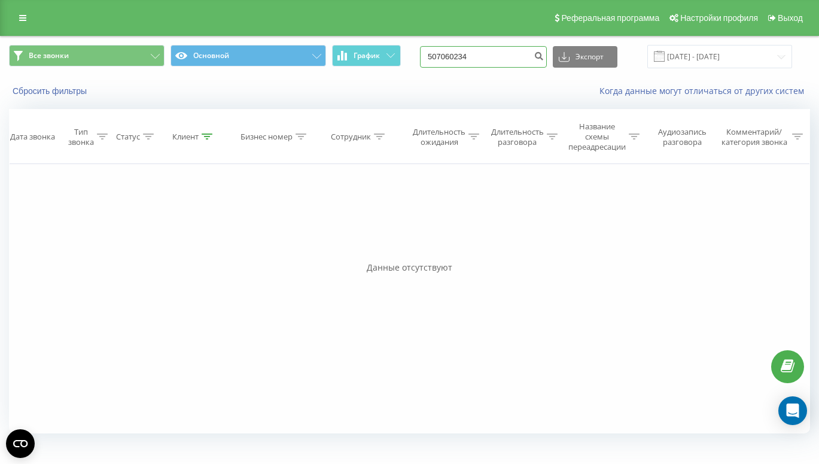
click at [513, 54] on input "507060234" at bounding box center [483, 57] width 127 height 22
paste input "600 147 146"
type input "600 147 146"
click at [19, 20] on link at bounding box center [23, 18] width 22 height 17
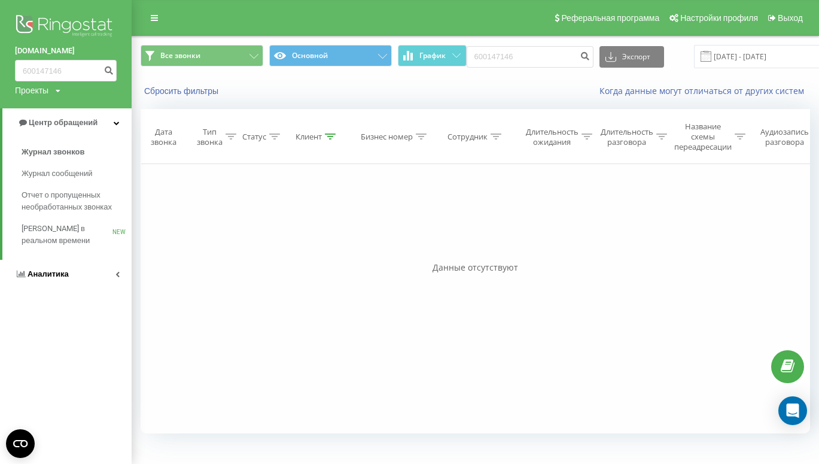
click at [78, 267] on link "Аналитика" at bounding box center [66, 274] width 132 height 29
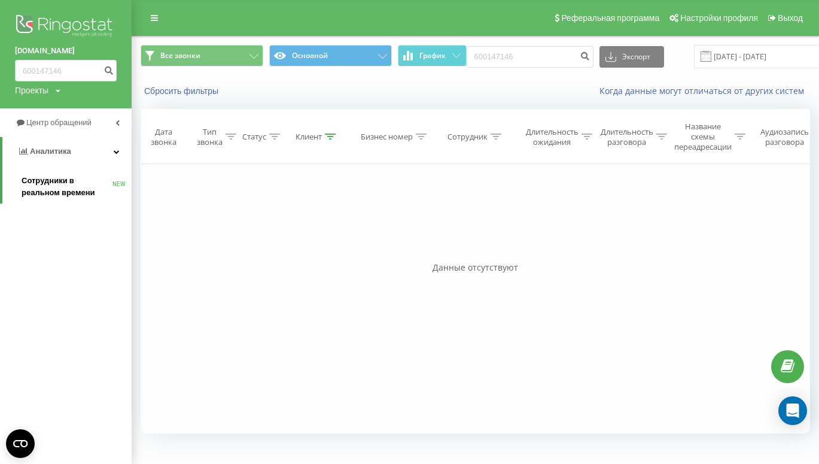
click at [78, 187] on span "Сотрудники в реальном времени" at bounding box center [67, 187] width 91 height 24
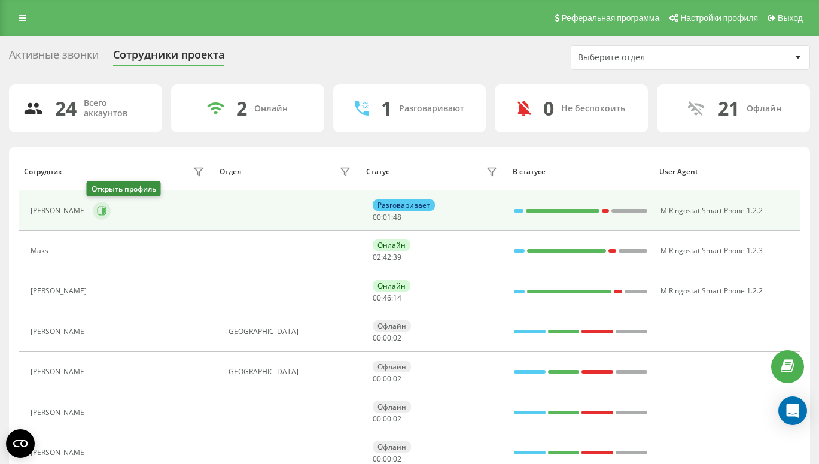
click at [102, 211] on icon at bounding box center [103, 211] width 3 height 6
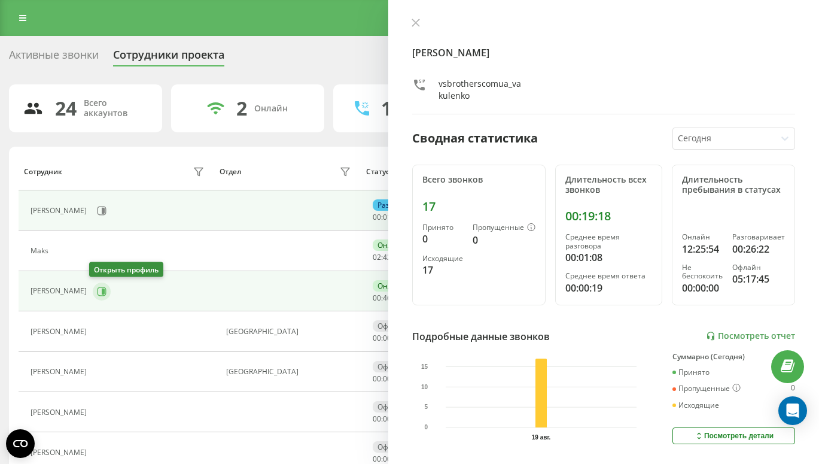
click at [102, 290] on icon at bounding box center [103, 291] width 3 height 6
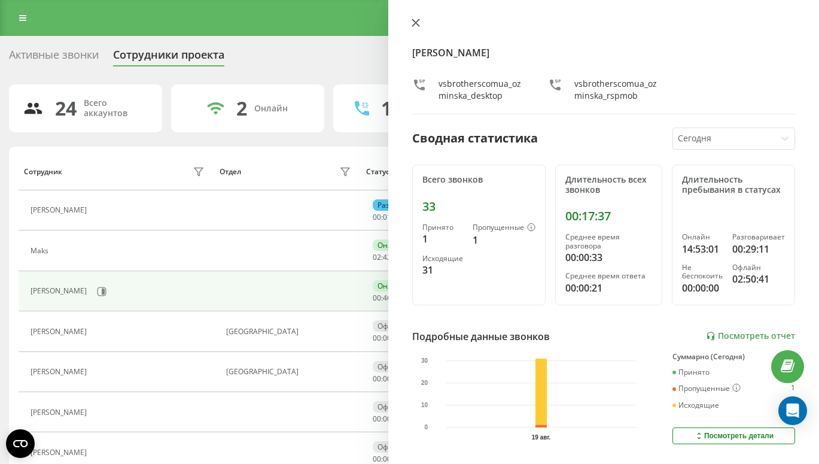
click at [418, 23] on icon at bounding box center [416, 23] width 8 height 8
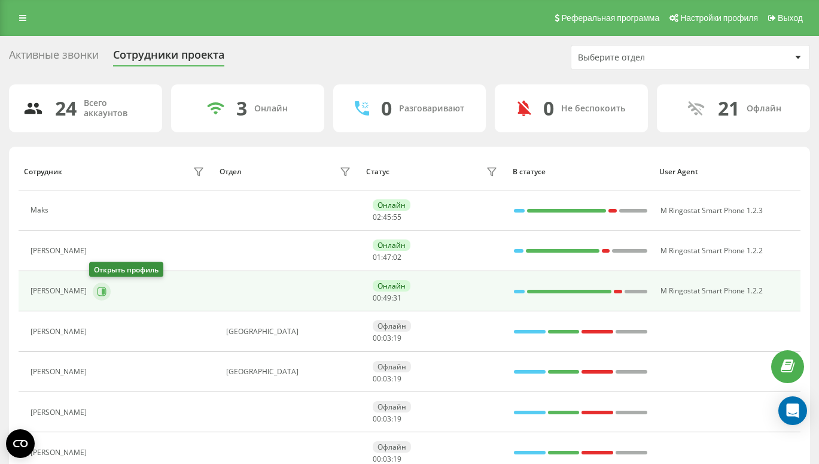
click at [95, 296] on button at bounding box center [102, 291] width 18 height 18
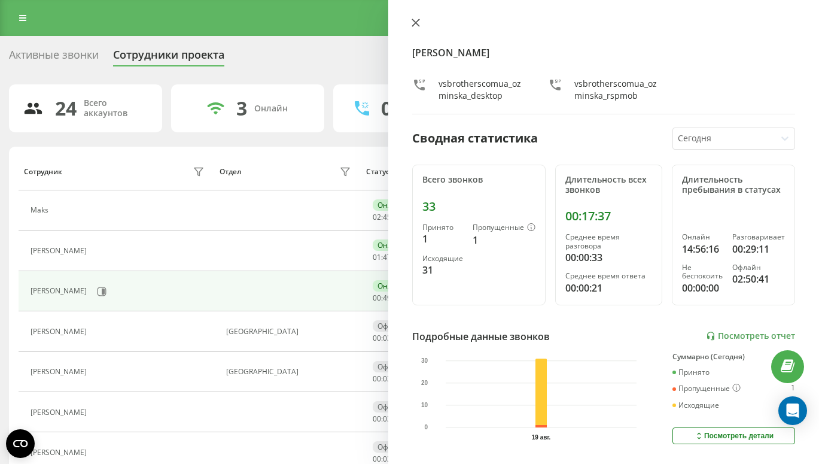
click at [415, 20] on icon at bounding box center [416, 23] width 8 height 8
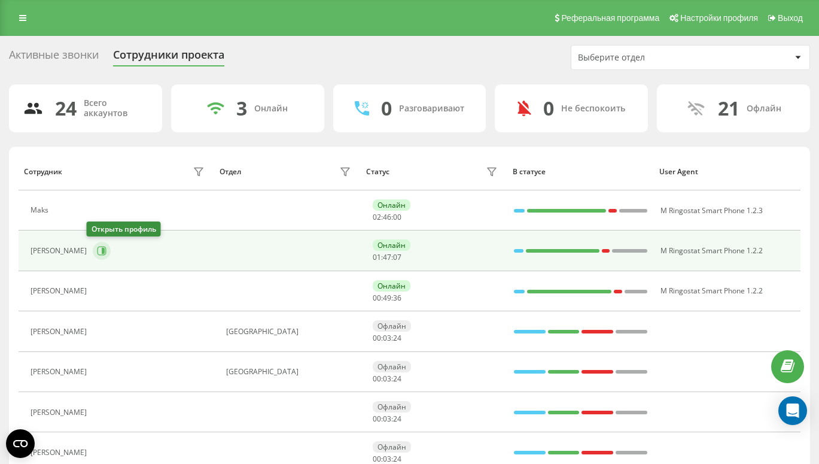
click at [98, 247] on icon at bounding box center [102, 251] width 9 height 9
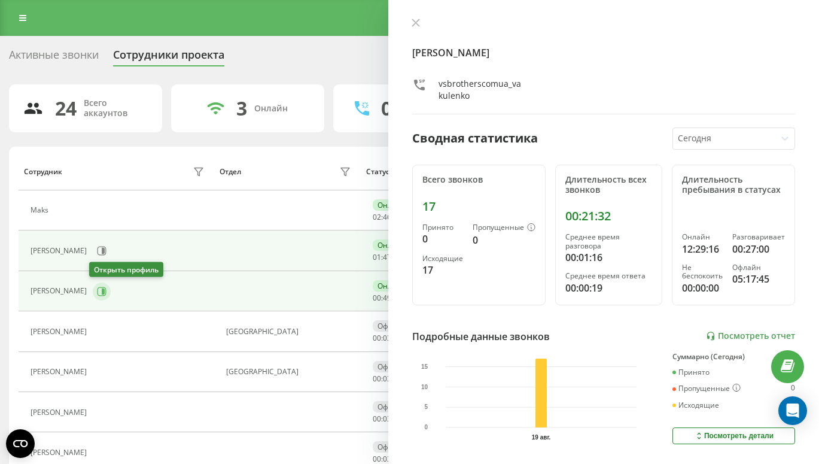
click at [102, 291] on icon at bounding box center [103, 291] width 3 height 6
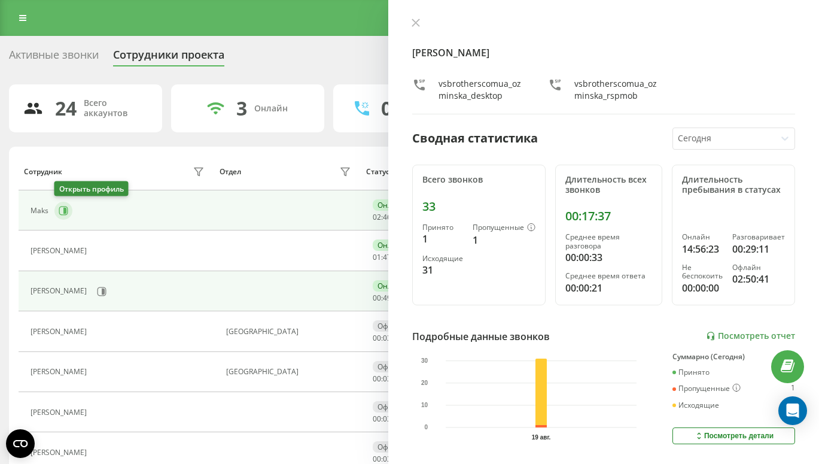
click at [62, 210] on icon at bounding box center [64, 211] width 10 height 10
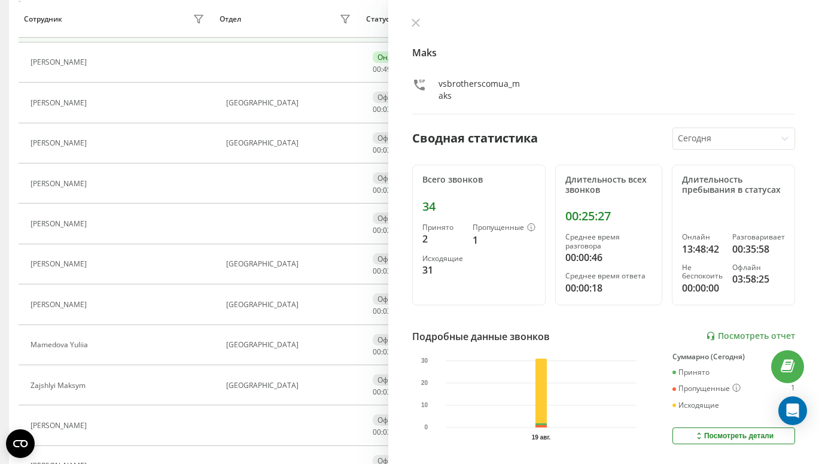
scroll to position [241, 0]
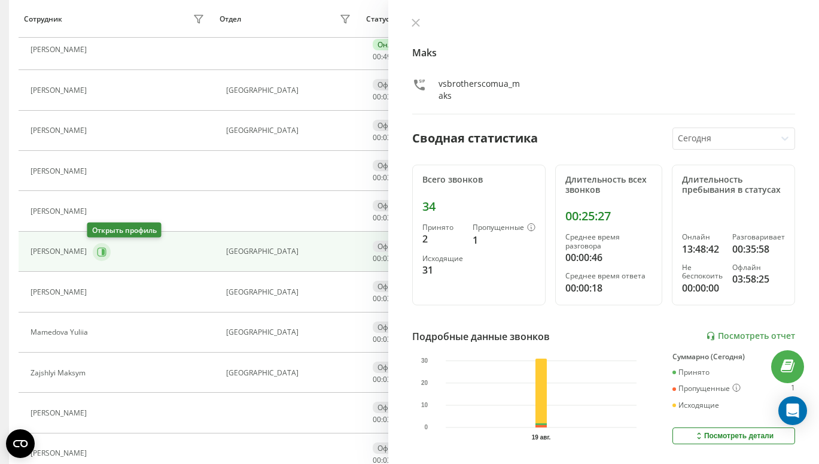
click at [97, 251] on icon at bounding box center [102, 252] width 10 height 10
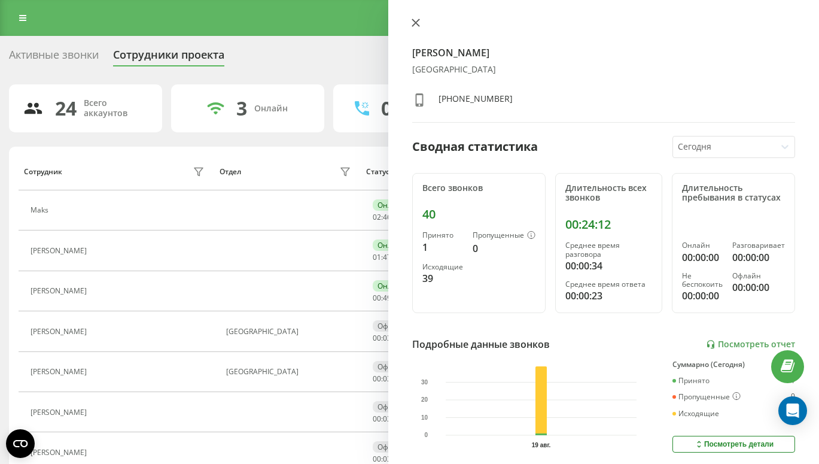
click at [418, 24] on icon at bounding box center [416, 23] width 8 height 8
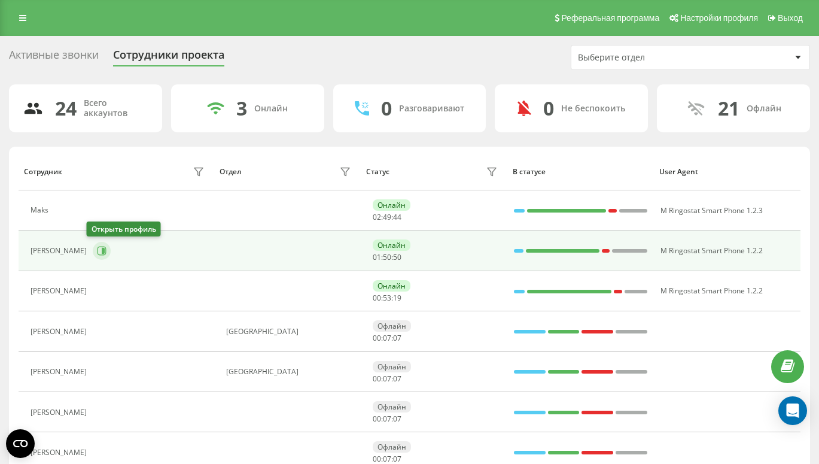
click at [97, 251] on icon at bounding box center [102, 251] width 10 height 10
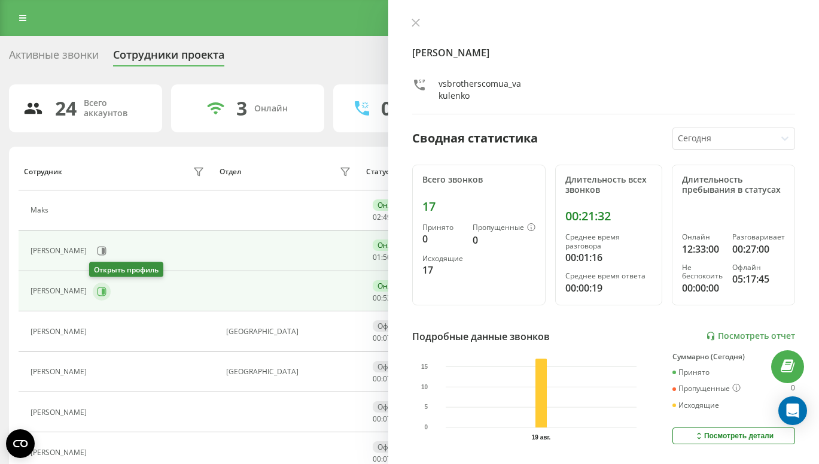
click at [97, 290] on icon at bounding box center [102, 292] width 10 height 10
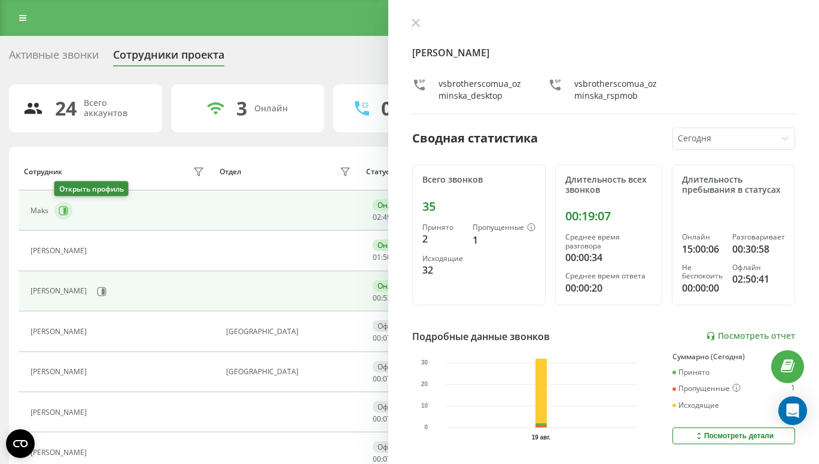
click at [63, 214] on icon at bounding box center [63, 210] width 9 height 9
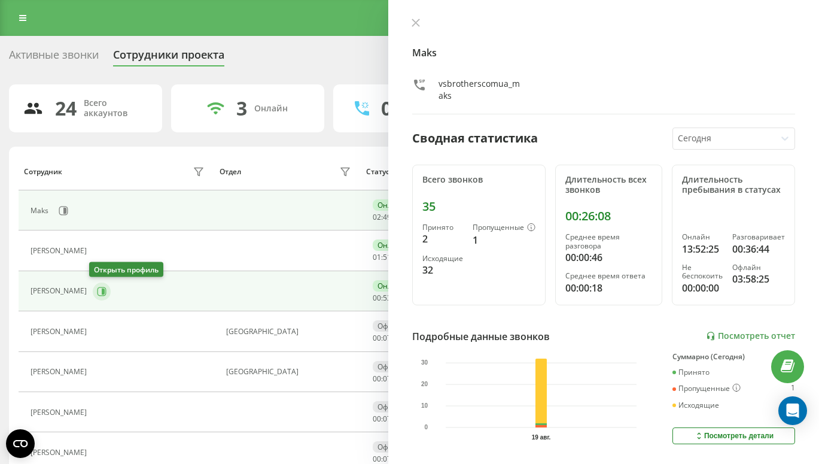
click at [102, 290] on icon at bounding box center [103, 291] width 3 height 6
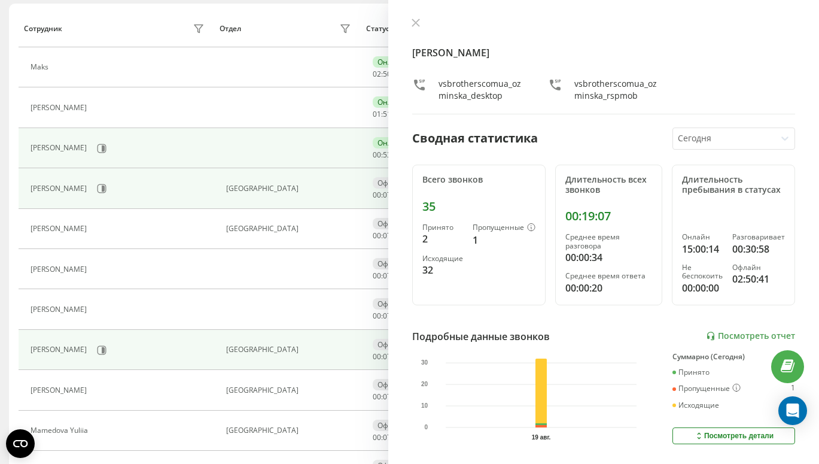
scroll to position [220, 0]
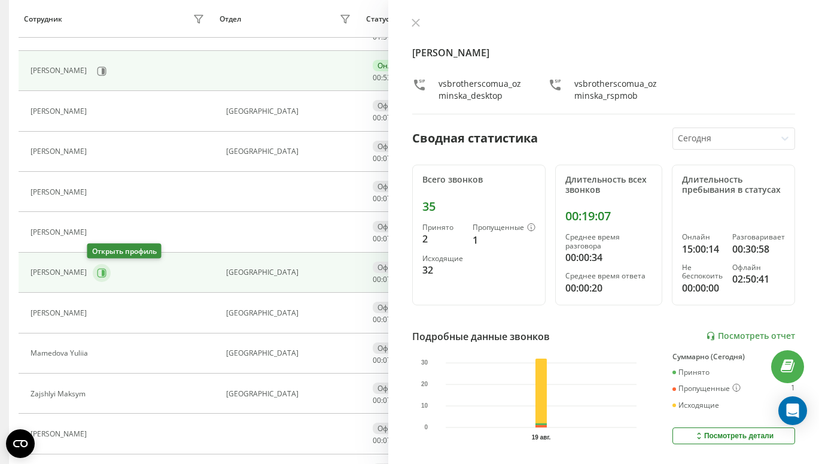
click at [97, 273] on icon at bounding box center [102, 273] width 10 height 10
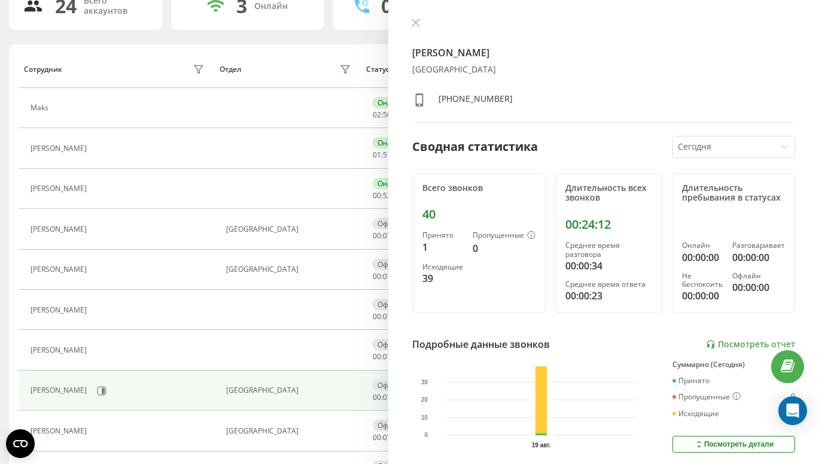
scroll to position [44, 0]
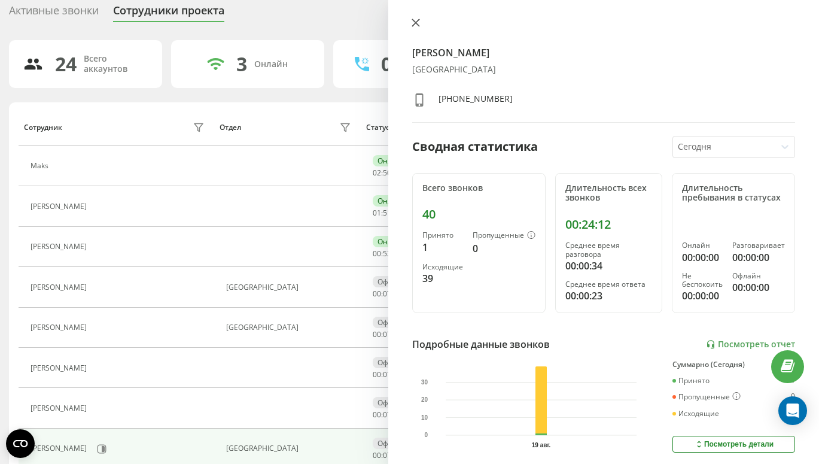
click at [413, 24] on icon at bounding box center [415, 22] width 7 height 7
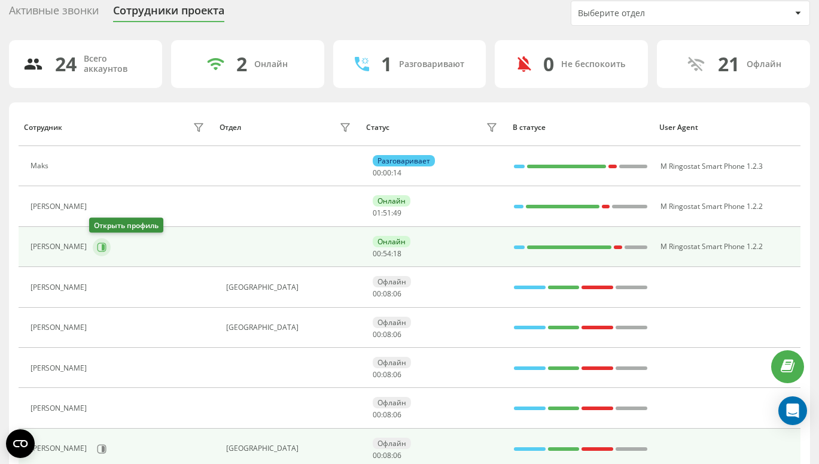
click at [99, 238] on button at bounding box center [102, 247] width 18 height 18
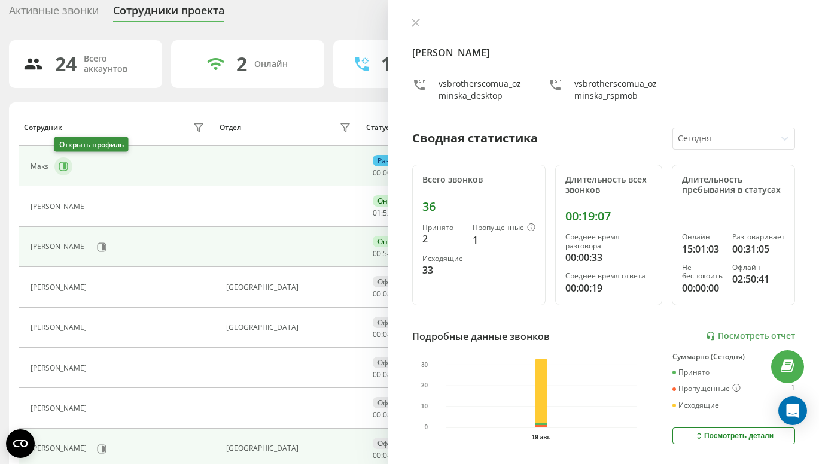
click at [62, 169] on icon at bounding box center [64, 167] width 10 height 10
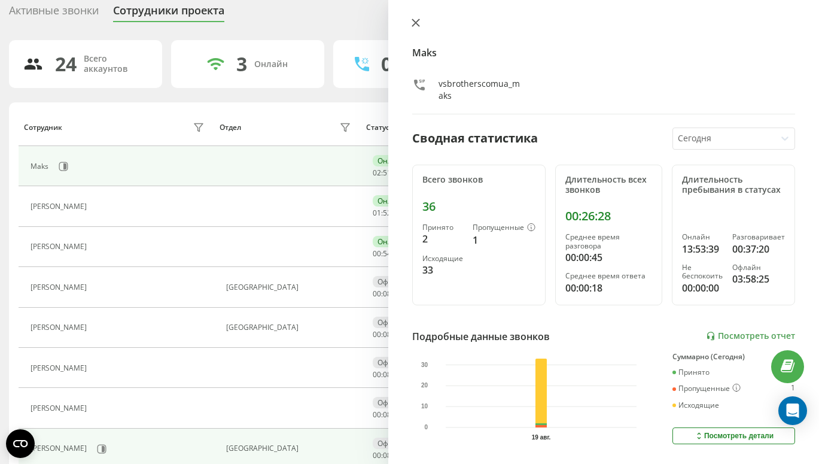
click at [413, 25] on icon at bounding box center [415, 22] width 7 height 7
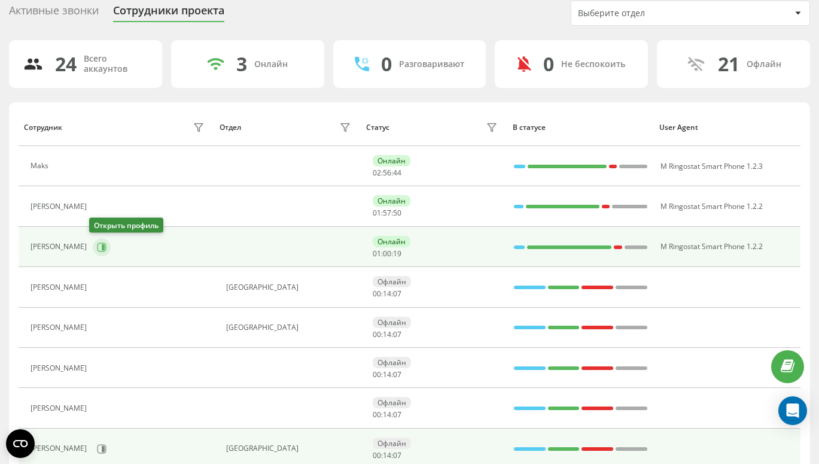
click at [97, 244] on icon at bounding box center [102, 247] width 10 height 10
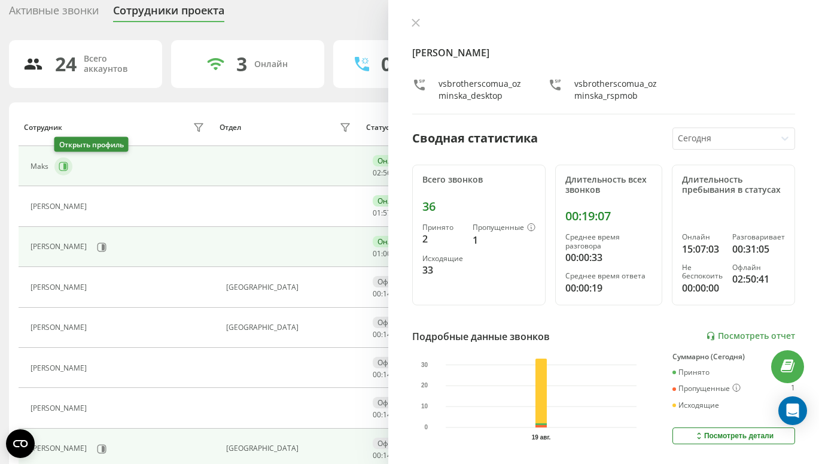
click at [63, 169] on icon at bounding box center [64, 167] width 10 height 10
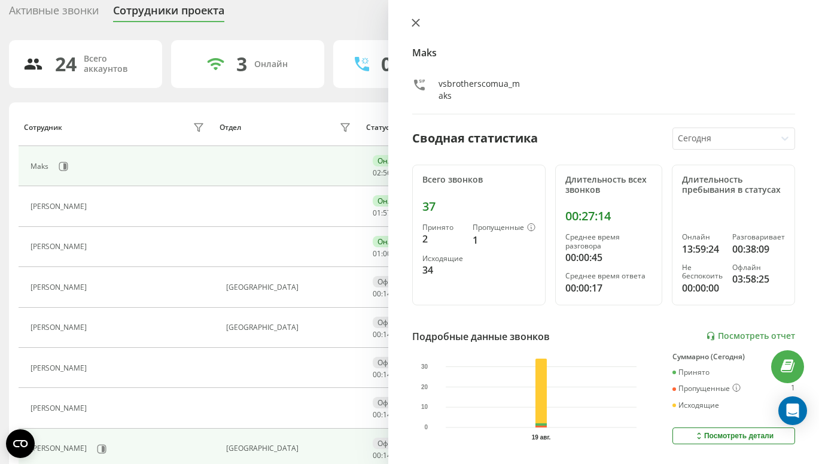
click at [416, 29] on button at bounding box center [416, 23] width 16 height 11
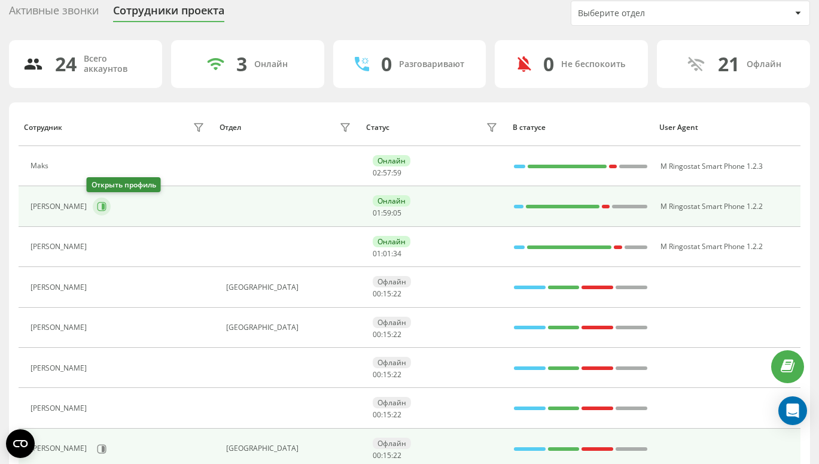
click at [97, 208] on icon at bounding box center [102, 207] width 10 height 10
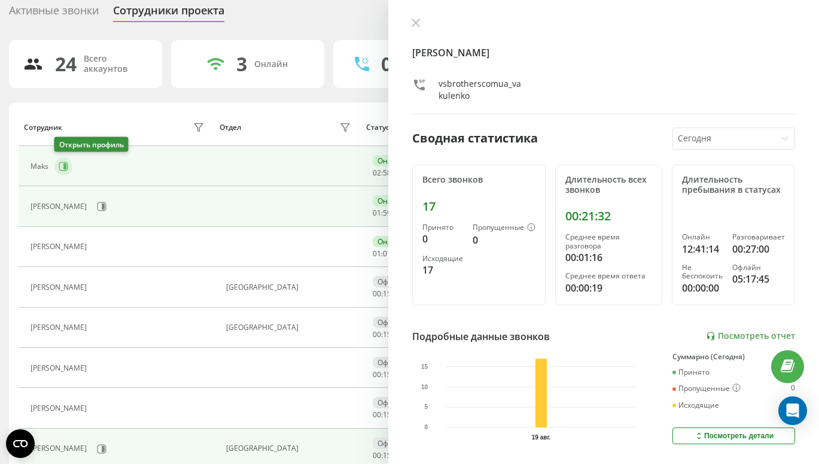
click at [63, 165] on icon at bounding box center [64, 166] width 3 height 6
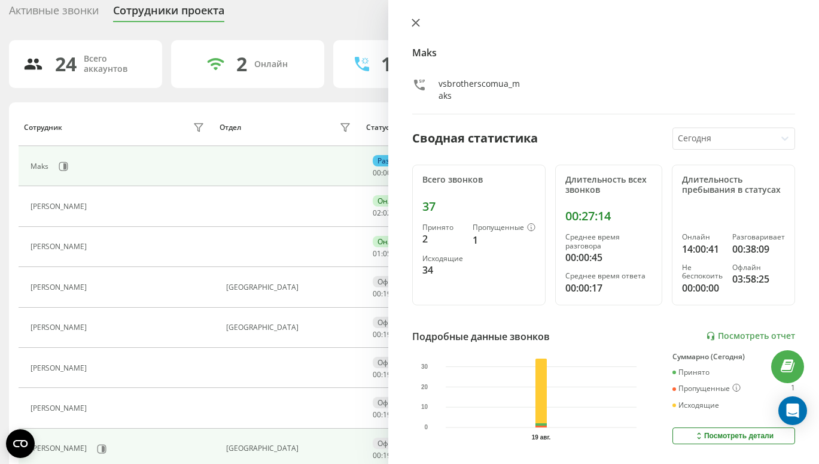
click at [416, 23] on icon at bounding box center [415, 22] width 7 height 7
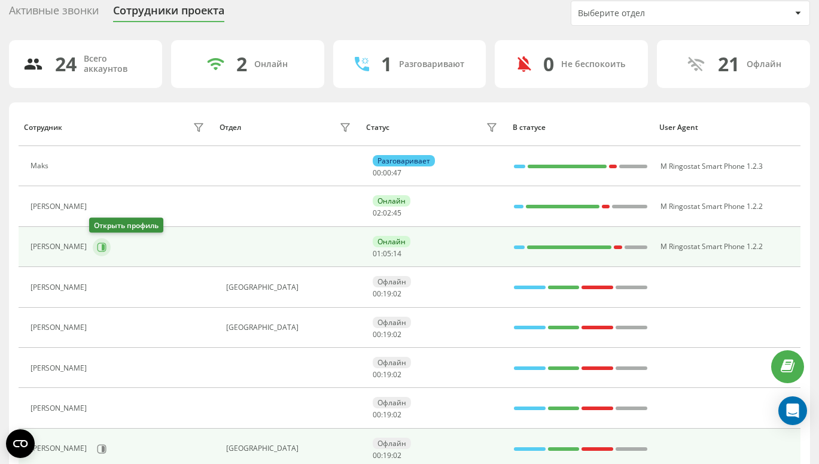
click at [102, 247] on icon at bounding box center [102, 246] width 9 height 9
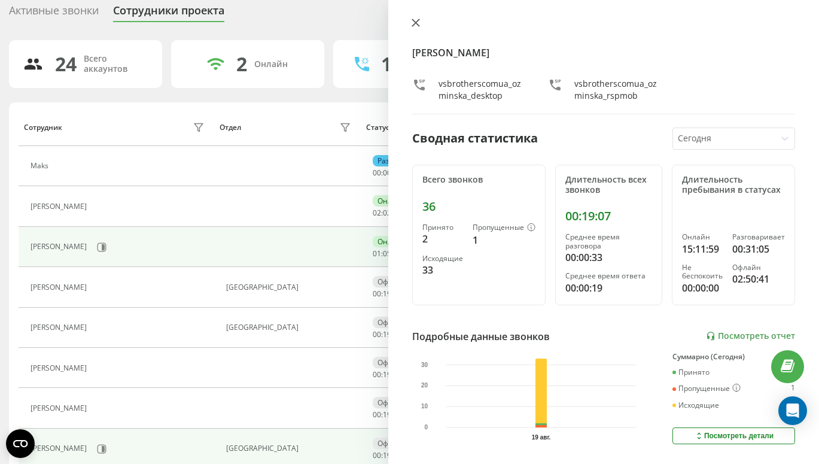
click at [418, 24] on icon at bounding box center [416, 23] width 8 height 8
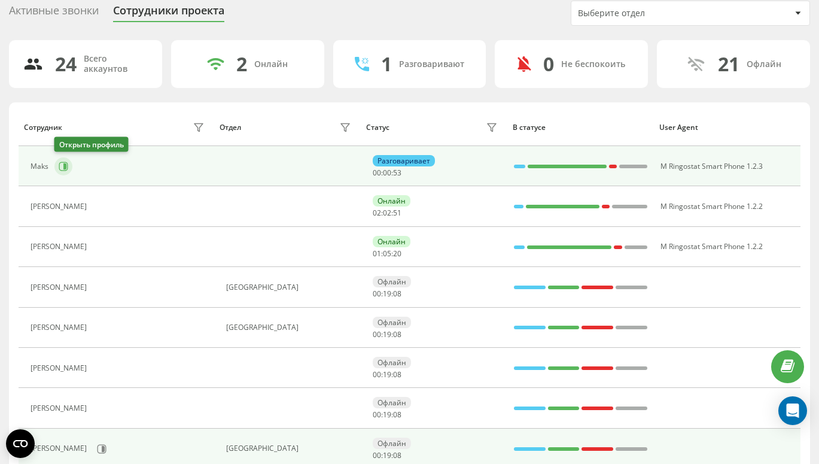
click at [66, 170] on icon at bounding box center [63, 166] width 9 height 9
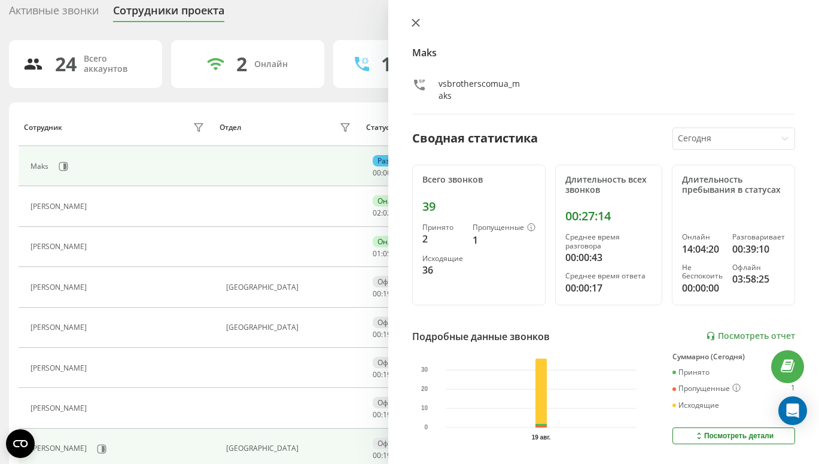
click at [416, 22] on icon at bounding box center [415, 22] width 7 height 7
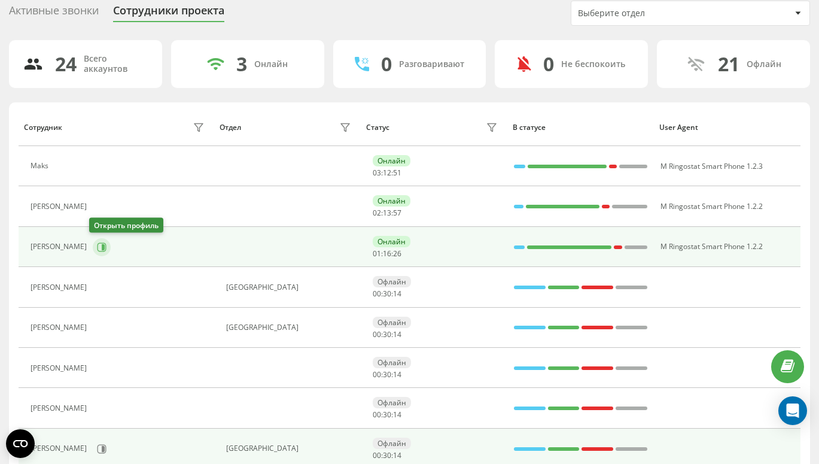
click at [96, 254] on button at bounding box center [102, 247] width 18 height 18
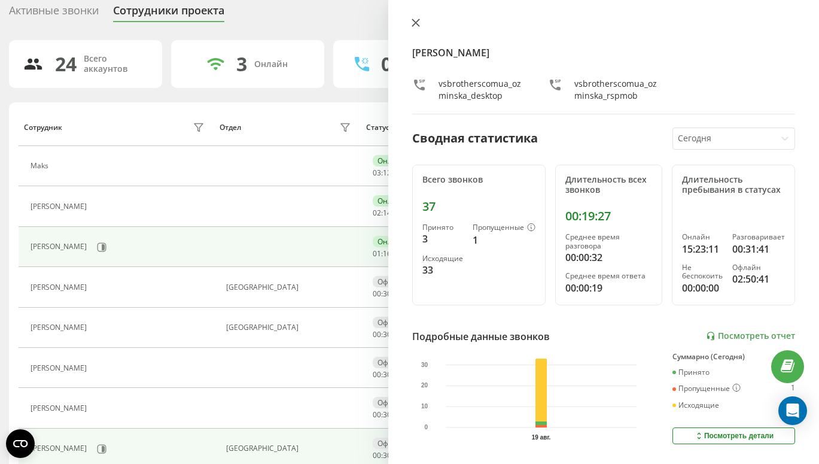
click at [416, 20] on icon at bounding box center [416, 23] width 8 height 8
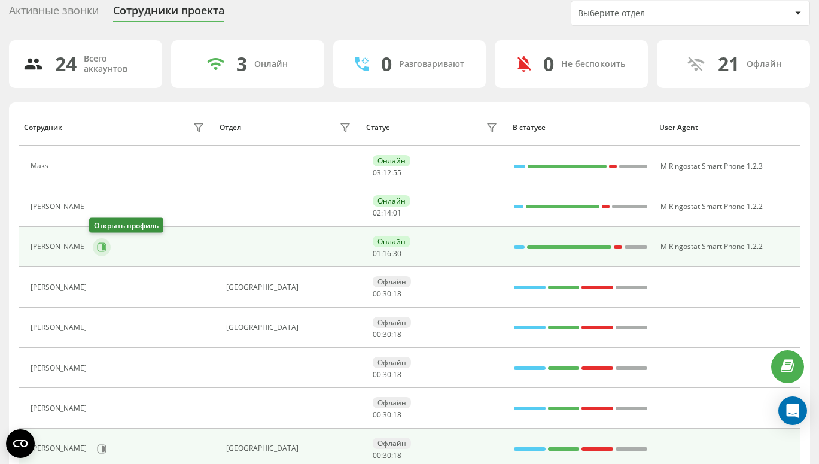
click at [97, 246] on icon at bounding box center [102, 247] width 10 height 10
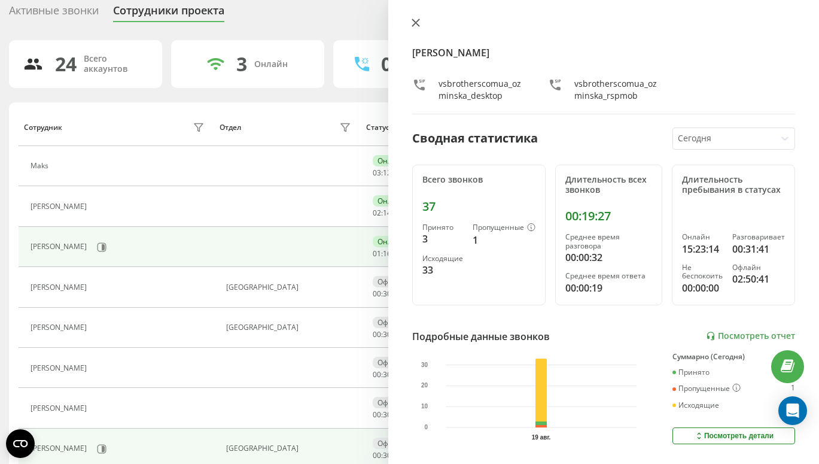
click at [416, 23] on icon at bounding box center [415, 22] width 7 height 7
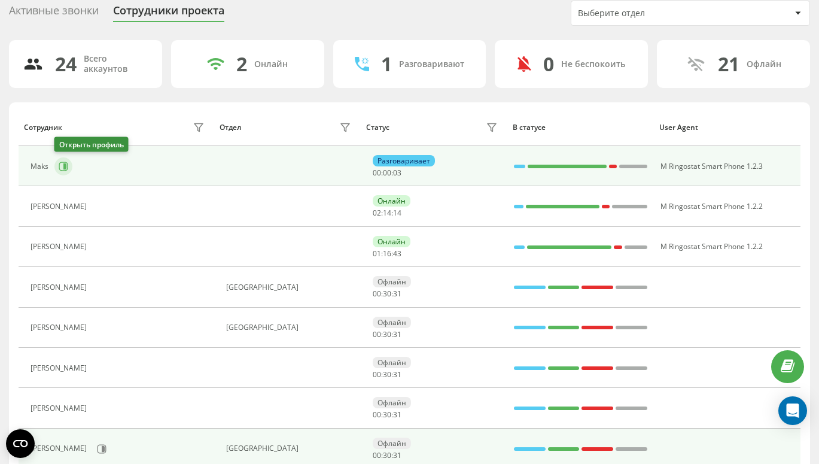
click at [61, 162] on icon at bounding box center [63, 166] width 9 height 9
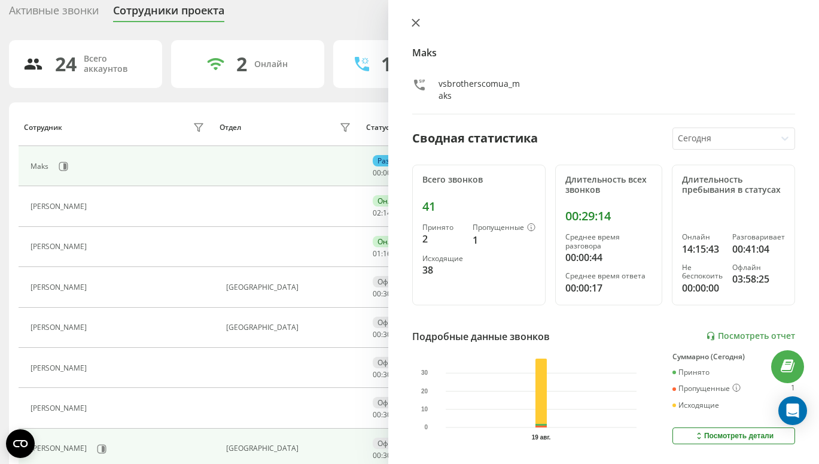
click at [415, 20] on icon at bounding box center [416, 23] width 8 height 8
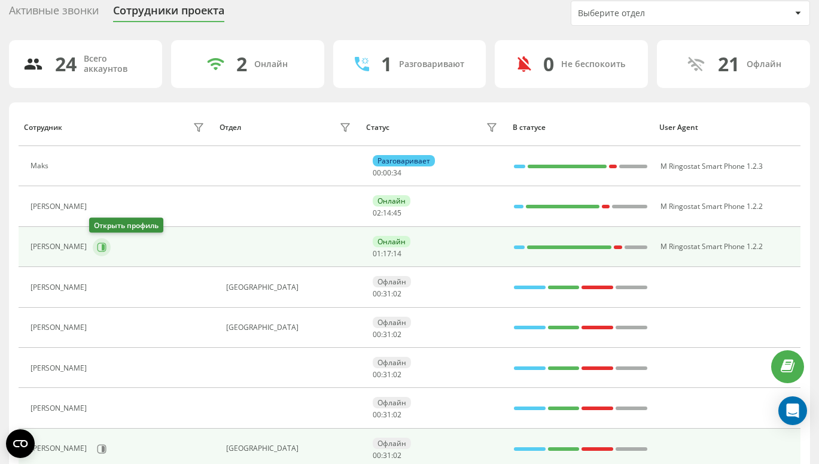
click at [93, 248] on button at bounding box center [102, 247] width 18 height 18
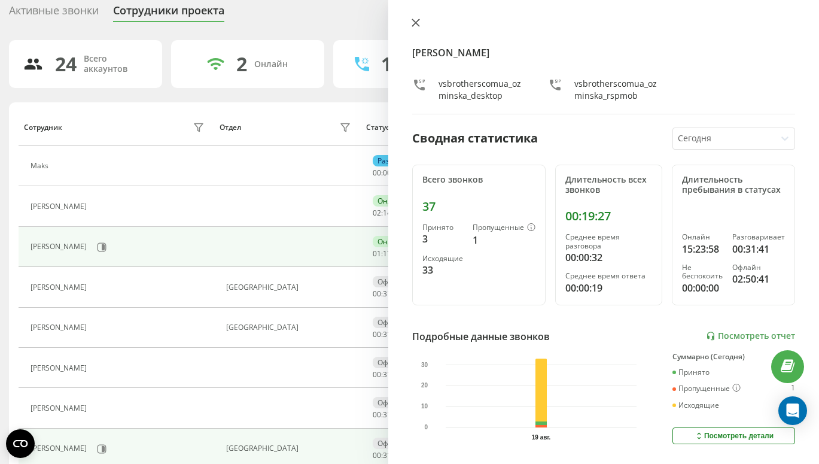
click at [412, 24] on icon at bounding box center [416, 23] width 8 height 8
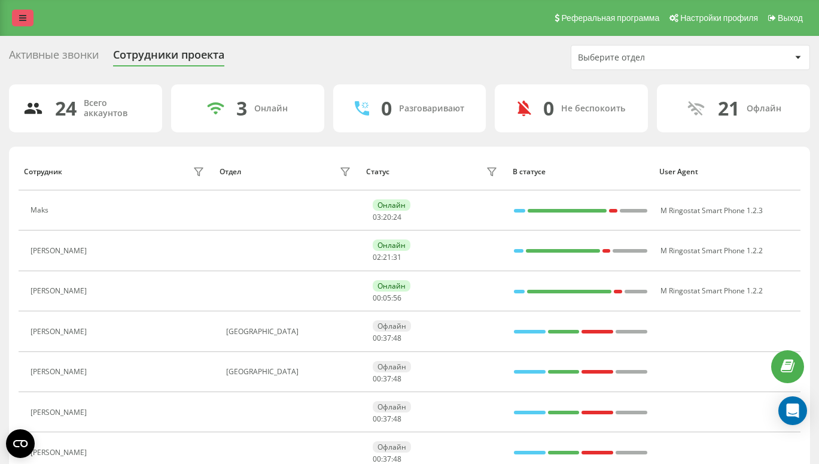
click at [21, 20] on icon at bounding box center [22, 18] width 7 height 8
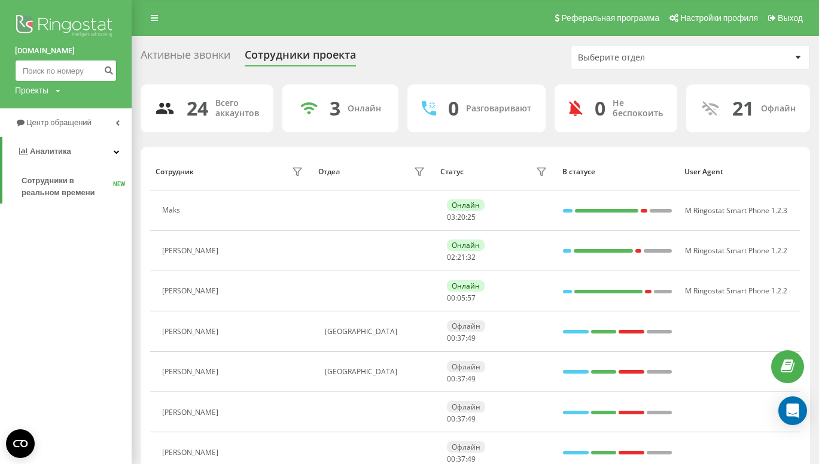
click at [56, 80] on input at bounding box center [66, 71] width 102 height 22
paste input "510 253 368"
type input "510 253 368"
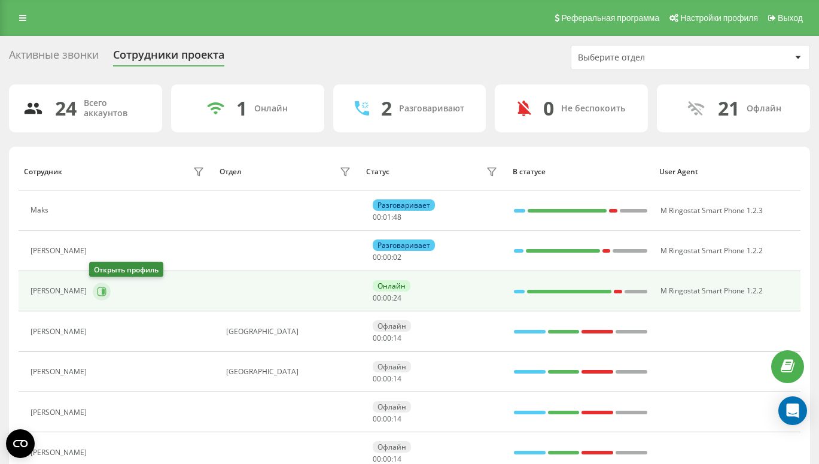
click at [102, 291] on icon at bounding box center [103, 291] width 3 height 6
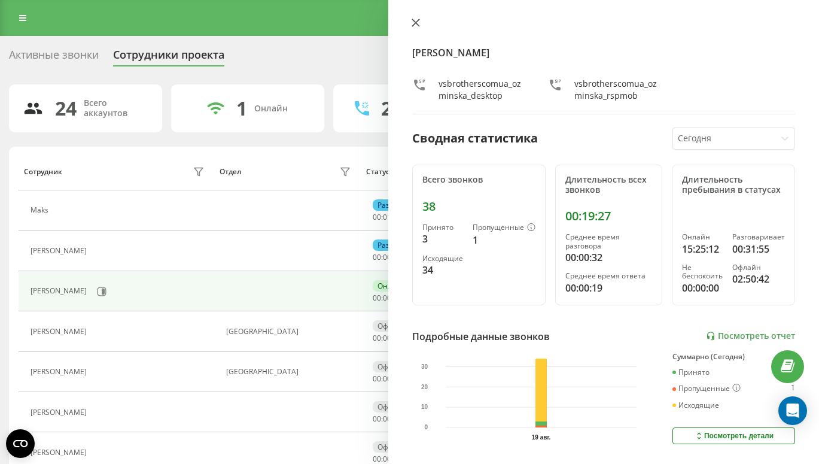
click at [415, 25] on icon at bounding box center [416, 23] width 8 height 8
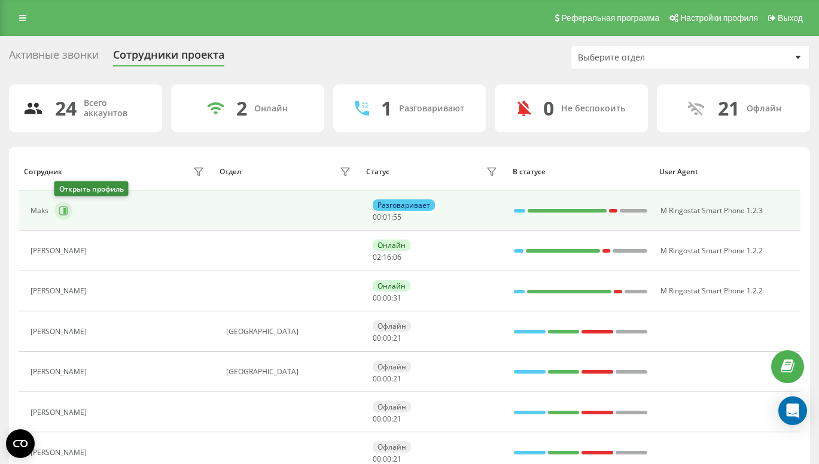
click at [65, 207] on icon at bounding box center [64, 211] width 10 height 10
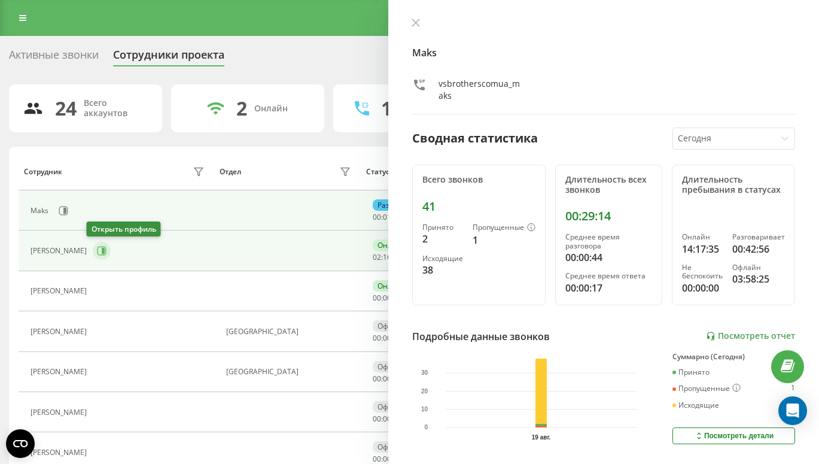
click at [98, 247] on icon at bounding box center [102, 251] width 9 height 9
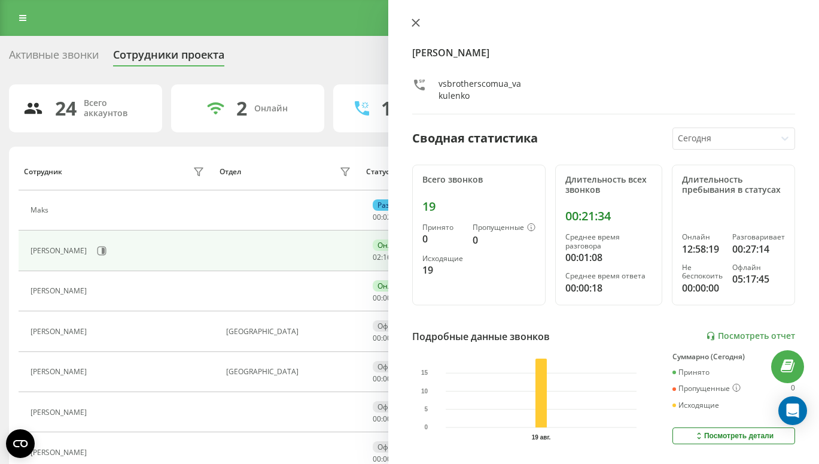
click at [418, 22] on icon at bounding box center [416, 23] width 8 height 8
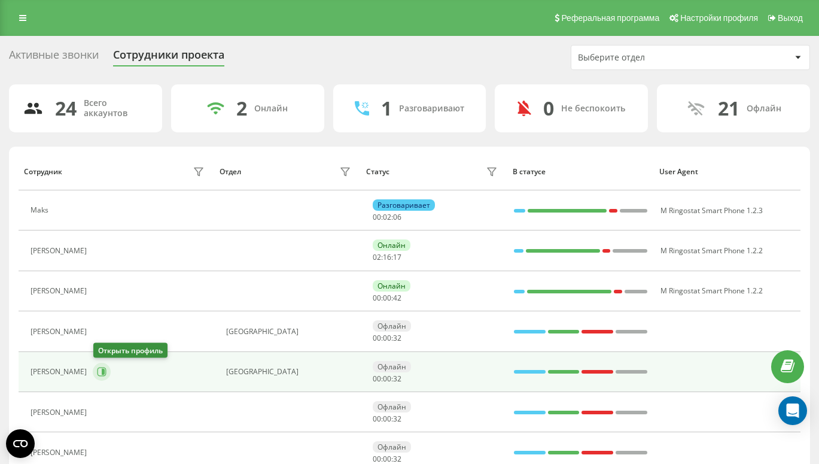
click at [105, 373] on icon at bounding box center [103, 372] width 3 height 6
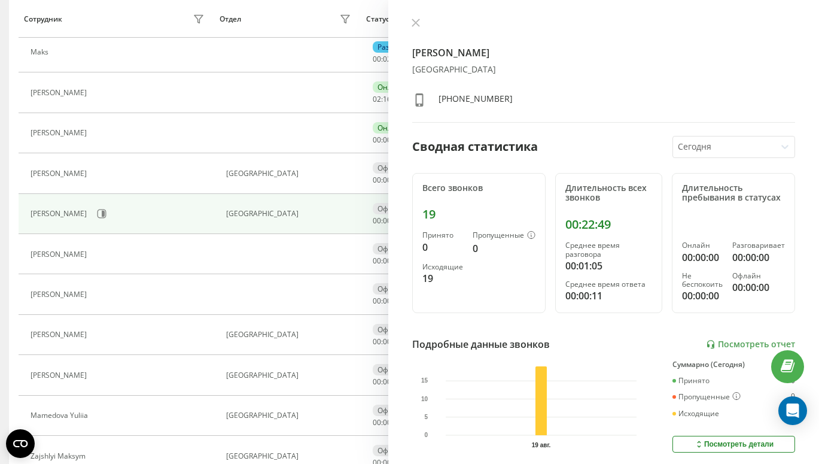
scroll to position [163, 0]
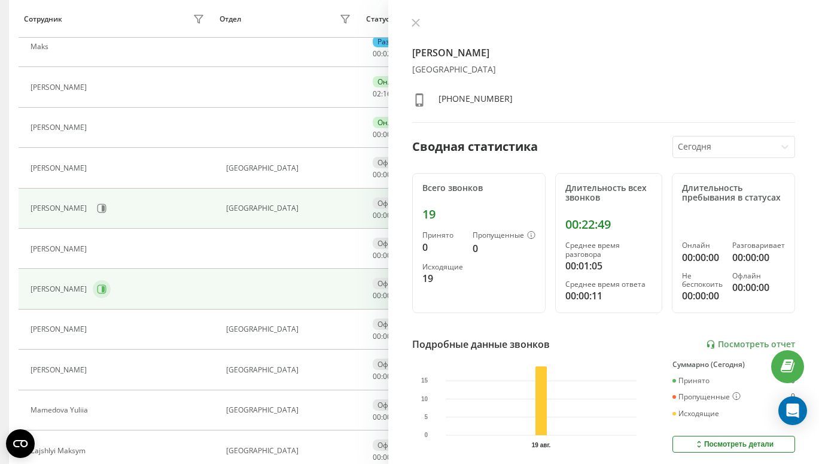
click at [96, 282] on button at bounding box center [102, 289] width 18 height 18
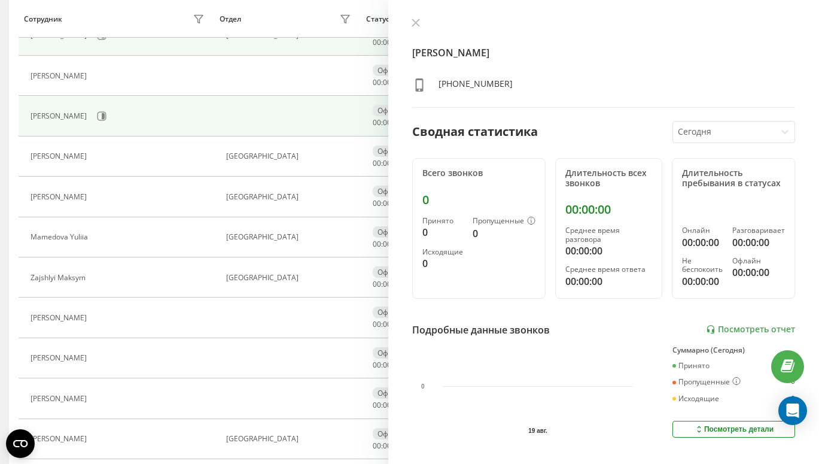
scroll to position [337, 0]
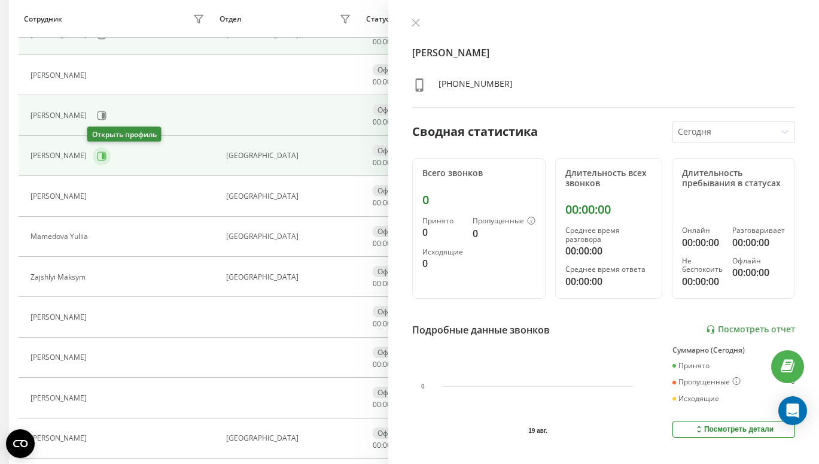
click at [93, 152] on button at bounding box center [102, 156] width 18 height 18
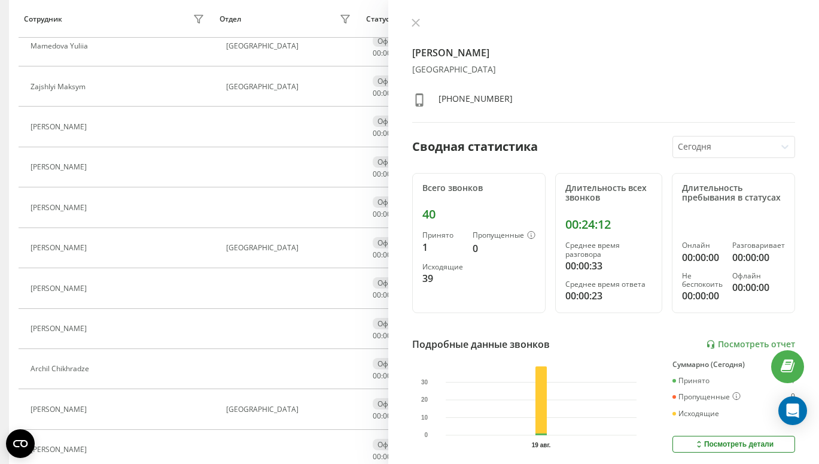
scroll to position [528, 0]
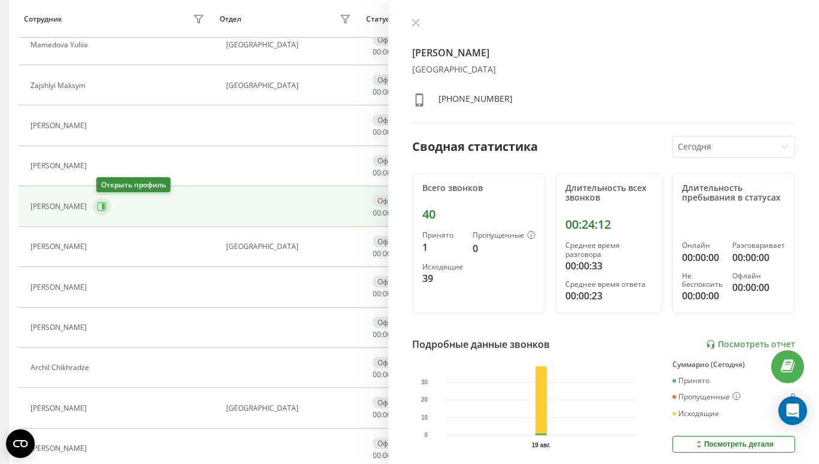
click at [106, 202] on icon at bounding box center [102, 207] width 10 height 10
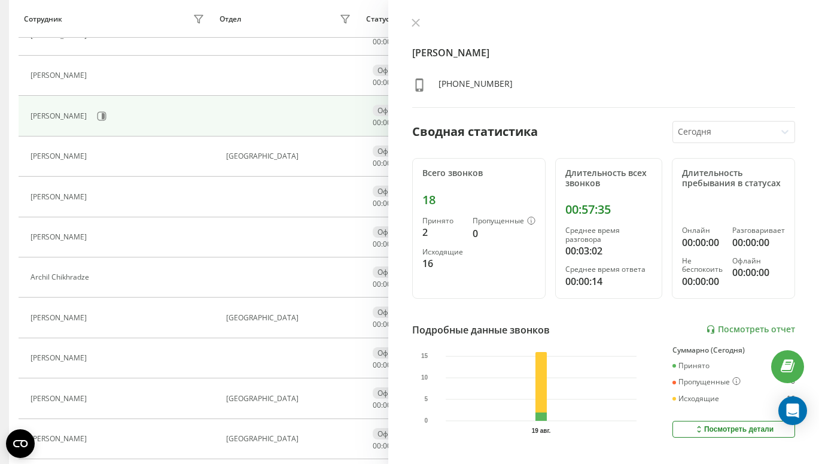
scroll to position [622, 0]
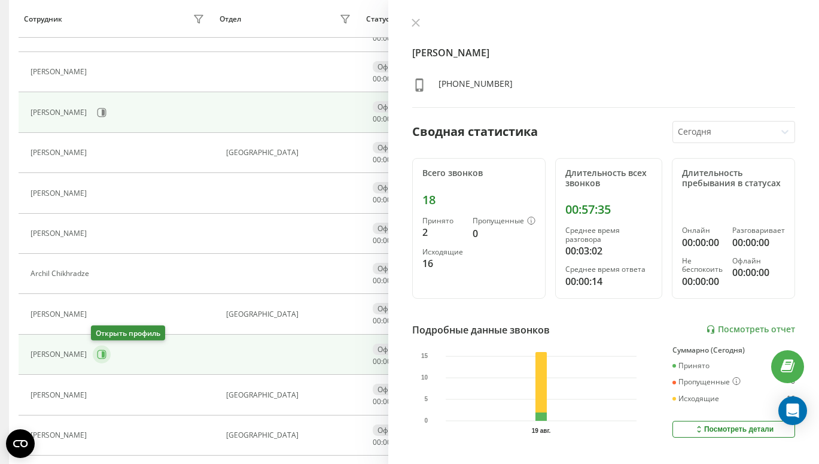
click at [99, 346] on button at bounding box center [102, 354] width 18 height 18
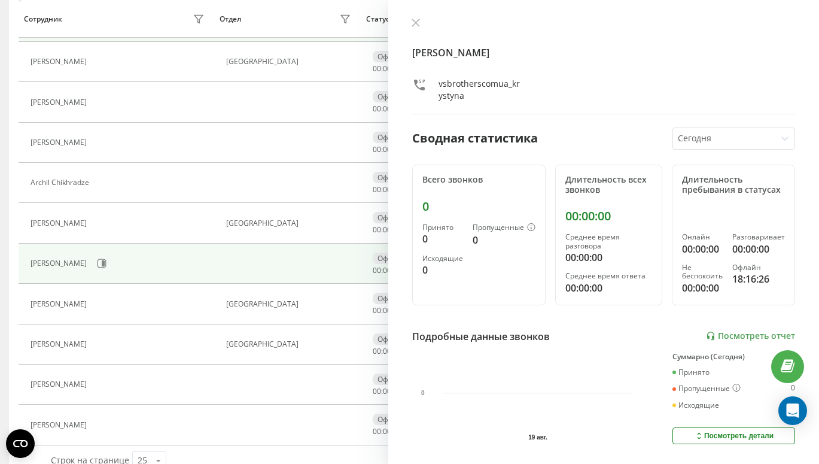
scroll to position [739, 0]
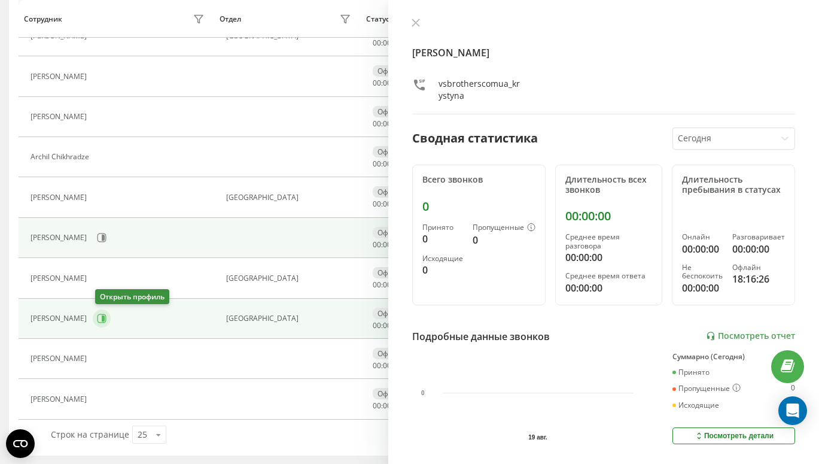
click at [99, 322] on icon at bounding box center [102, 319] width 10 height 10
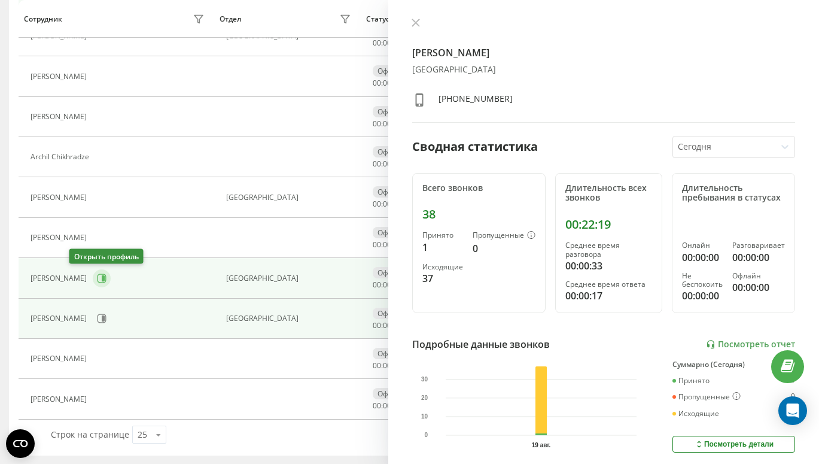
click at [97, 279] on icon at bounding box center [102, 278] width 10 height 10
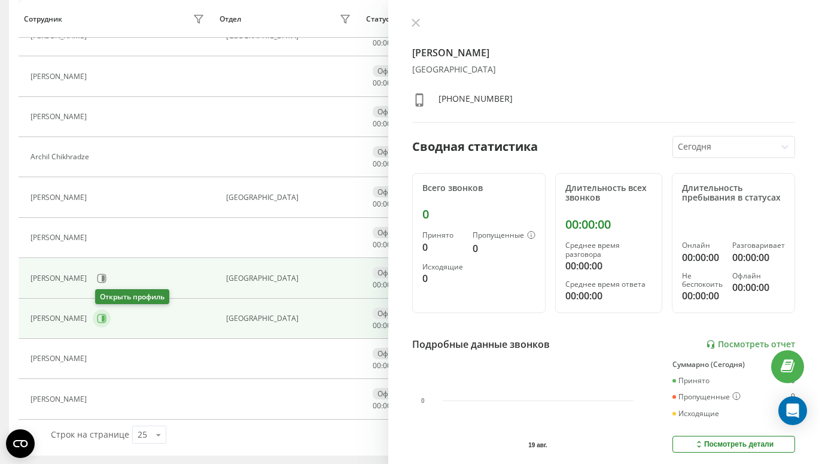
click at [110, 322] on button at bounding box center [102, 318] width 18 height 18
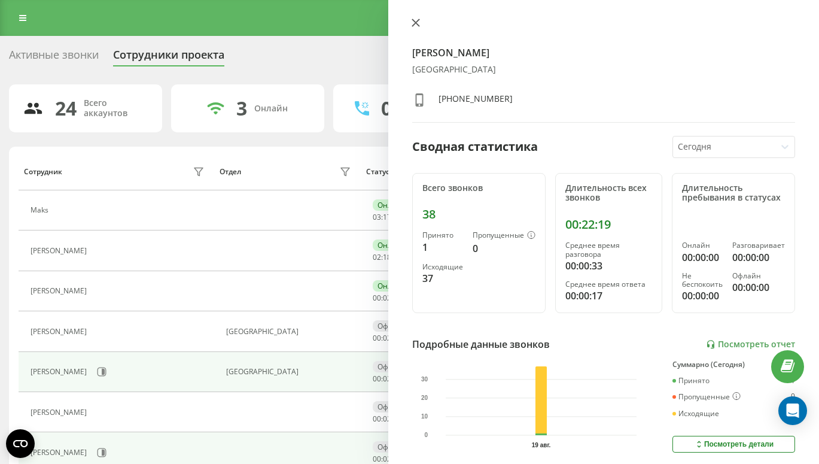
click at [417, 18] on button at bounding box center [416, 23] width 16 height 11
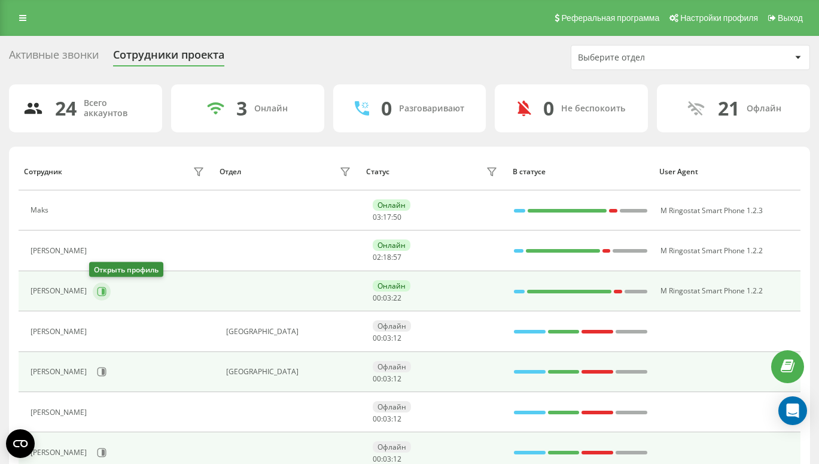
click at [102, 293] on icon at bounding box center [103, 291] width 3 height 6
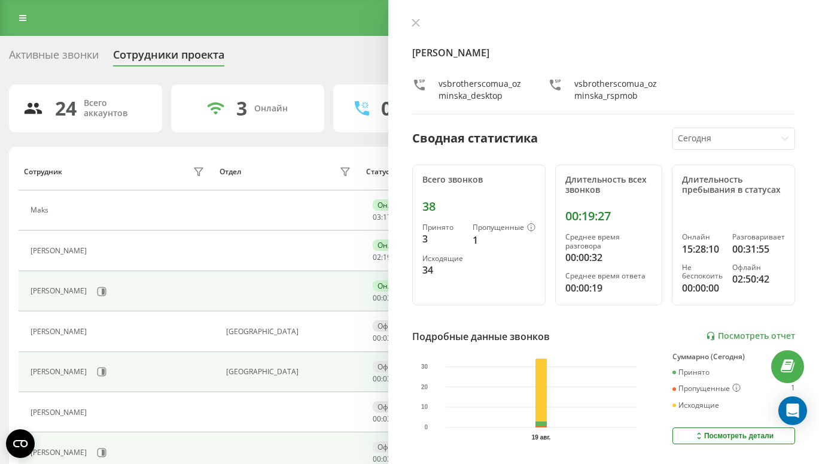
click at [407, 22] on div "Yuliia Ozminska vsbrotherscomua_ozminska_desktop vsbrotherscomua_ozminska_rspmo…" at bounding box center [603, 232] width 431 height 464
click at [410, 23] on button at bounding box center [416, 23] width 16 height 11
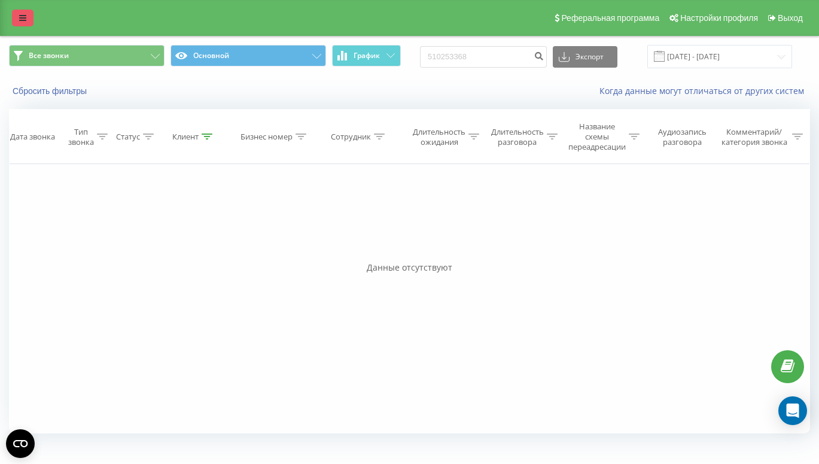
click at [27, 13] on link at bounding box center [23, 18] width 22 height 17
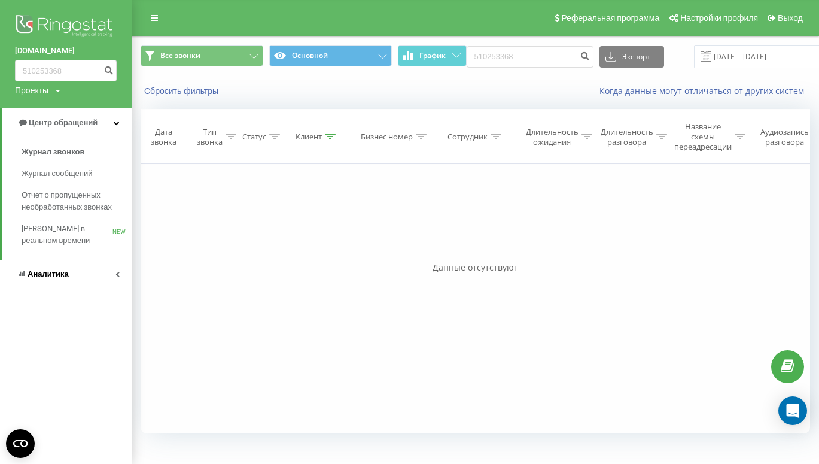
click at [35, 281] on link "Аналитика" at bounding box center [66, 274] width 132 height 29
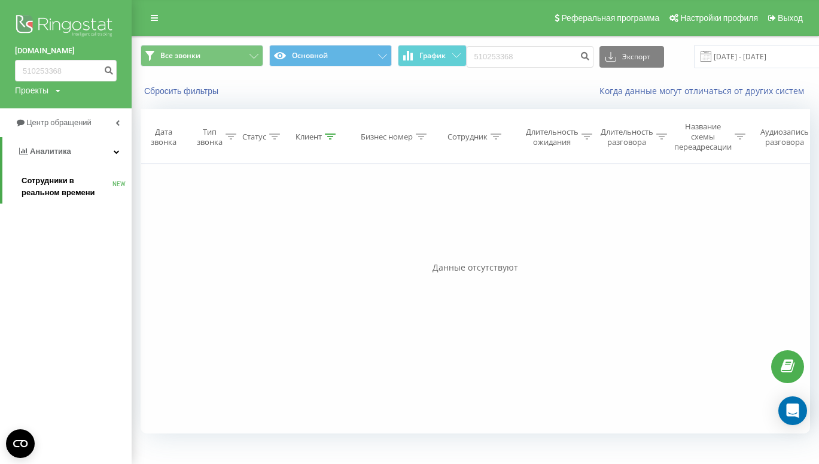
click at [57, 179] on span "Сотрудники в реальном времени" at bounding box center [67, 187] width 91 height 24
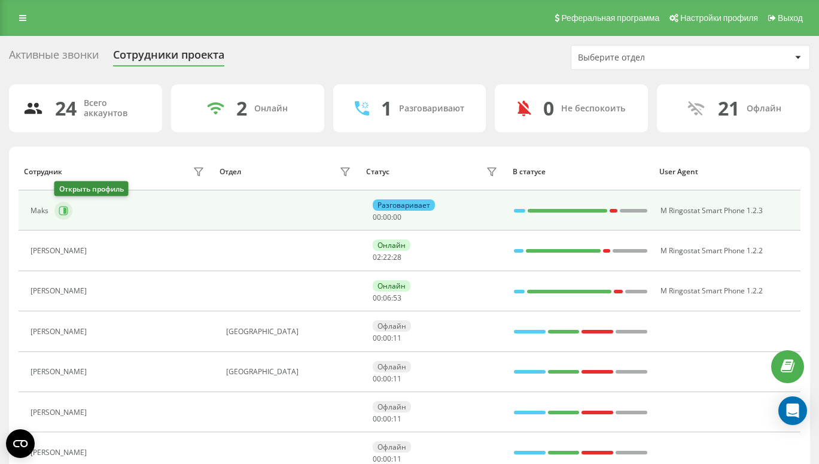
click at [66, 208] on icon at bounding box center [64, 211] width 3 height 6
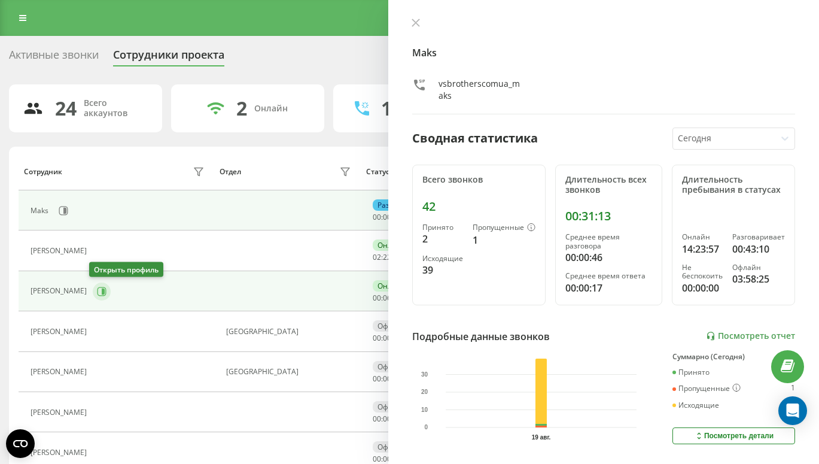
click at [100, 294] on icon at bounding box center [102, 292] width 10 height 10
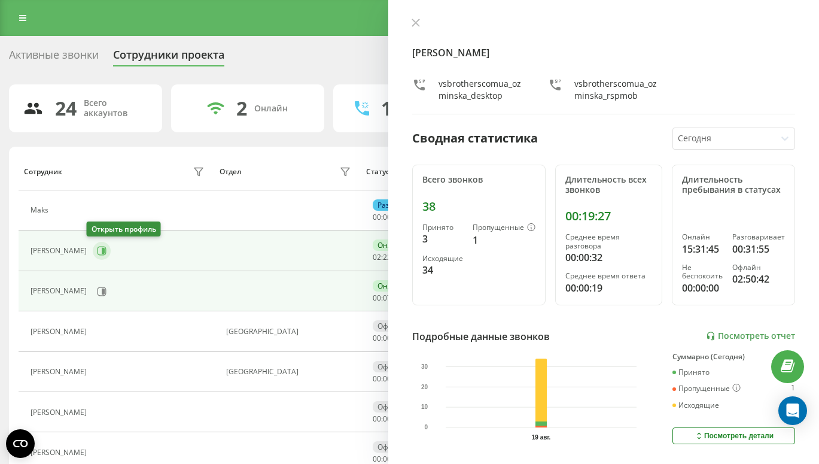
click at [102, 251] on icon at bounding box center [103, 251] width 3 height 6
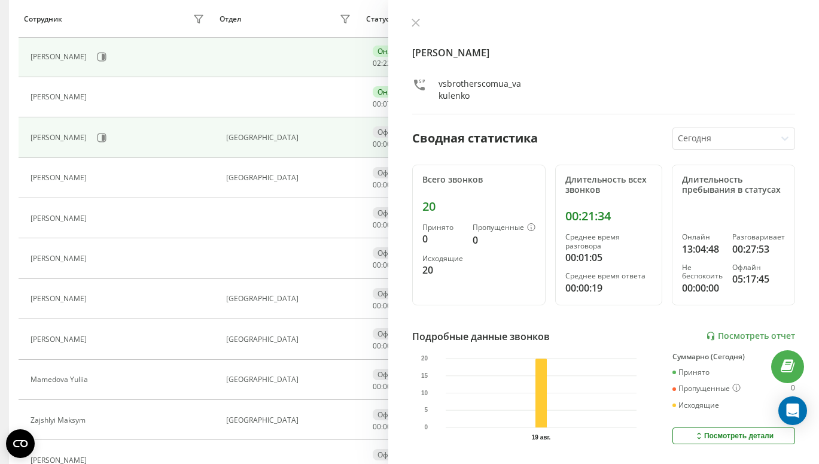
scroll to position [209, 0]
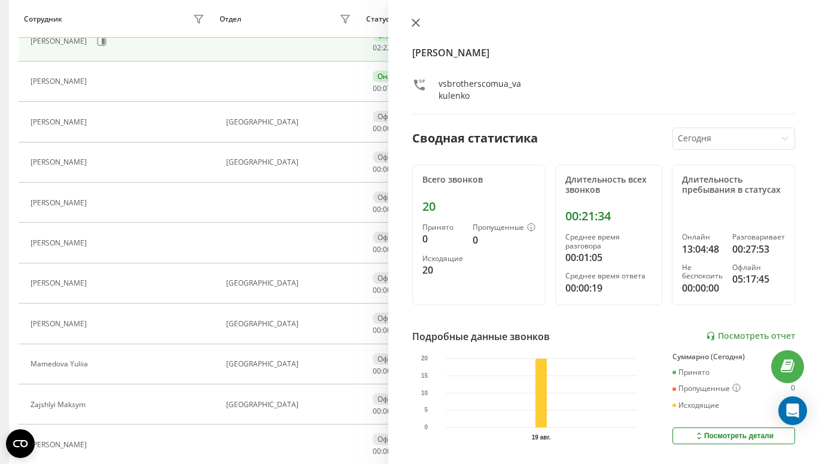
click at [414, 23] on icon at bounding box center [415, 22] width 7 height 7
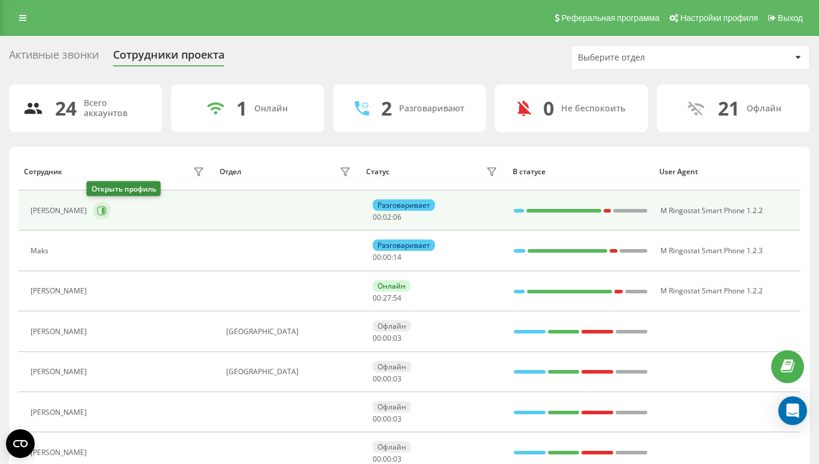
click at [98, 214] on icon at bounding box center [102, 210] width 9 height 9
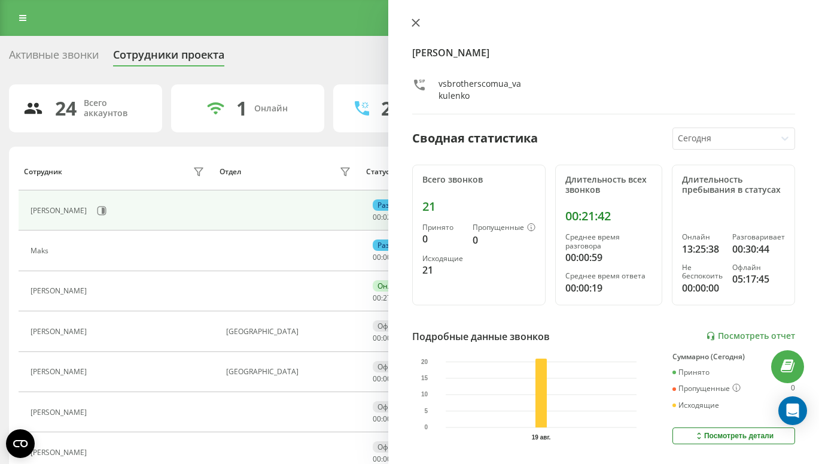
click at [412, 20] on icon at bounding box center [416, 23] width 8 height 8
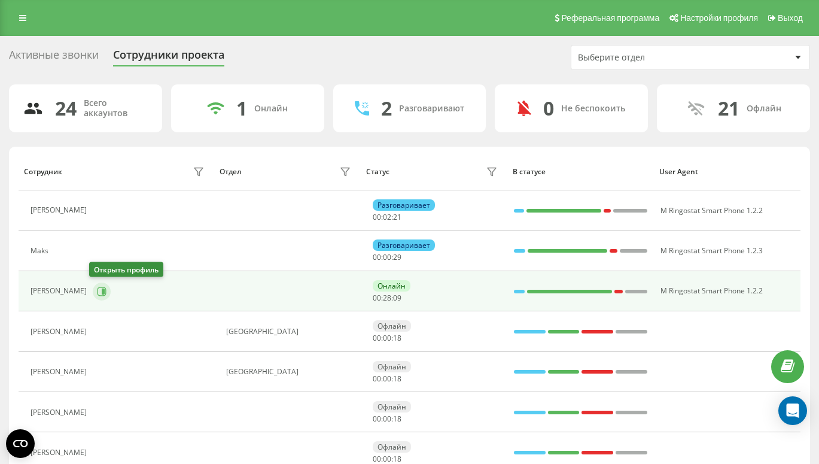
click at [102, 292] on icon at bounding box center [103, 291] width 3 height 6
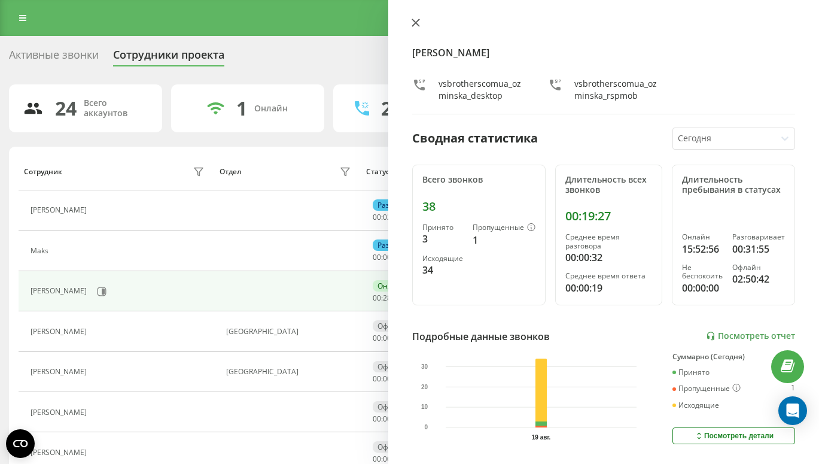
click at [414, 23] on icon at bounding box center [416, 23] width 8 height 8
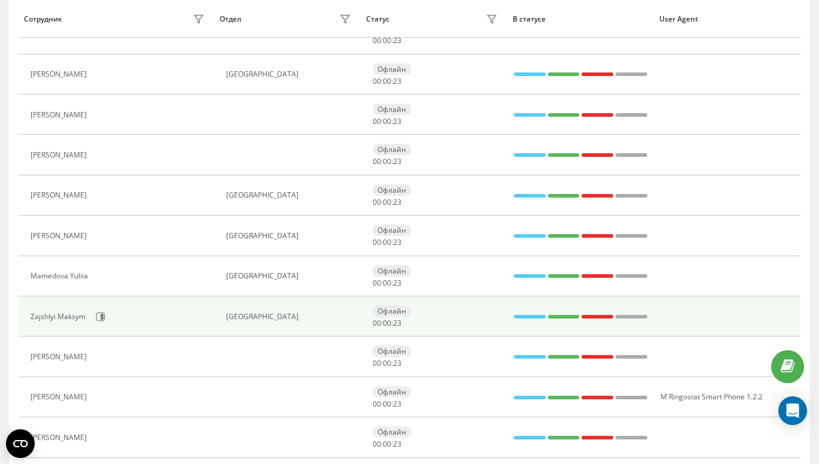
scroll to position [316, 0]
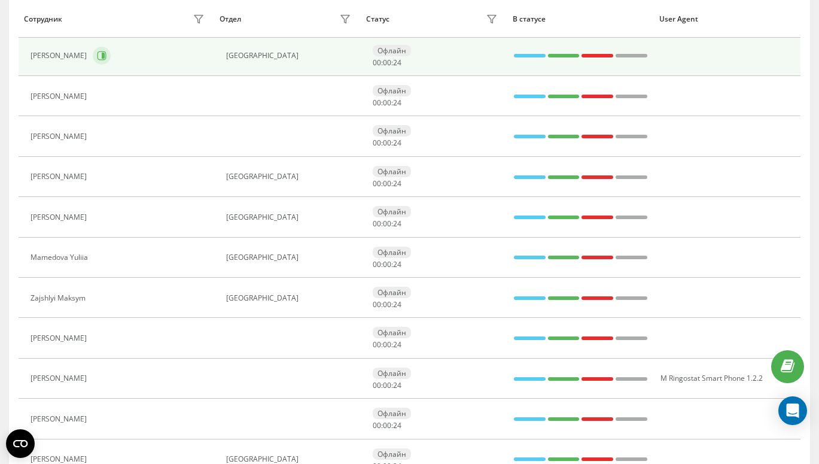
click at [98, 60] on icon at bounding box center [102, 56] width 10 height 10
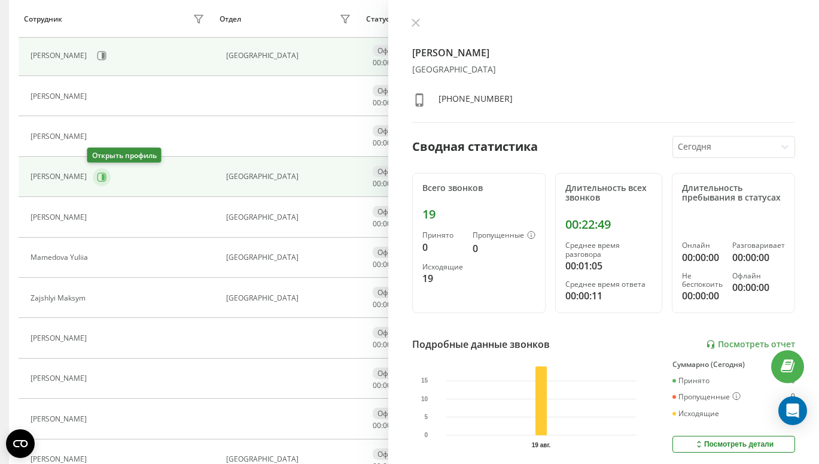
click at [97, 181] on button at bounding box center [102, 177] width 18 height 18
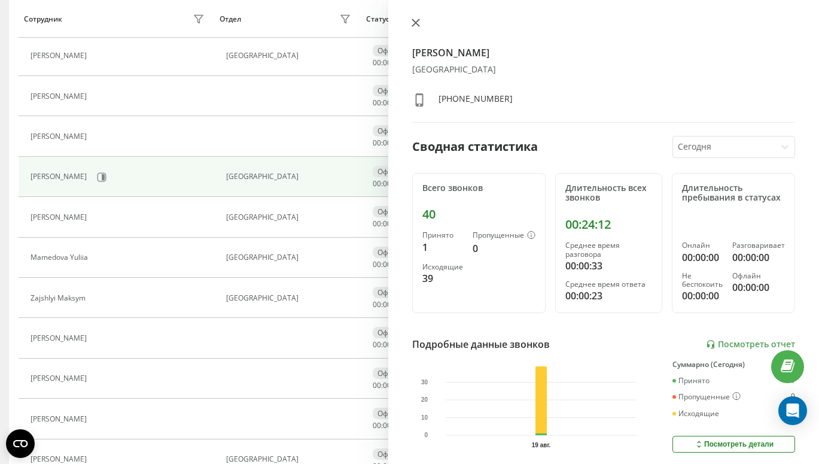
click at [414, 25] on icon at bounding box center [416, 23] width 8 height 8
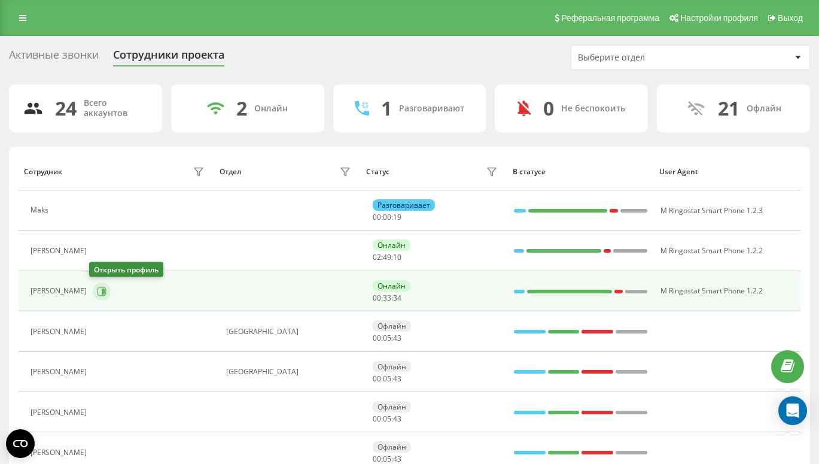
click at [98, 285] on button at bounding box center [102, 291] width 18 height 18
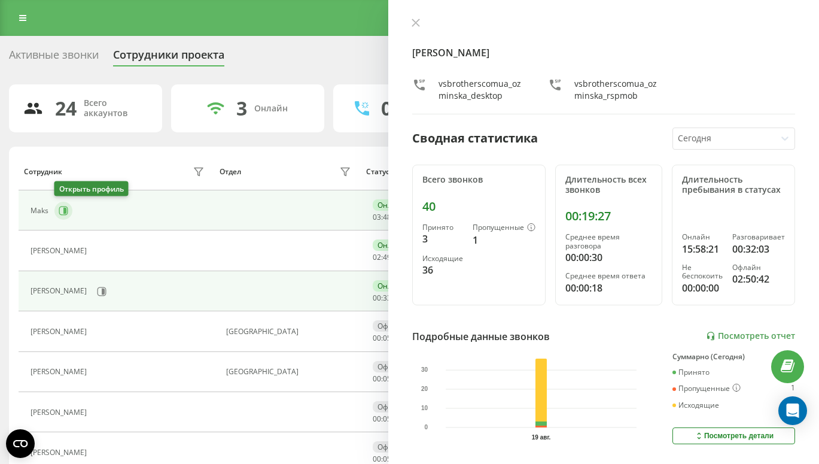
click at [63, 209] on icon at bounding box center [64, 211] width 3 height 6
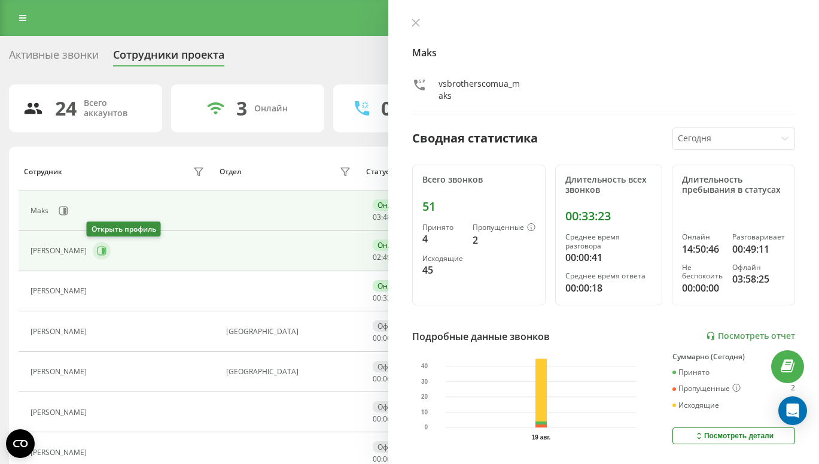
click at [98, 253] on icon at bounding box center [102, 251] width 9 height 9
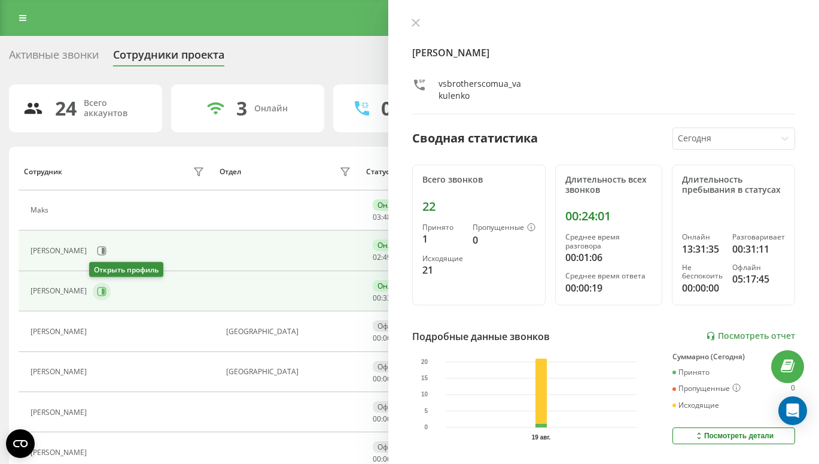
click at [101, 285] on button at bounding box center [102, 291] width 18 height 18
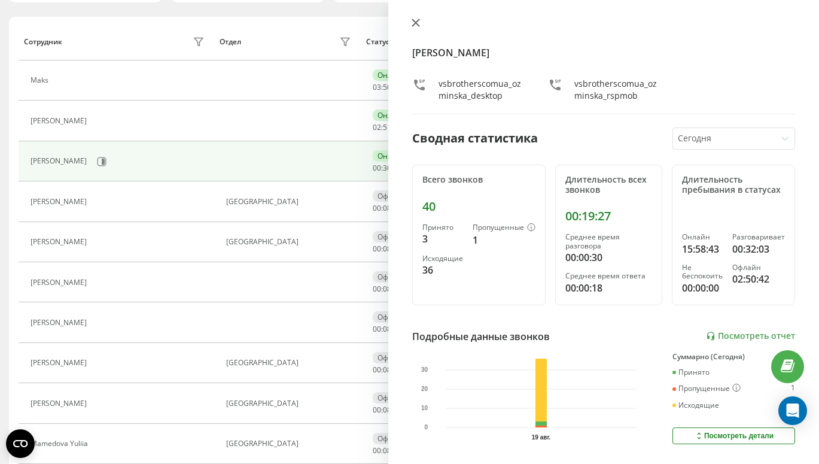
click at [415, 23] on icon at bounding box center [415, 22] width 7 height 7
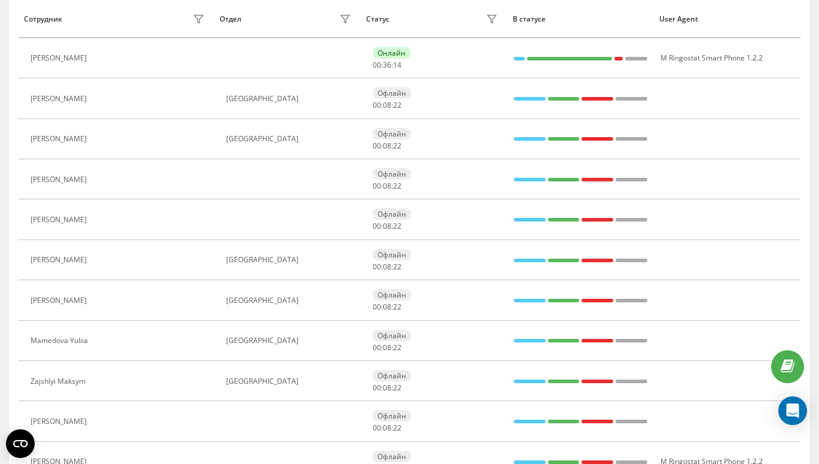
scroll to position [739, 0]
